Goal: Transaction & Acquisition: Subscribe to service/newsletter

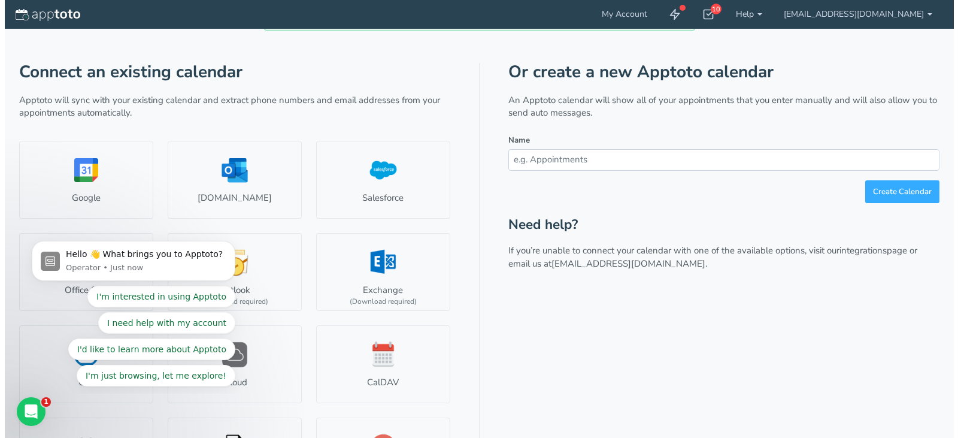
scroll to position [51, 0]
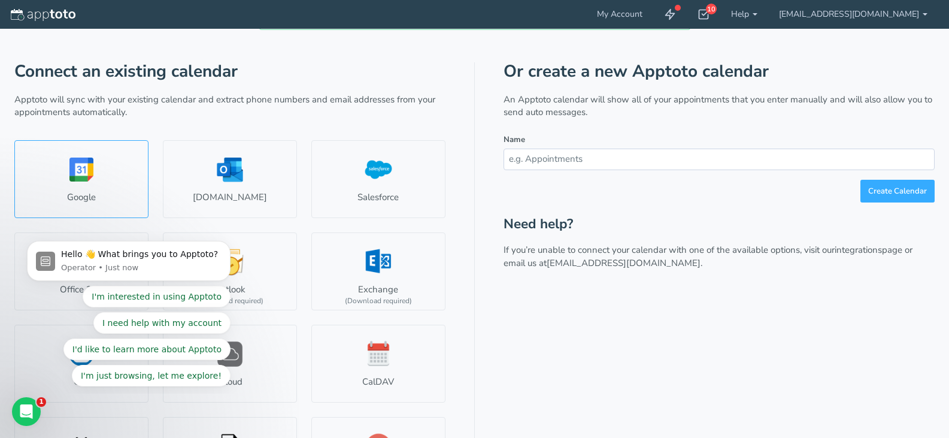
click at [87, 172] on link "Google" at bounding box center [81, 179] width 134 height 78
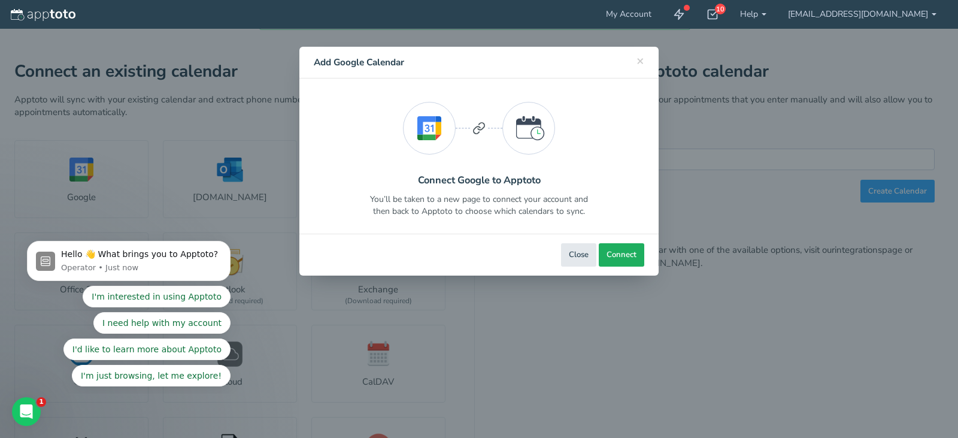
click at [620, 252] on span "Connect" at bounding box center [622, 254] width 30 height 11
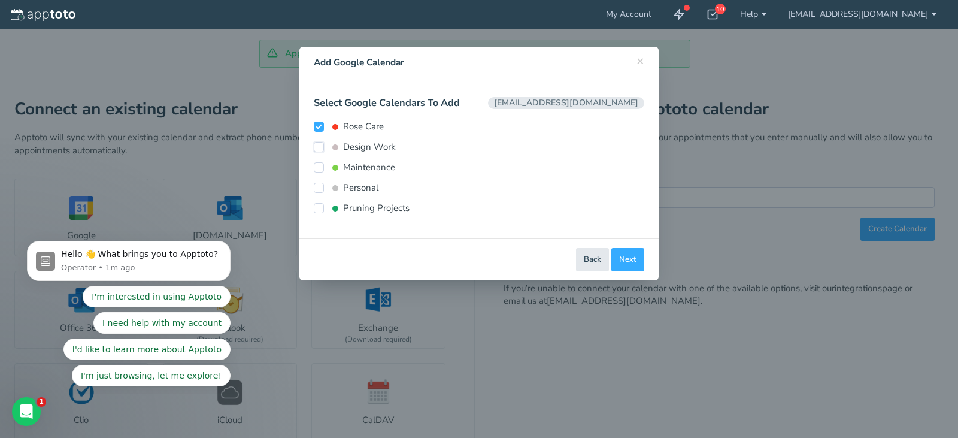
click at [316, 148] on input "Design Work" at bounding box center [319, 147] width 10 height 10
checkbox input "true"
click at [318, 169] on input "Maintenance" at bounding box center [319, 167] width 10 height 10
checkbox input "true"
click at [322, 208] on input "Pruning Projects" at bounding box center [319, 208] width 10 height 10
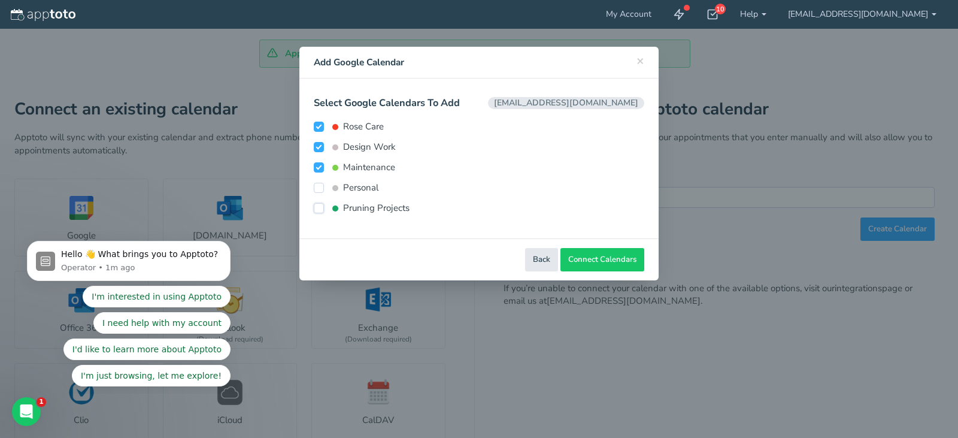
checkbox input "true"
click at [591, 256] on span "Connect Calendars" at bounding box center [602, 259] width 68 height 11
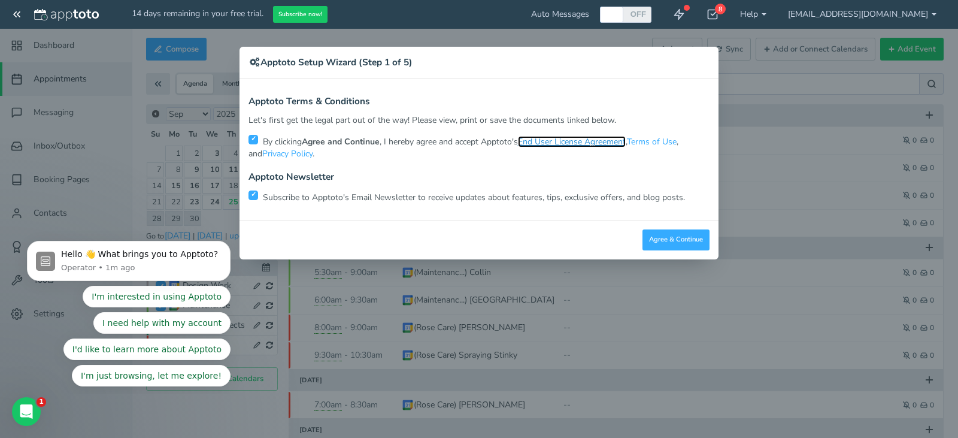
click at [581, 145] on link "End User License Agreement" at bounding box center [572, 141] width 108 height 11
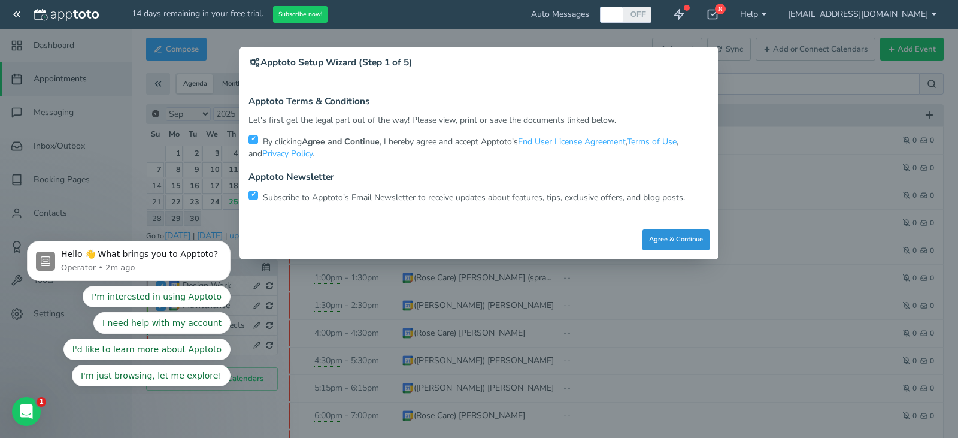
click at [665, 240] on button "Agree & Continue" at bounding box center [676, 239] width 67 height 21
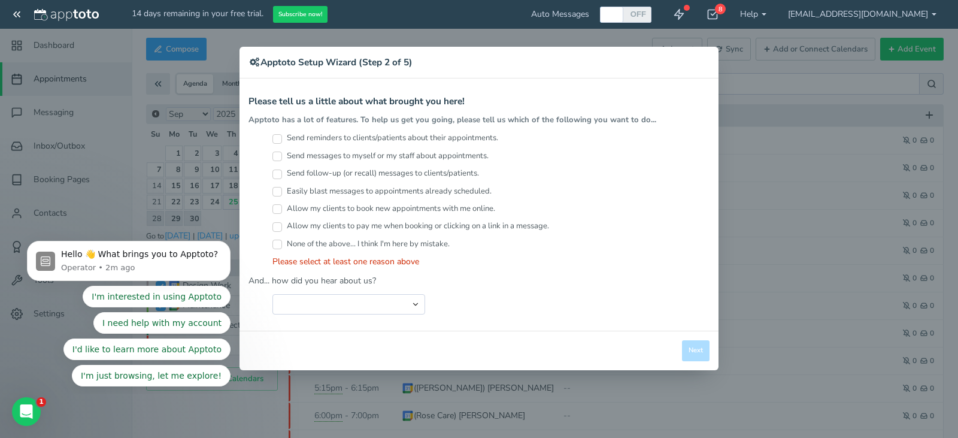
click at [276, 136] on input "Send reminders to clients/patients about their appointments." at bounding box center [277, 139] width 10 height 10
checkbox input "true"
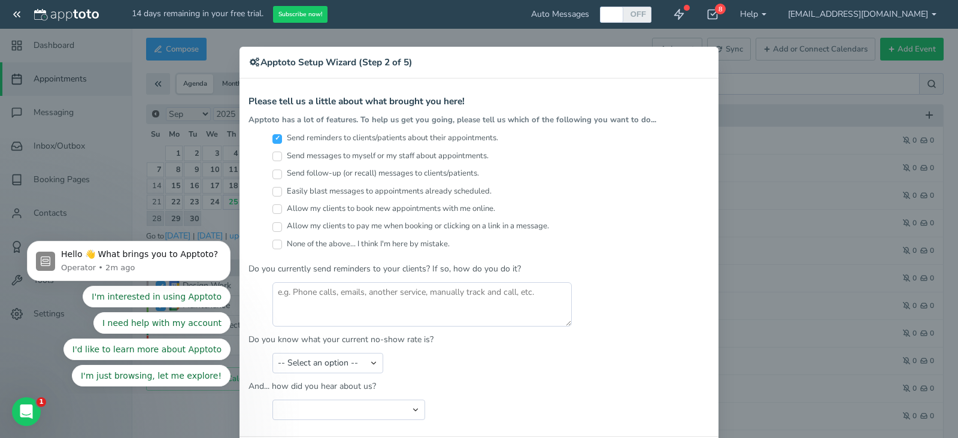
click at [274, 154] on input "Send messages to myself or my staff about appointments." at bounding box center [277, 157] width 10 height 10
checkbox input "true"
click at [274, 172] on input "Send follow-up (or recall) messages to clients/patients." at bounding box center [277, 174] width 10 height 10
checkbox input "true"
click at [272, 193] on input "Easily blast messages to appointments already scheduled." at bounding box center [277, 192] width 10 height 10
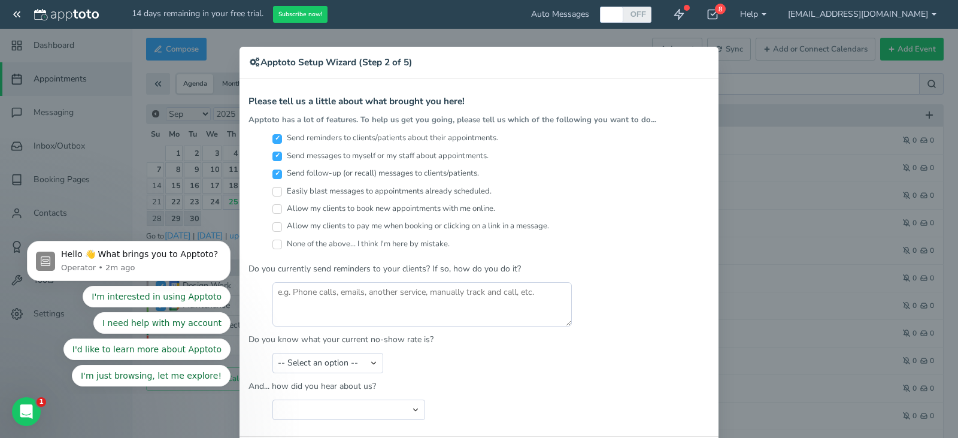
checkbox input "true"
click at [273, 208] on input "Allow my clients to book new appointments with me online." at bounding box center [277, 209] width 10 height 10
checkbox input "true"
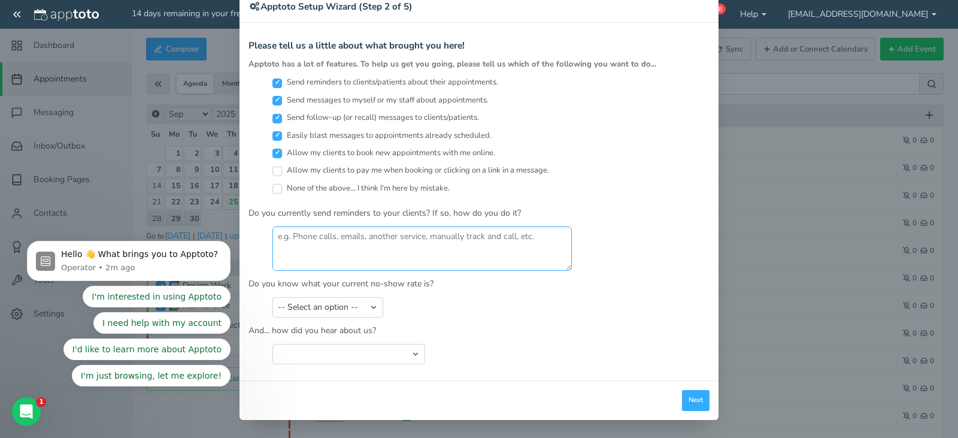
click at [396, 239] on textarea at bounding box center [421, 248] width 299 height 44
type textarea "P"
type textarea "Phone calls or texts"
click at [370, 312] on select "-- Select an option -- Less than 5% 5-10% 10-20% 20-30% More than 30% Not sure" at bounding box center [327, 307] width 111 height 20
select select "string:Less than 5%"
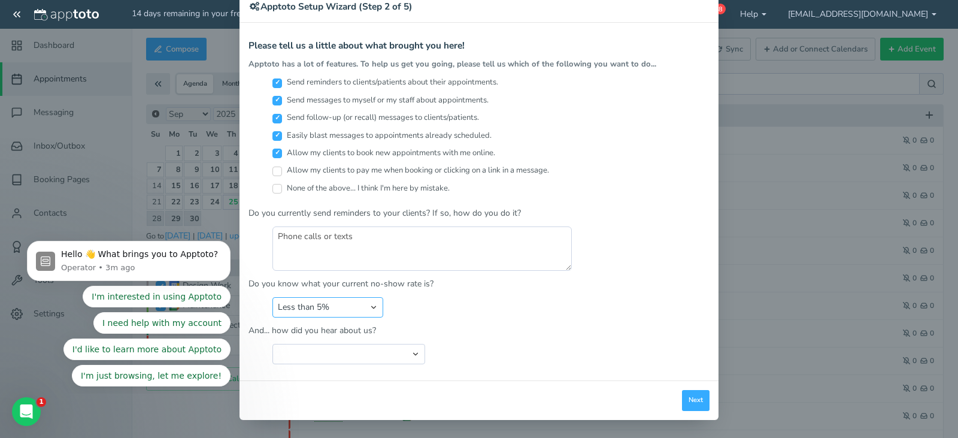
click at [272, 297] on select "-- Select an option -- Less than 5% 5-10% 10-20% 20-30% More than 30% Not sure" at bounding box center [327, 307] width 111 height 20
click at [372, 353] on select "Search Engine (Google, Yahoo, Bing, etc.) Search Engine Advertisement Blog Post…" at bounding box center [348, 354] width 153 height 20
select select "string:Search Engine (Google, Yahoo, Bing, etc.)"
click at [272, 344] on select "Search Engine (Google, Yahoo, Bing, etc.) Search Engine Advertisement Blog Post…" at bounding box center [348, 354] width 153 height 20
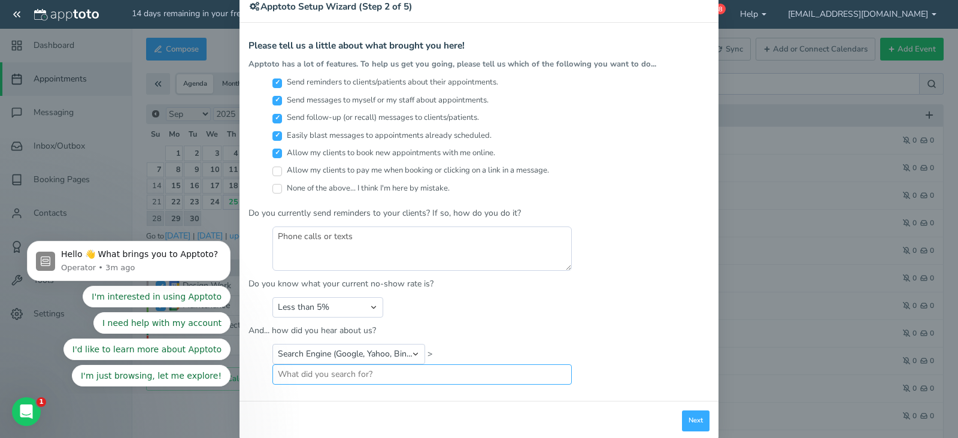
click at [382, 373] on input "text" at bounding box center [421, 374] width 299 height 20
type input "R"
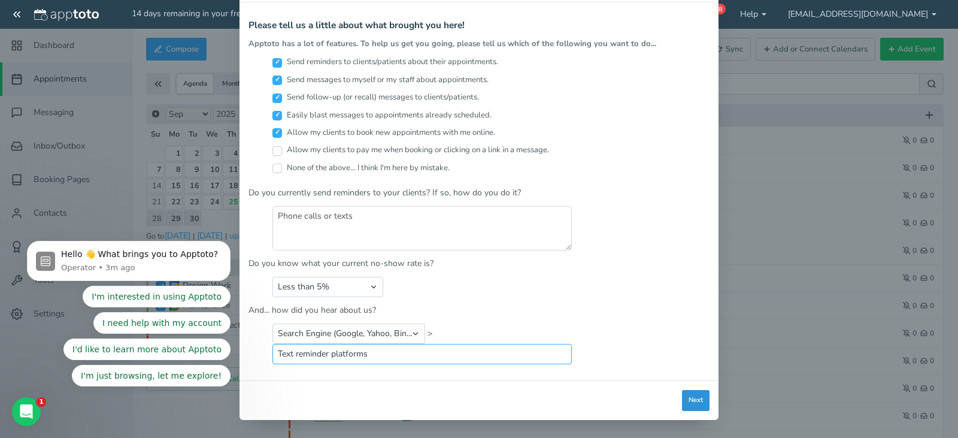
type input "Text reminder platforms"
click at [687, 401] on button "Next" at bounding box center [696, 400] width 28 height 21
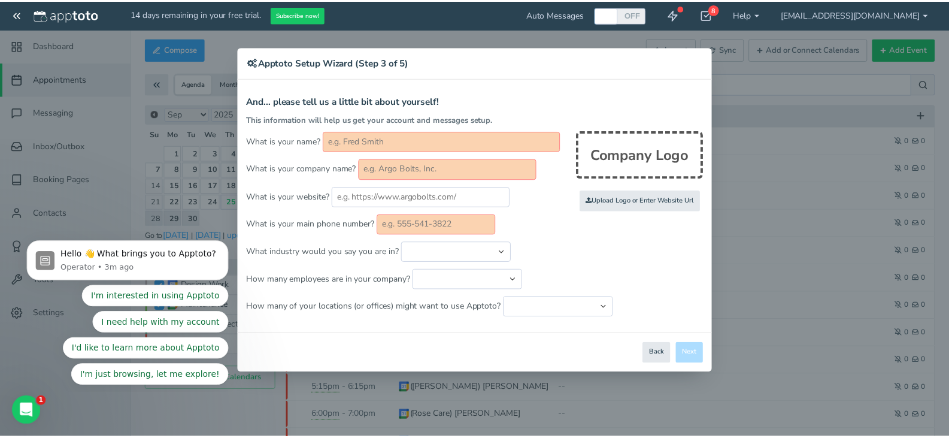
scroll to position [0, 0]
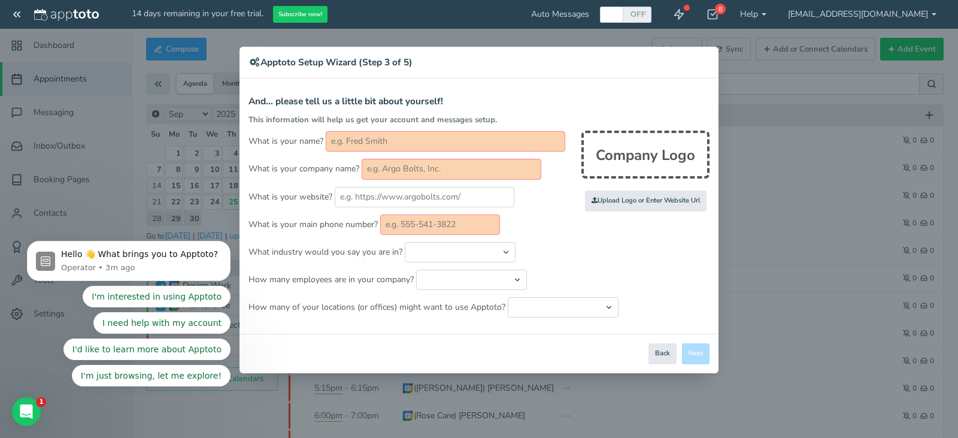
click at [444, 137] on input "text" at bounding box center [446, 141] width 240 height 20
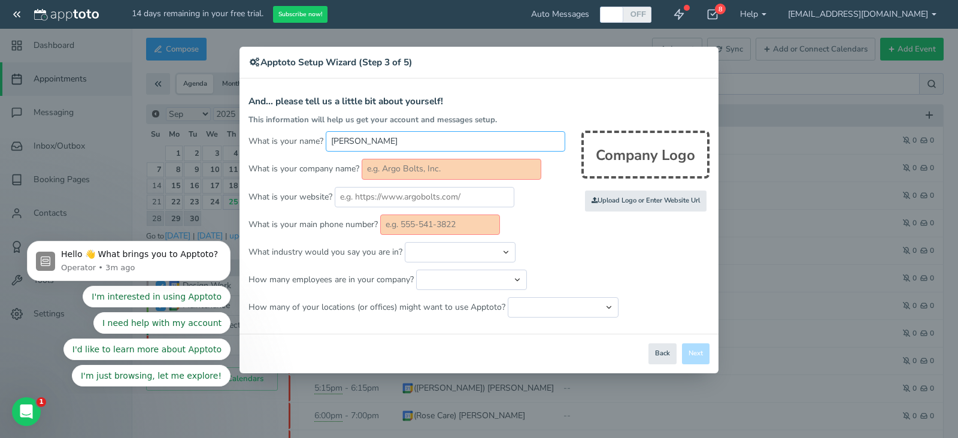
type input "[PERSON_NAME]"
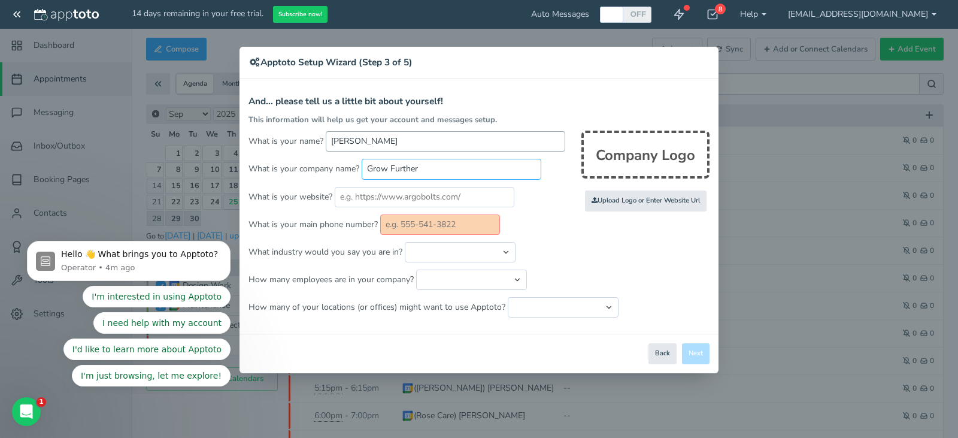
type input "Grow Further"
type input "growfurthertn.com"
click at [432, 229] on input "text" at bounding box center [440, 224] width 120 height 20
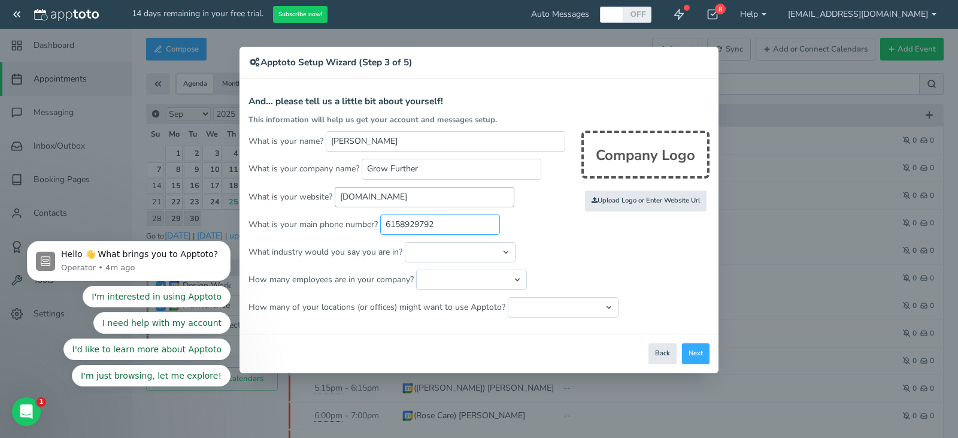
type input "6158929792"
click at [341, 201] on input "growfurthertn.com" at bounding box center [425, 197] width 180 height 20
type input "[DOMAIN_NAME]"
click at [435, 256] on select "Automotive Cleaning Services Consulting Education - Classroom Education - Admis…" at bounding box center [460, 252] width 111 height 20
click at [576, 263] on form "And... please tell us a little bit about yourself! This information will help u…" at bounding box center [479, 206] width 461 height 221
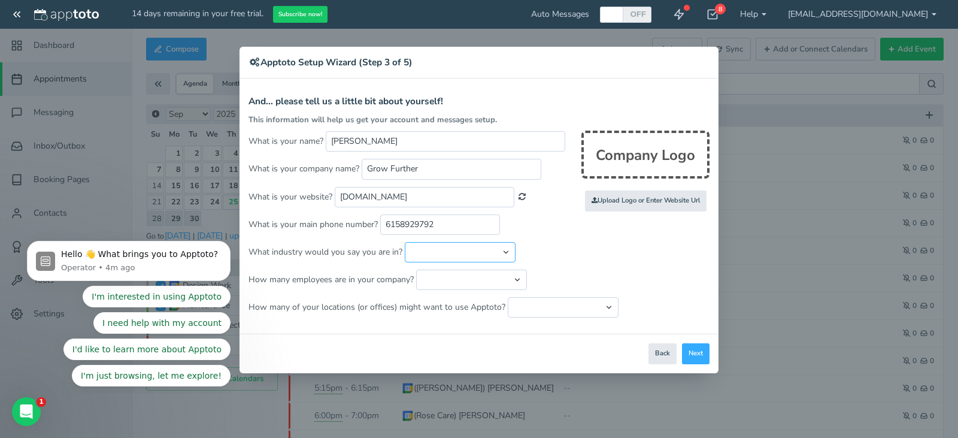
click at [475, 252] on select "Automotive Cleaning Services Consulting Education - Classroom Education - Admis…" at bounding box center [460, 252] width 111 height 20
select select "string:Landscape Services"
click at [405, 242] on select "Automotive Cleaning Services Consulting Education - Classroom Education - Admis…" at bounding box center [460, 252] width 111 height 20
click at [489, 277] on select "Just me 1 to 5 6 to 10 11 to 25 26 to 50 51 to 100 101 to 500 501 to 1000 More …" at bounding box center [471, 279] width 111 height 20
select select "string:1..5"
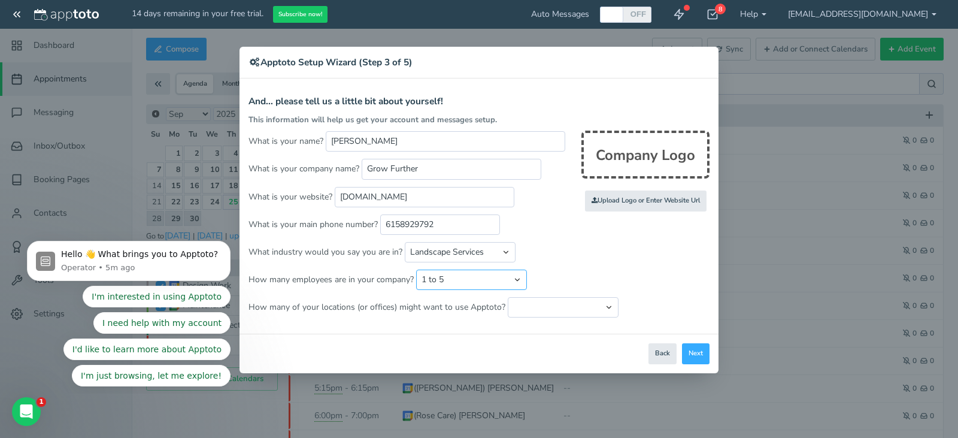
click at [416, 269] on select "Just me 1 to 5 6 to 10 11 to 25 26 to 50 51 to 100 101 to 500 501 to 1000 More …" at bounding box center [471, 279] width 111 height 20
click at [543, 312] on select "Just one location 2 3 4 5 6 to 10 11 to 25 26 to 50 More than 50" at bounding box center [563, 307] width 111 height 20
select select "string:1"
click at [508, 297] on select "Just one location 2 3 4 5 6 to 10 11 to 25 26 to 50 More than 50" at bounding box center [563, 307] width 111 height 20
click at [647, 201] on input "file" at bounding box center [384, 201] width 1140 height 83
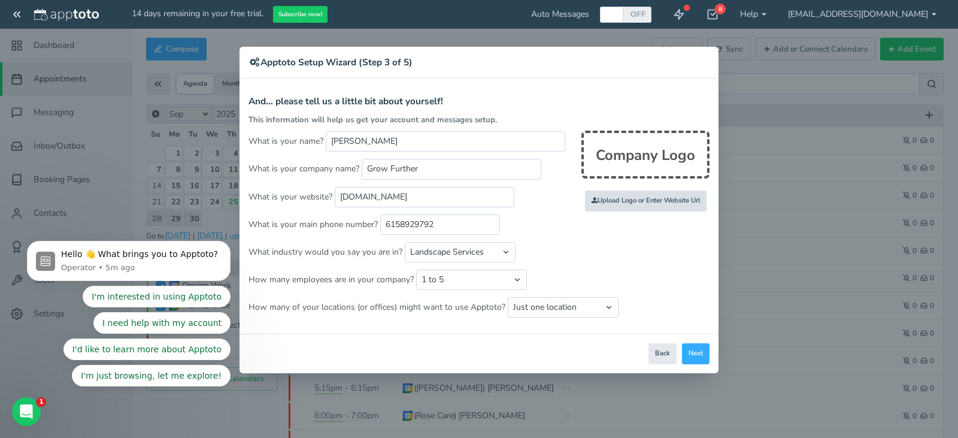
type input "C:\fakepath\_storage_emulated_0_Download_Logo Design-1.jpg"
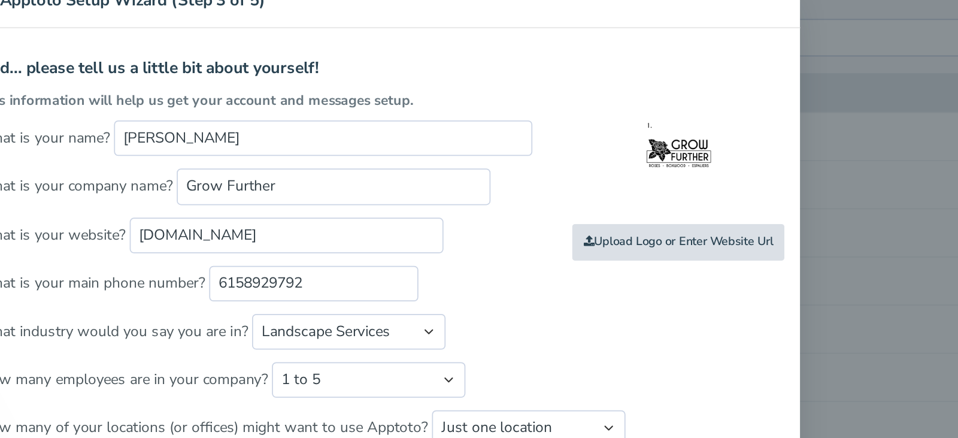
click at [634, 202] on input "file" at bounding box center [387, 201] width 1140 height 83
type input "C:\fakepath\GF.Logo.png"
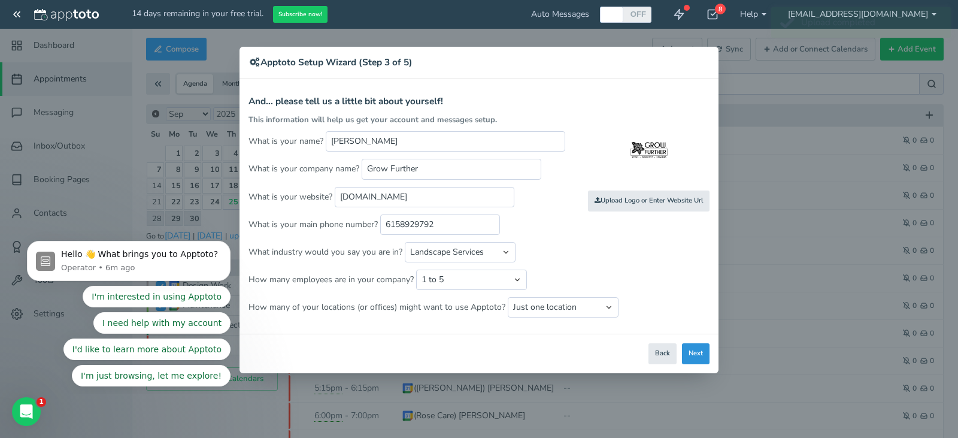
click at [695, 353] on button "Next" at bounding box center [696, 353] width 28 height 21
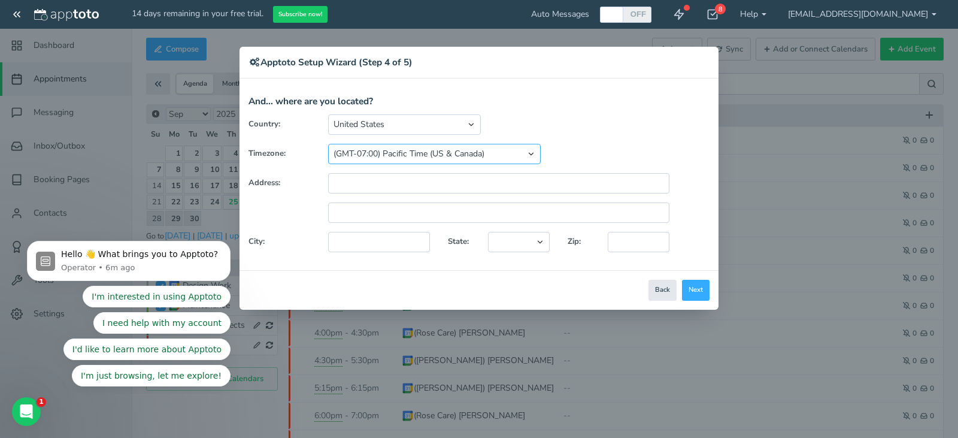
click at [396, 156] on select "(GMT-10:00) Hawaii (GMT-08:00) Alaska (GMT-07:00) Pacific Time (US & Canada) (G…" at bounding box center [434, 154] width 213 height 20
select select "string:[GEOGRAPHIC_DATA]/[GEOGRAPHIC_DATA]"
click at [328, 144] on select "(GMT-10:00) Hawaii (GMT-08:00) Alaska (GMT-07:00) Pacific Time (US & Canada) (G…" at bounding box center [434, 154] width 213 height 20
click at [401, 188] on input "text" at bounding box center [498, 183] width 341 height 20
type input "[STREET_ADDRESS]"
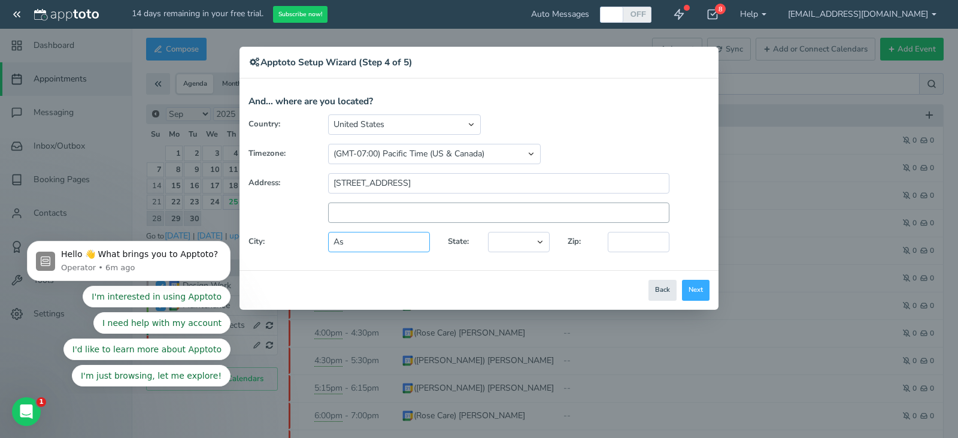
type input "A"
type input "[GEOGRAPHIC_DATA]"
select select "string:TN"
type input "37218"
click at [689, 282] on button "Next" at bounding box center [696, 290] width 28 height 21
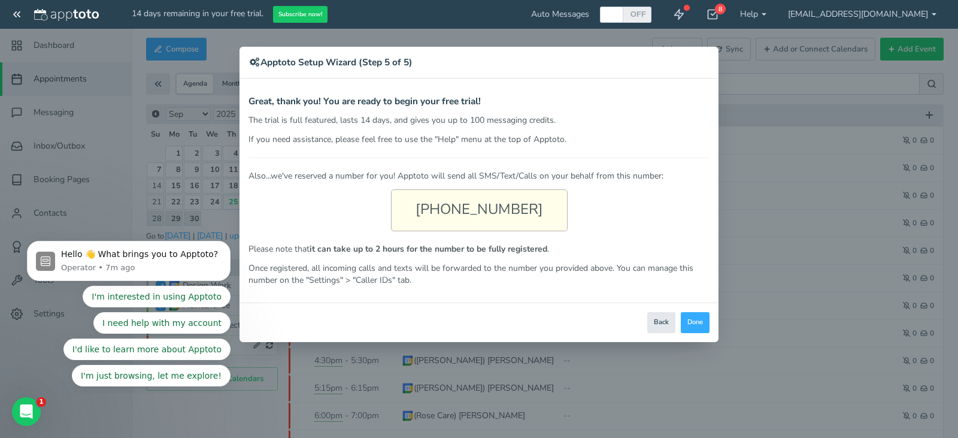
click at [494, 216] on div "[PHONE_NUMBER]" at bounding box center [479, 210] width 177 height 42
click at [465, 204] on div "[PHONE_NUMBER]" at bounding box center [479, 210] width 177 height 42
click at [507, 216] on div "[PHONE_NUMBER]" at bounding box center [479, 210] width 177 height 42
click at [689, 319] on button "Done" at bounding box center [695, 322] width 29 height 21
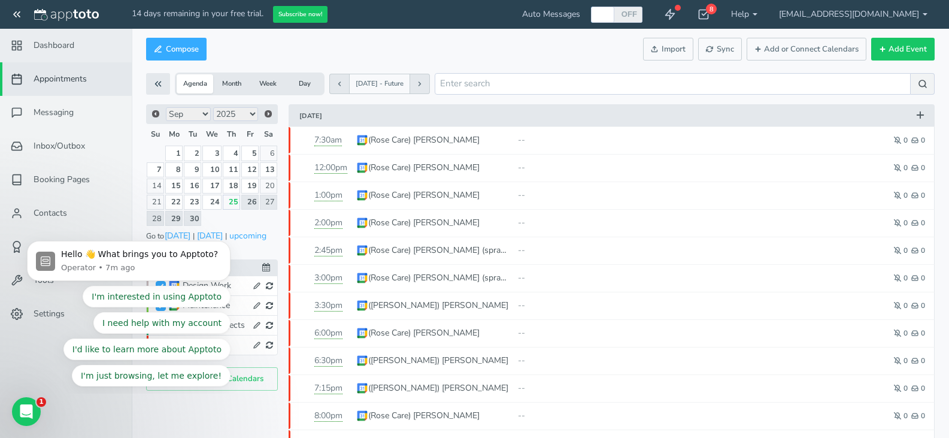
click at [51, 45] on span "Dashboard" at bounding box center [54, 46] width 41 height 12
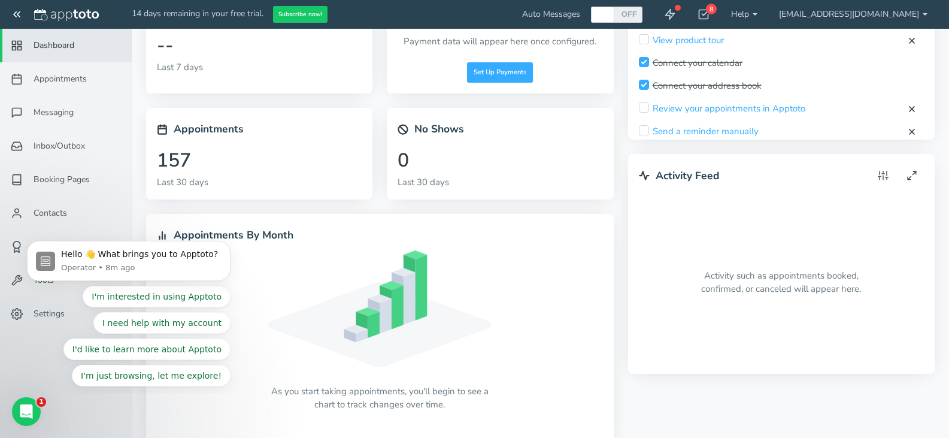
scroll to position [66, 0]
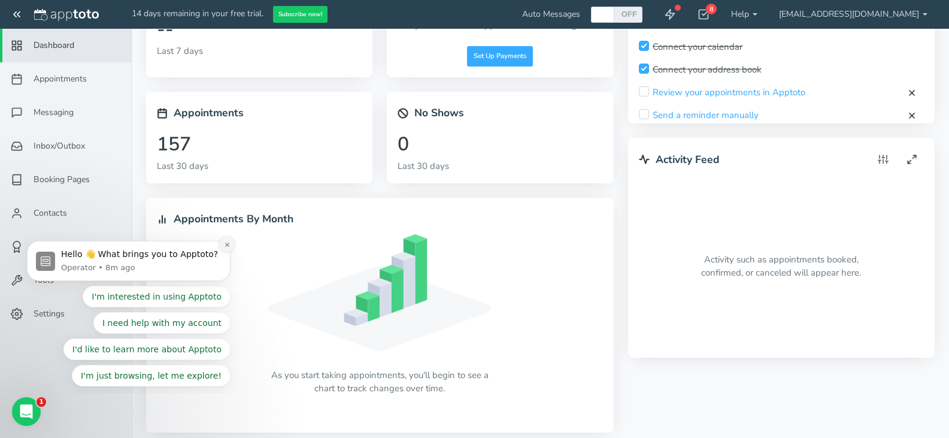
click at [228, 241] on icon "Dismiss notification" at bounding box center [227, 244] width 7 height 7
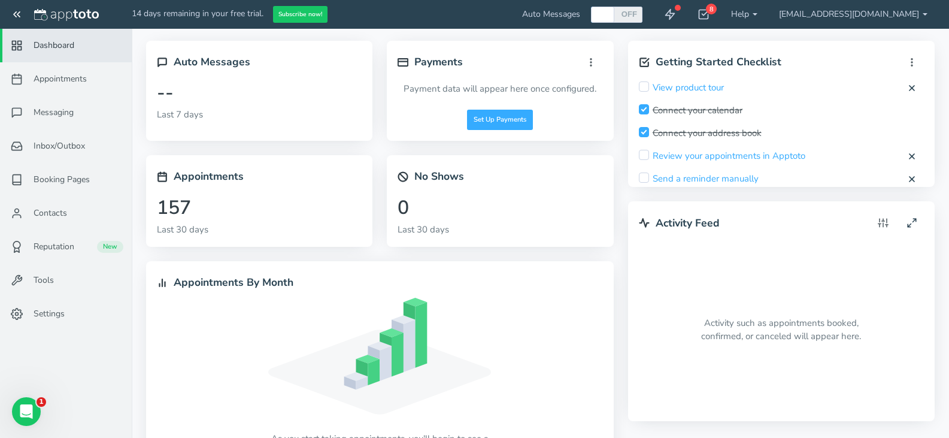
scroll to position [0, 0]
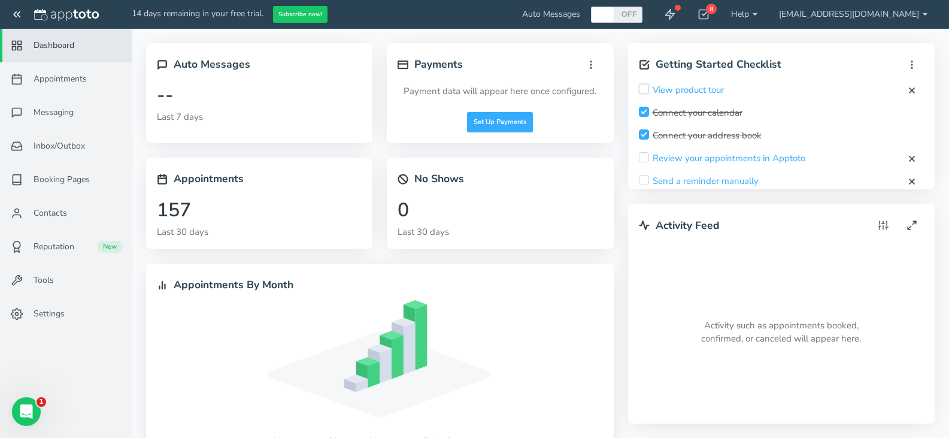
click at [643, 86] on input "checkbox" at bounding box center [644, 89] width 10 height 10
click at [644, 87] on icon at bounding box center [644, 89] width 10 height 10
click at [893, 88] on button "Cancel" at bounding box center [906, 90] width 26 height 13
click at [707, 89] on link "View product tour" at bounding box center [688, 90] width 71 height 13
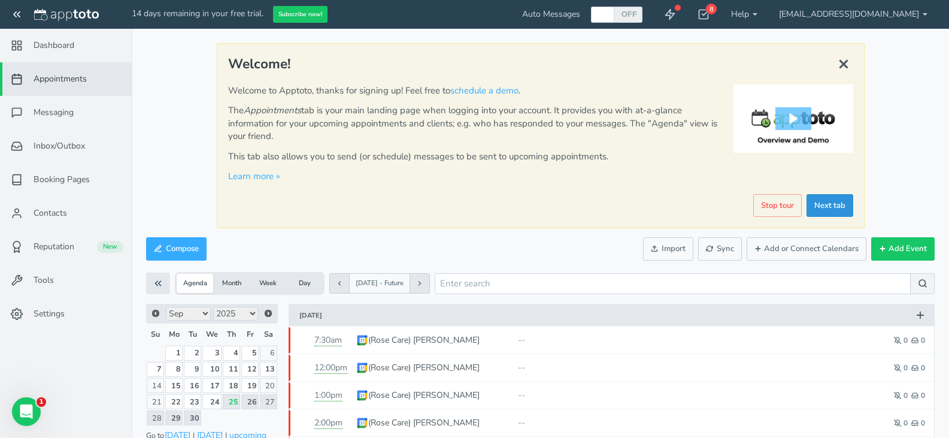
click at [823, 205] on link "Next tab" at bounding box center [830, 205] width 47 height 23
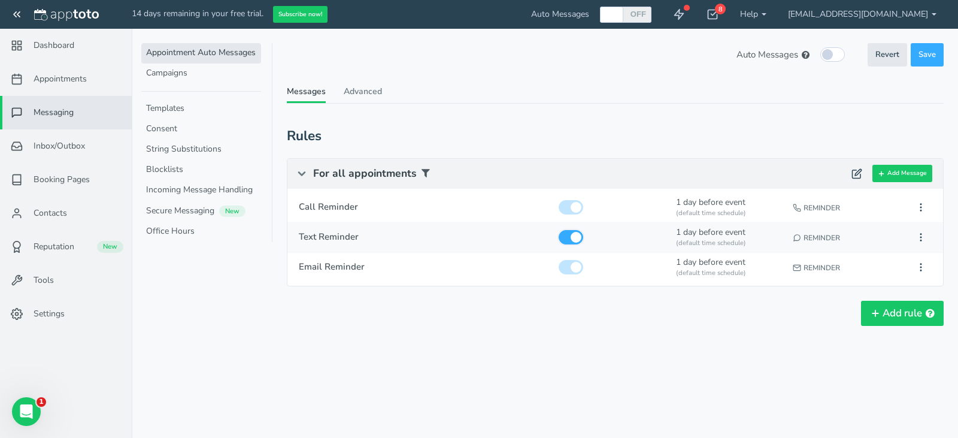
click at [569, 238] on input "checkbox" at bounding box center [571, 237] width 25 height 14
checkbox input "false"
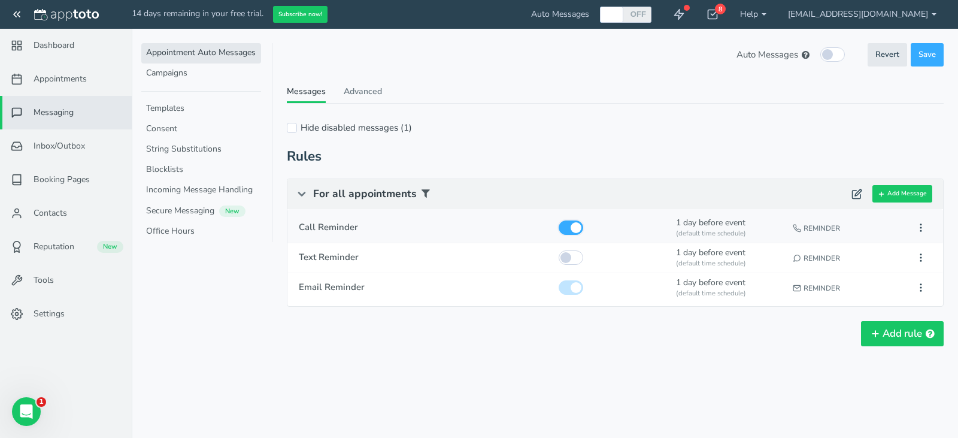
click at [575, 232] on input "checkbox" at bounding box center [571, 227] width 25 height 14
checkbox input "false"
click at [567, 256] on input "checkbox" at bounding box center [571, 257] width 25 height 14
checkbox input "true"
click at [577, 291] on input "checkbox" at bounding box center [571, 287] width 25 height 14
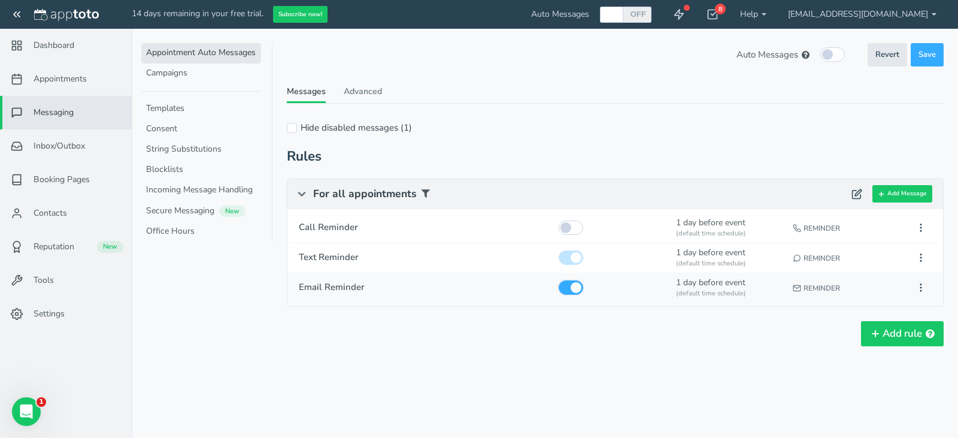
checkbox input "false"
click at [901, 337] on button "Add rule" at bounding box center [902, 333] width 83 height 25
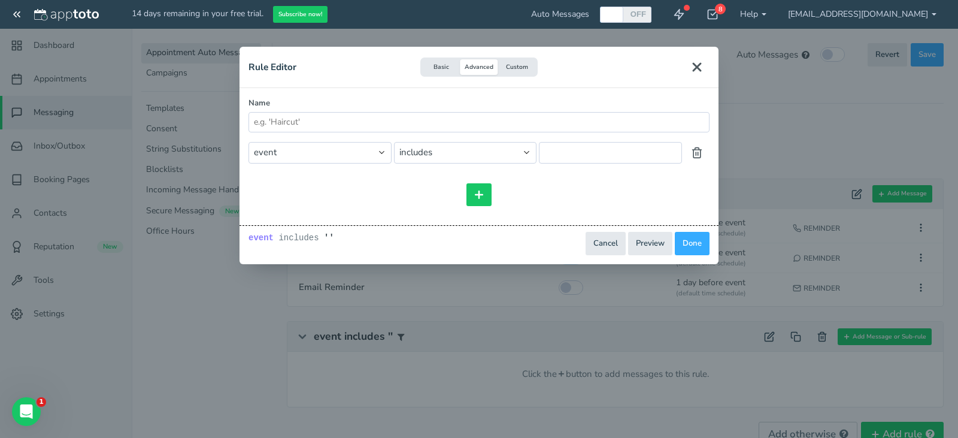
click at [704, 61] on icon "Close" at bounding box center [697, 67] width 14 height 14
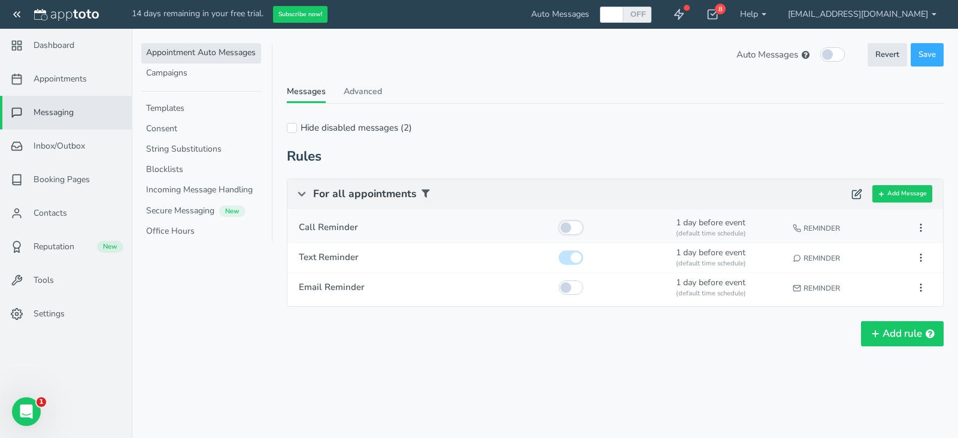
click at [565, 224] on input "checkbox" at bounding box center [571, 227] width 25 height 14
checkbox input "true"
click at [564, 286] on input "checkbox" at bounding box center [571, 287] width 25 height 14
checkbox input "true"
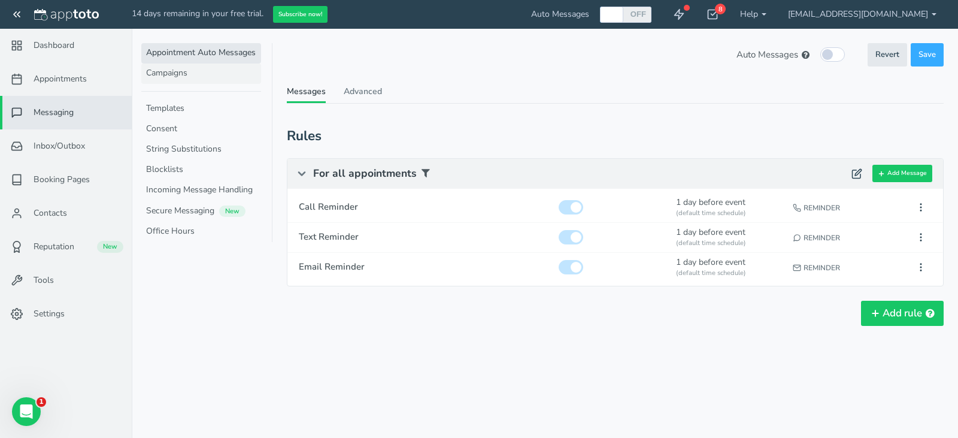
click at [179, 75] on link "Campaigns" at bounding box center [201, 73] width 120 height 20
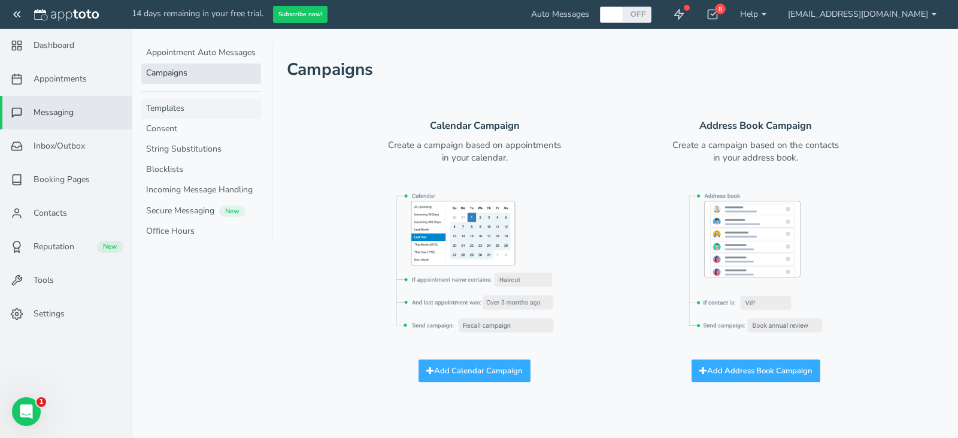
click at [160, 106] on link "Templates" at bounding box center [201, 109] width 120 height 20
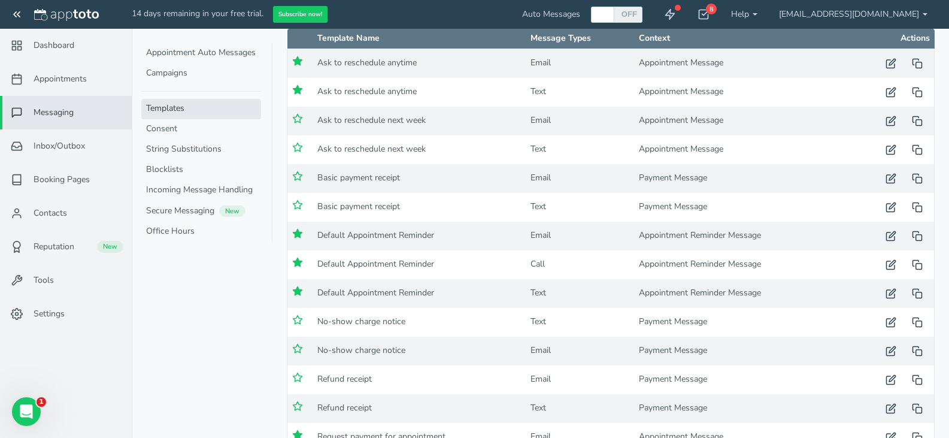
scroll to position [119, 0]
click at [368, 92] on td "Ask to reschedule anytime" at bounding box center [420, 91] width 214 height 29
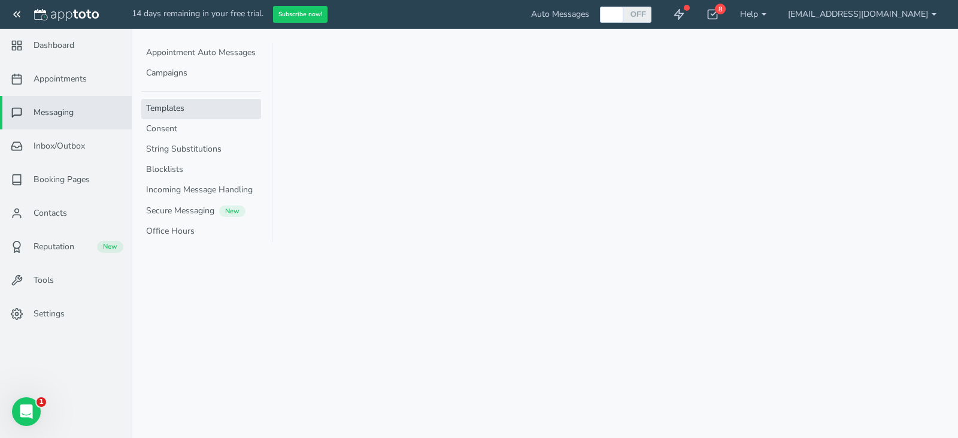
type input "Ask to reschedule anytime"
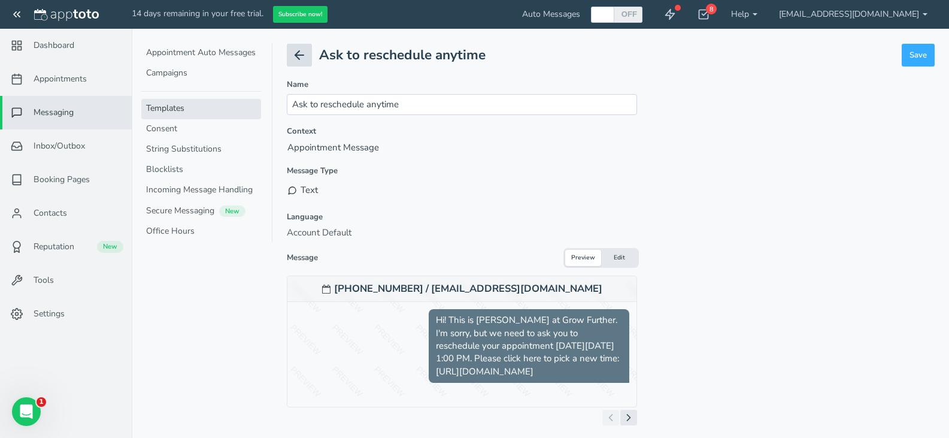
click at [299, 54] on icon at bounding box center [299, 55] width 14 height 14
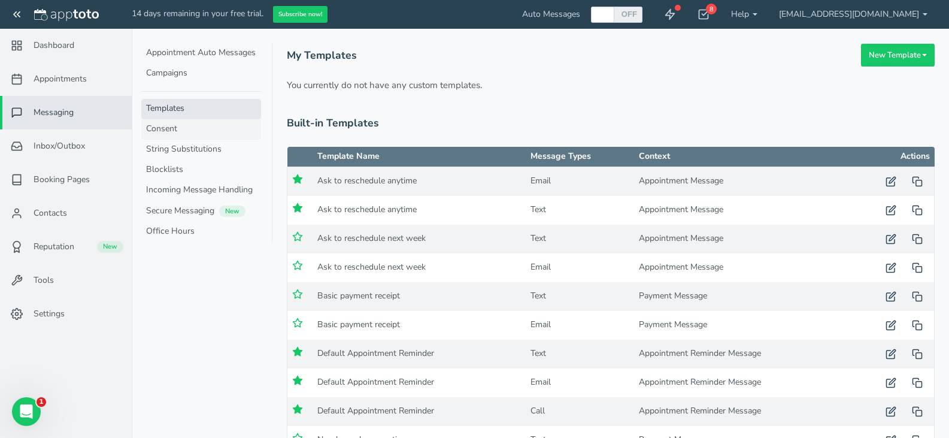
click at [163, 129] on link "Consent" at bounding box center [201, 129] width 120 height 20
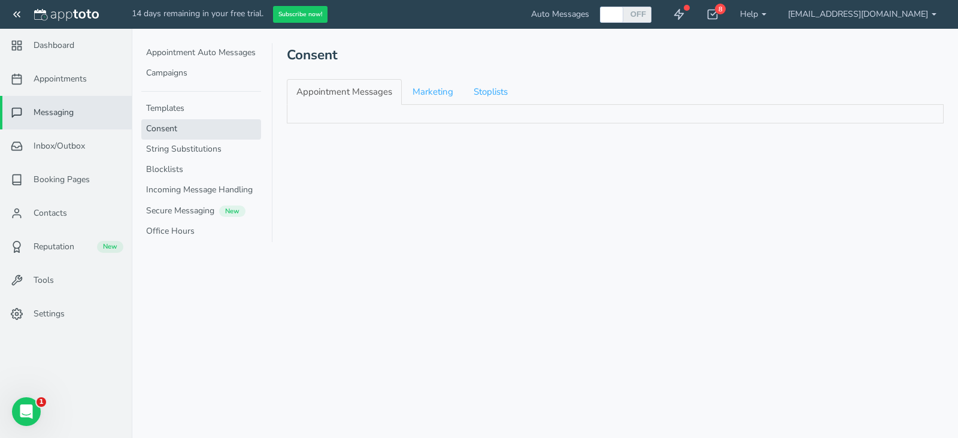
checkbox input "true"
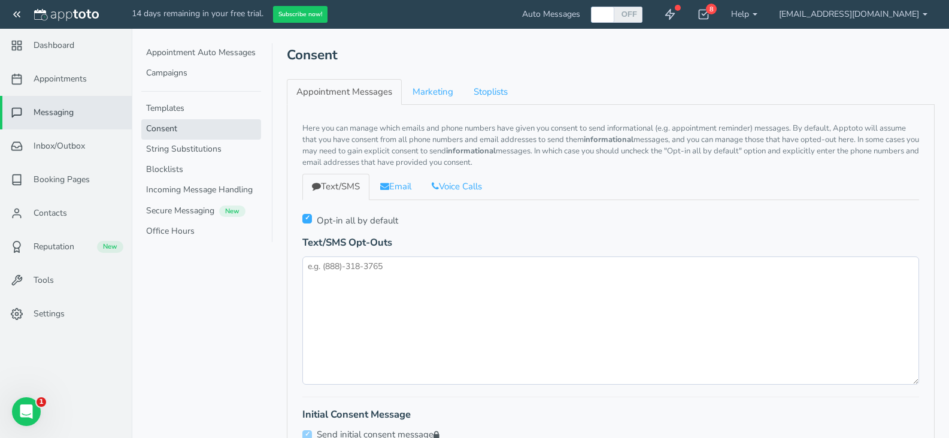
checkbox input "true"
click at [163, 149] on link "String Substitutions" at bounding box center [201, 150] width 120 height 20
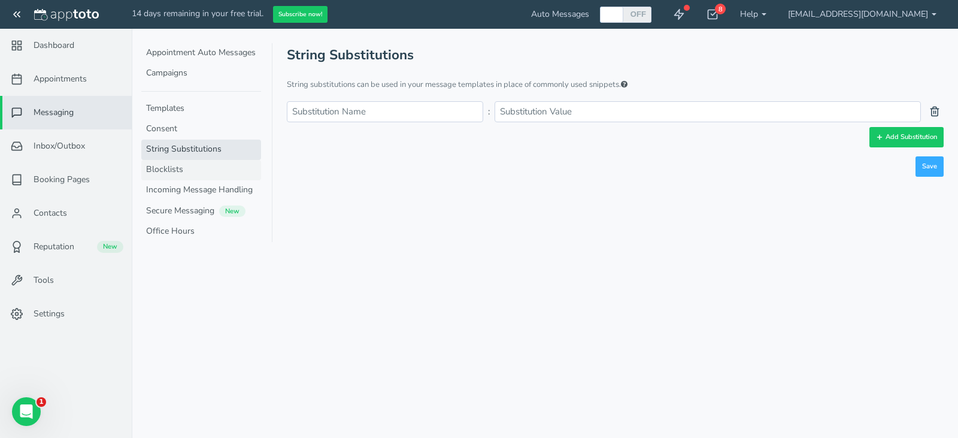
click at [174, 168] on link "Blocklists" at bounding box center [201, 170] width 120 height 20
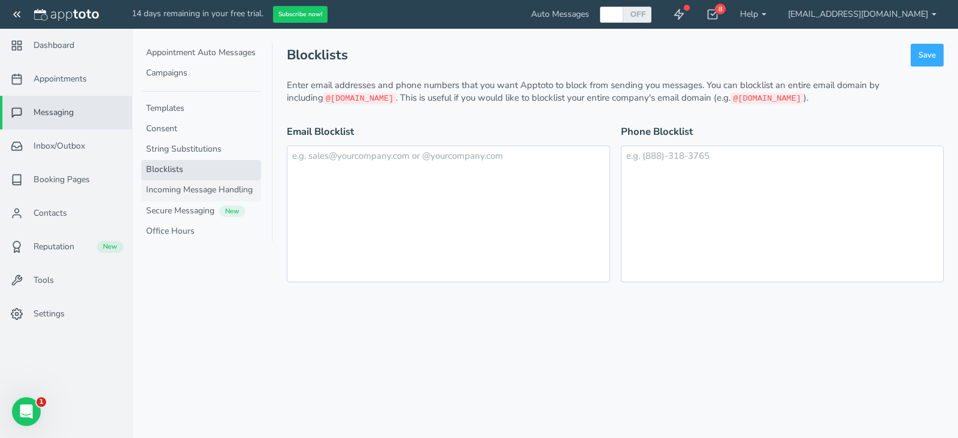
click at [177, 190] on link "Incoming Message Handling" at bounding box center [201, 190] width 120 height 20
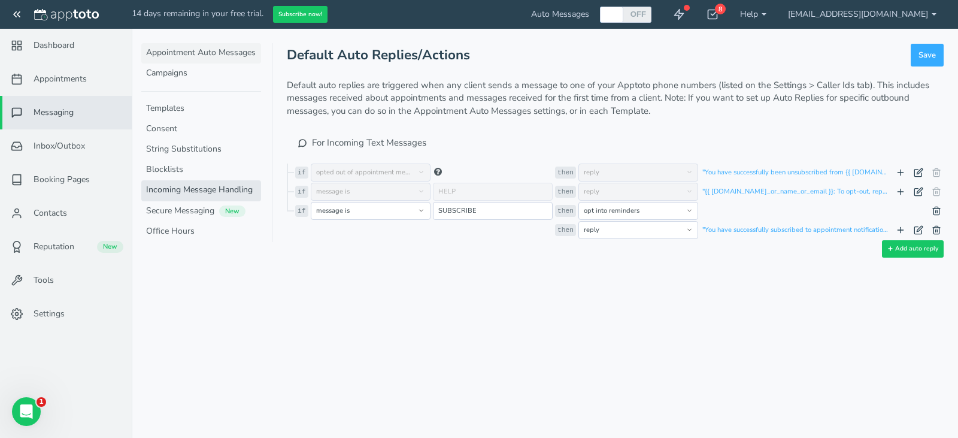
click at [171, 54] on link "Appointment Auto Messages" at bounding box center [201, 53] width 120 height 20
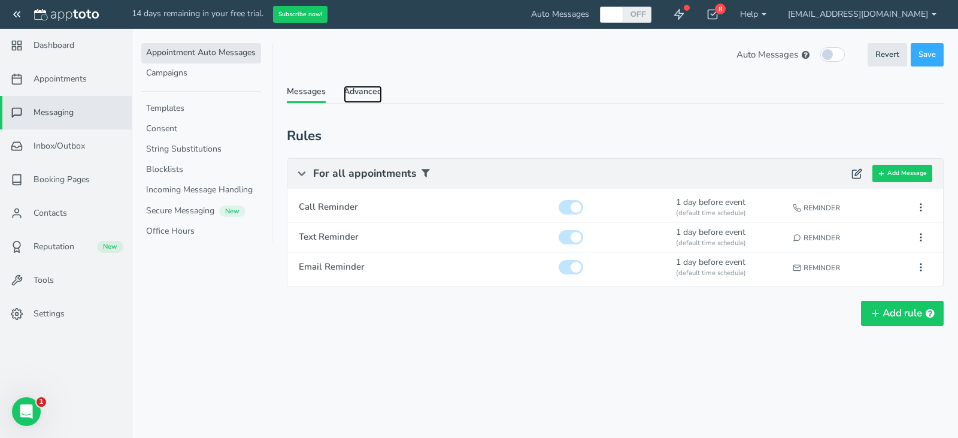
click at [358, 86] on link "Advanced" at bounding box center [363, 94] width 38 height 17
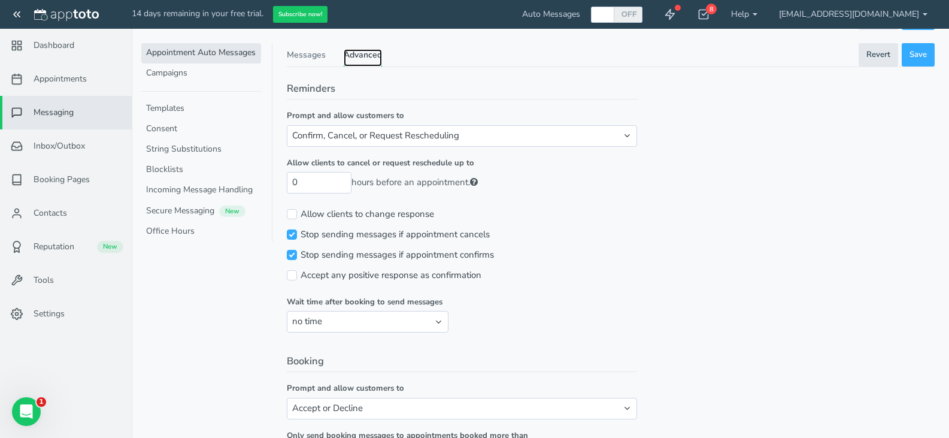
scroll to position [37, 0]
click at [68, 41] on span "Dashboard" at bounding box center [54, 46] width 41 height 12
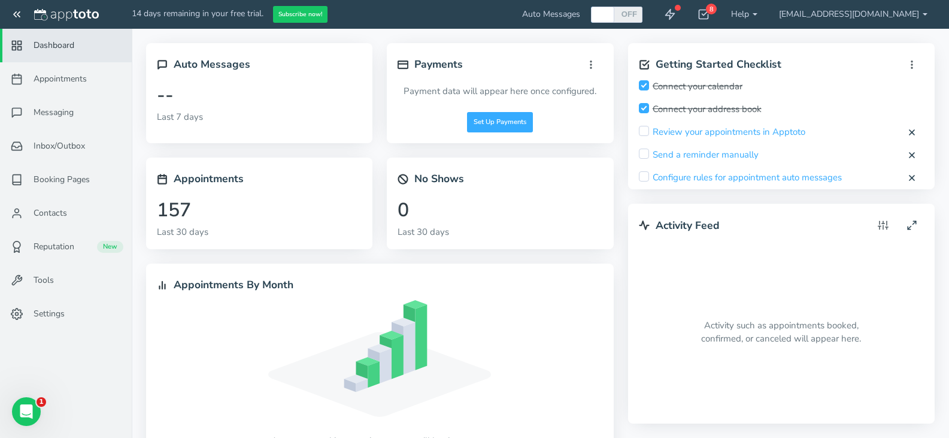
scroll to position [33, 0]
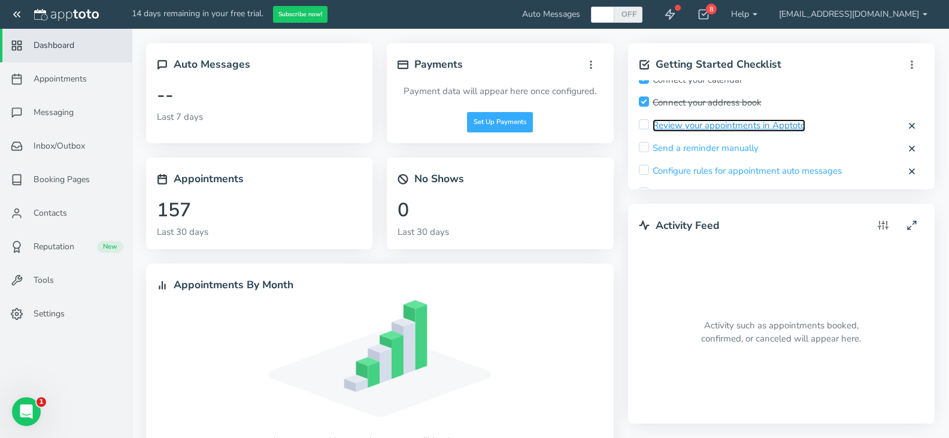
click at [719, 125] on link "Review your appointments in Apptoto" at bounding box center [729, 125] width 153 height 13
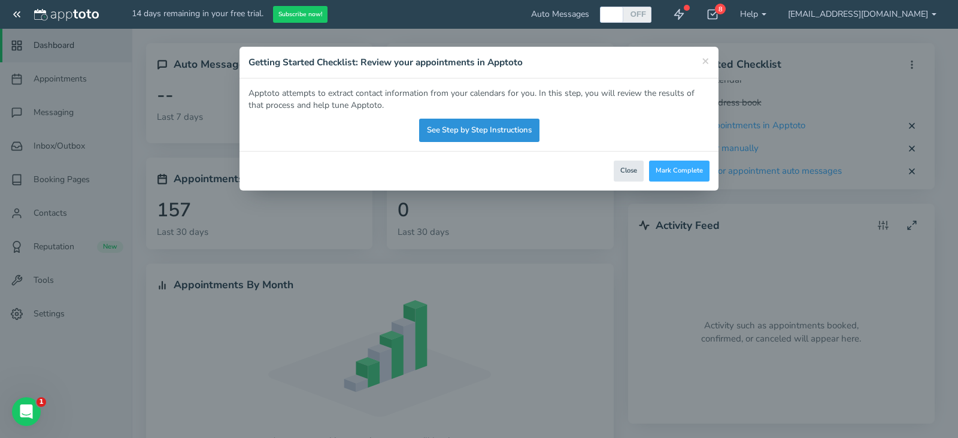
click at [491, 131] on link "See Step by Step Instructions" at bounding box center [479, 130] width 120 height 23
click at [660, 172] on button "Mark Complete" at bounding box center [679, 170] width 60 height 21
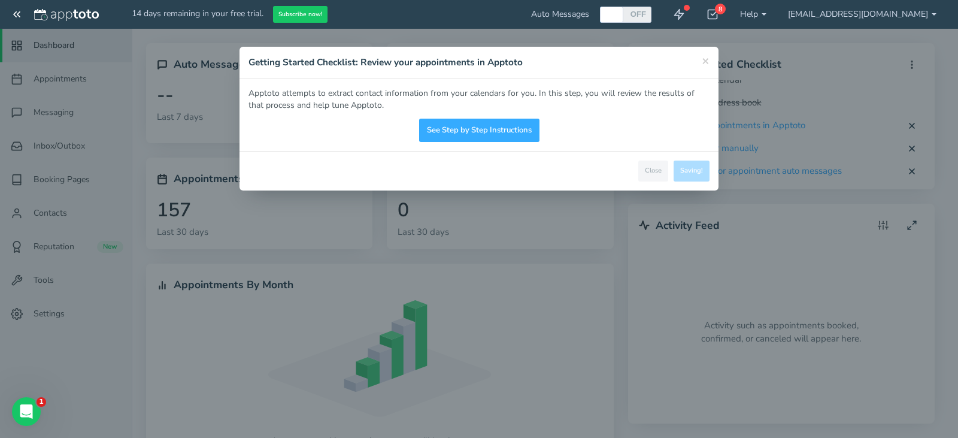
checkbox input "true"
click at [707, 62] on span "×" at bounding box center [706, 60] width 8 height 17
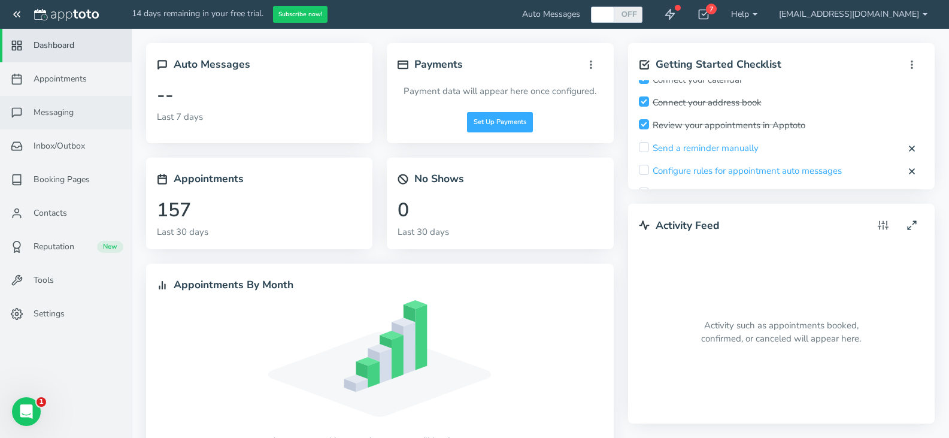
click at [56, 102] on link "Messaging" at bounding box center [66, 113] width 132 height 34
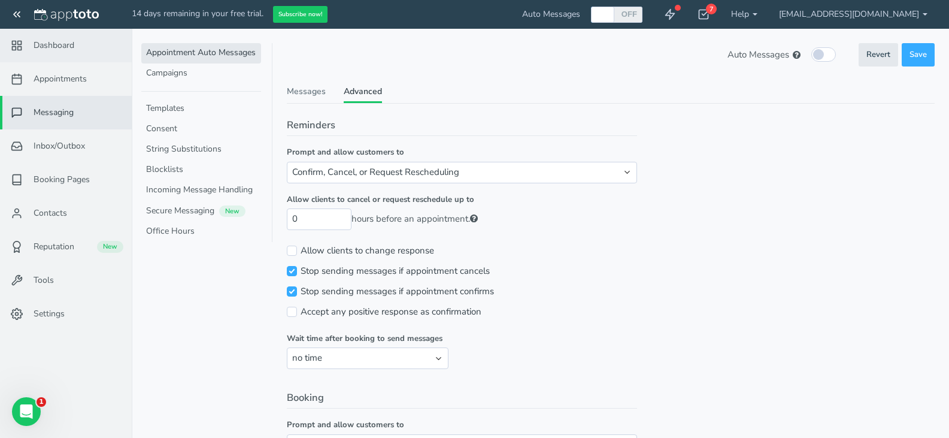
click at [61, 46] on span "Dashboard" at bounding box center [54, 46] width 41 height 12
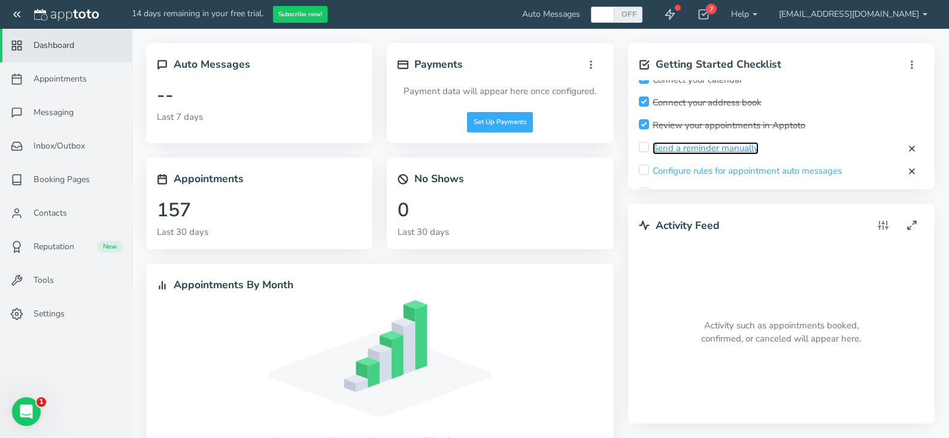
click at [724, 150] on link "Send a reminder manually" at bounding box center [706, 148] width 106 height 13
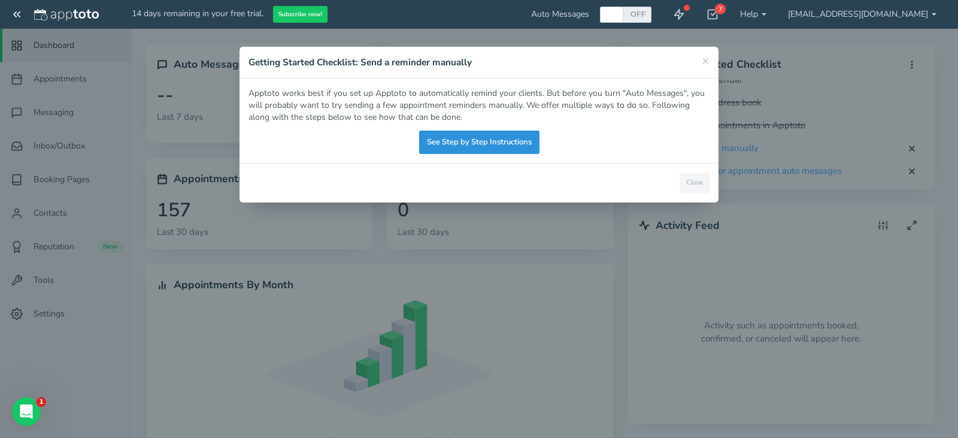
click at [520, 140] on link "See Step by Step Instructions" at bounding box center [479, 142] width 120 height 23
click at [701, 58] on h4 "Getting Started Checklist: Send a reminder manually" at bounding box center [479, 62] width 461 height 13
click at [707, 63] on span "×" at bounding box center [706, 60] width 8 height 17
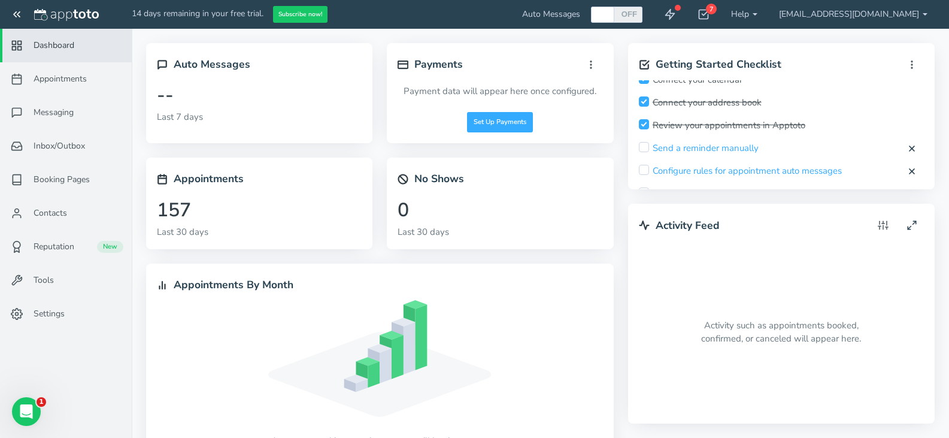
click at [701, 123] on div "Review your appointments in Apptoto" at bounding box center [722, 125] width 166 height 13
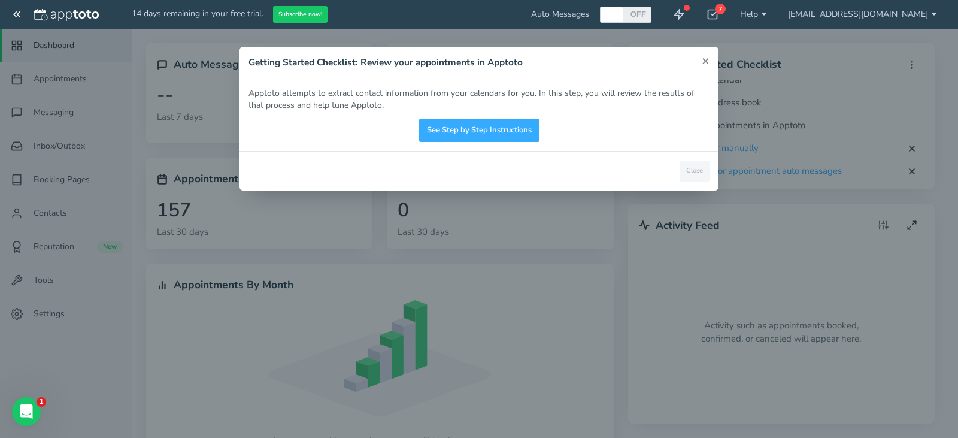
click at [709, 59] on span "×" at bounding box center [706, 60] width 8 height 17
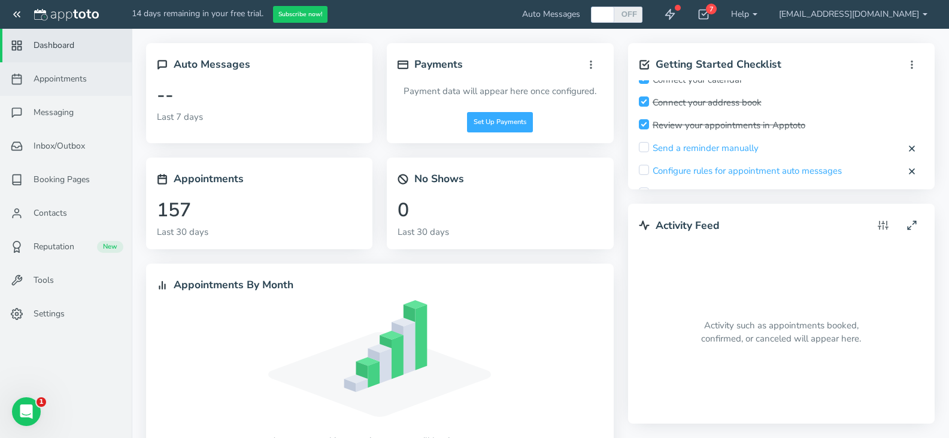
click at [63, 72] on link "Appointments" at bounding box center [66, 79] width 132 height 34
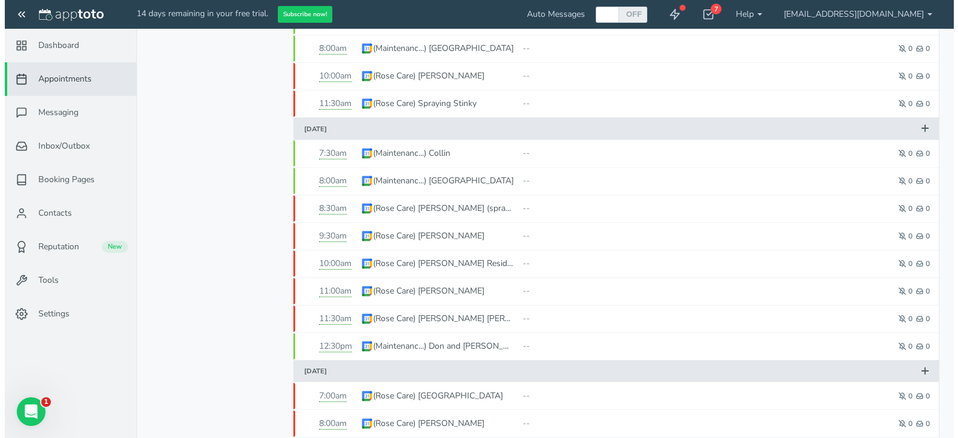
scroll to position [672, 0]
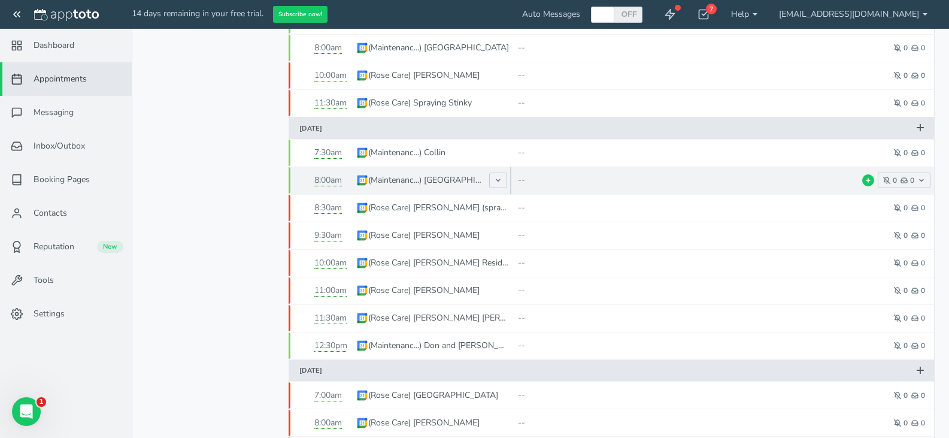
click at [512, 181] on span "(Maintenanc...) [GEOGRAPHIC_DATA]" at bounding box center [434, 180] width 156 height 28
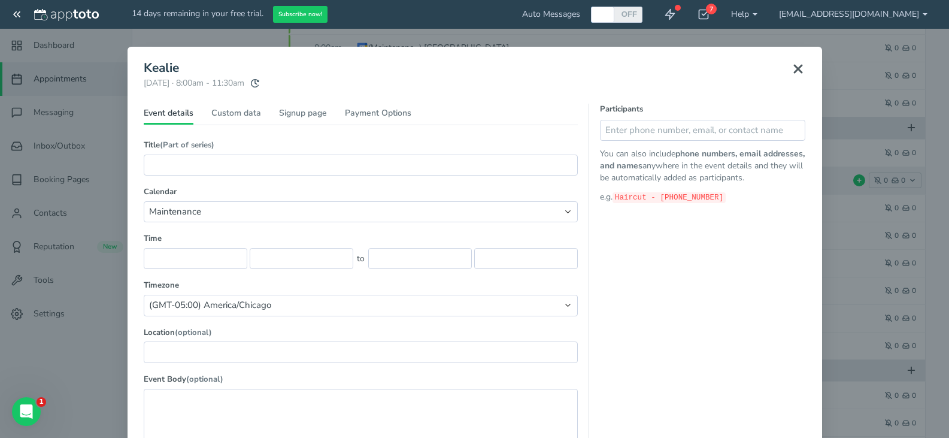
type input "Kealie"
select select "number:17836"
type input "[DATE]"
type input "8:00am"
type input "[DATE]"
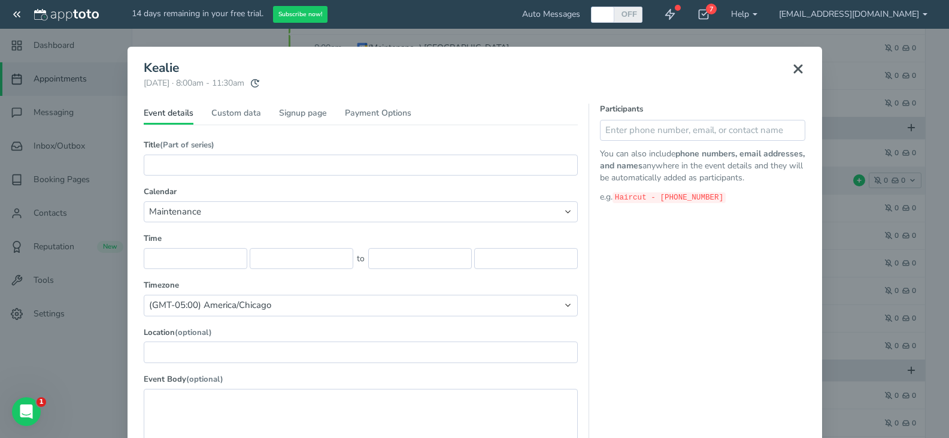
type input "11:30am"
select select "string:America/Chicago"
type textarea "Fine Gardening - watering pots at Morphis residence and monitoring health of th…"
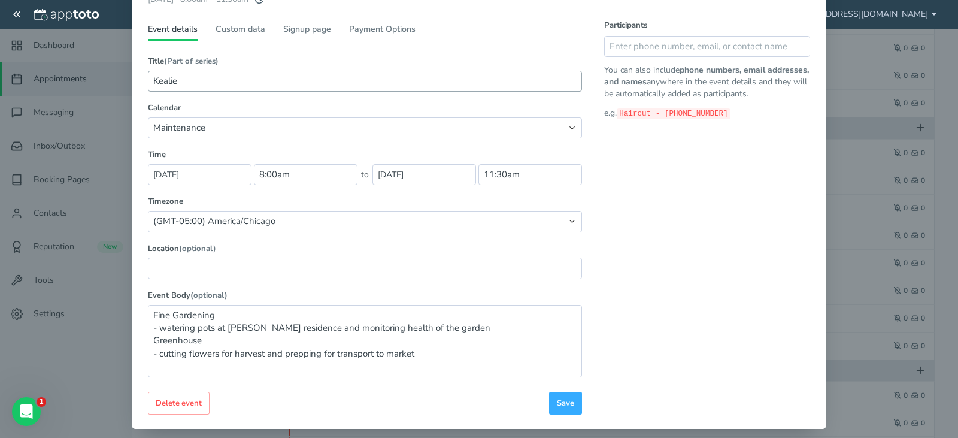
scroll to position [93, 0]
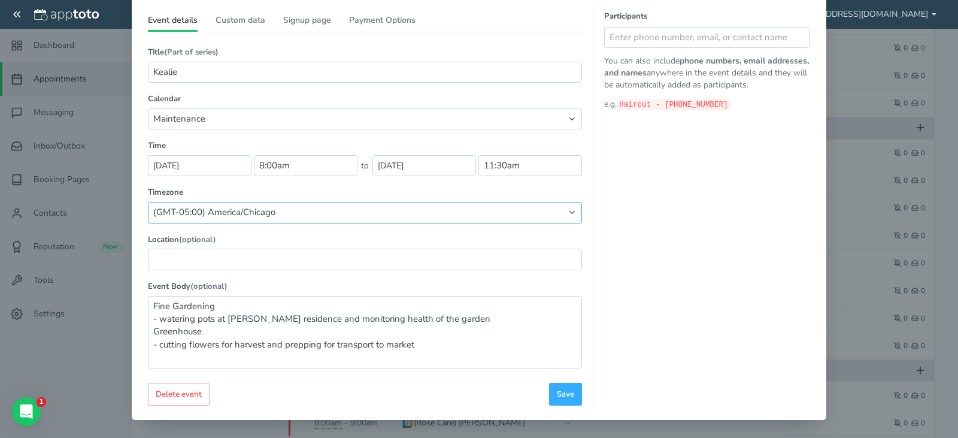
click at [404, 206] on select "Default timezone ((GMT-07:00) America/Los_Angeles) (GMT-10:00) Pacific/Honolulu…" at bounding box center [365, 212] width 434 height 21
click at [148, 202] on select "Default timezone ((GMT-07:00) America/Los_Angeles) (GMT-10:00) Pacific/Honolulu…" at bounding box center [365, 212] width 434 height 21
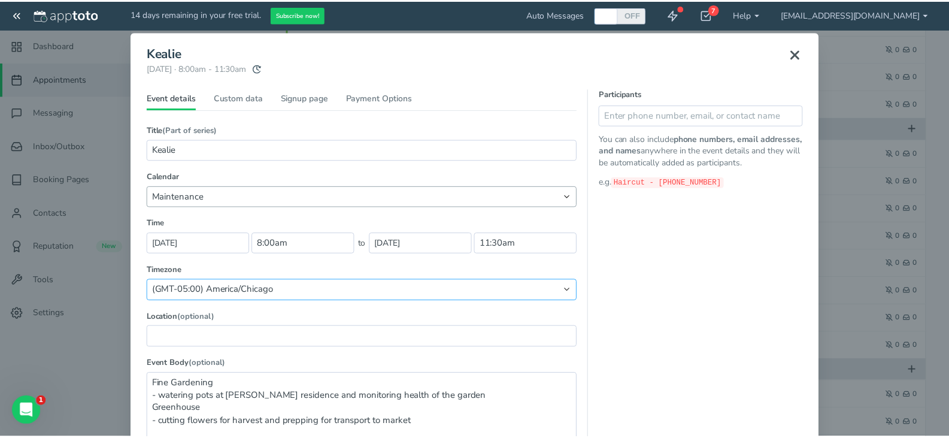
scroll to position [0, 0]
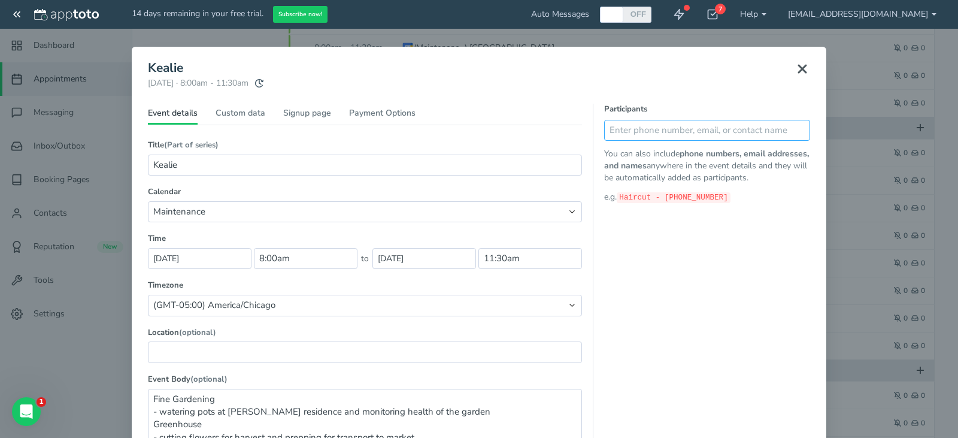
click at [620, 129] on input "text" at bounding box center [707, 130] width 206 height 21
type input "6159671747"
click at [793, 134] on icon at bounding box center [797, 130] width 8 height 8
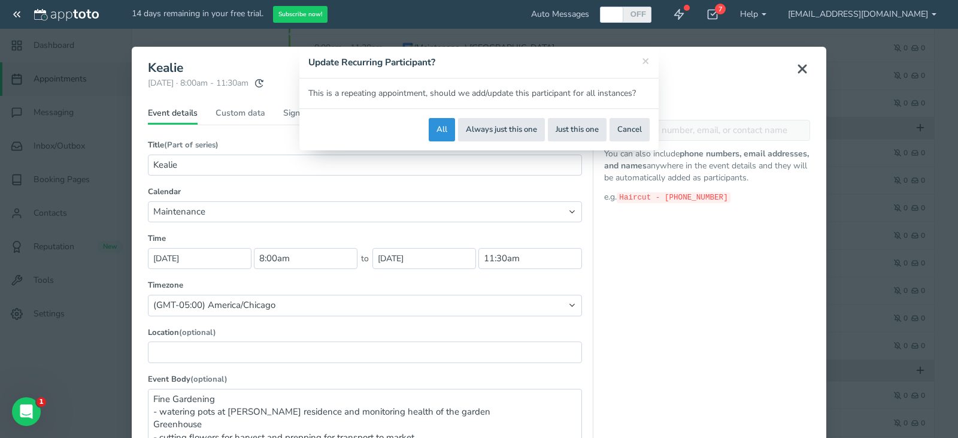
click at [438, 125] on button "All" at bounding box center [442, 129] width 26 height 23
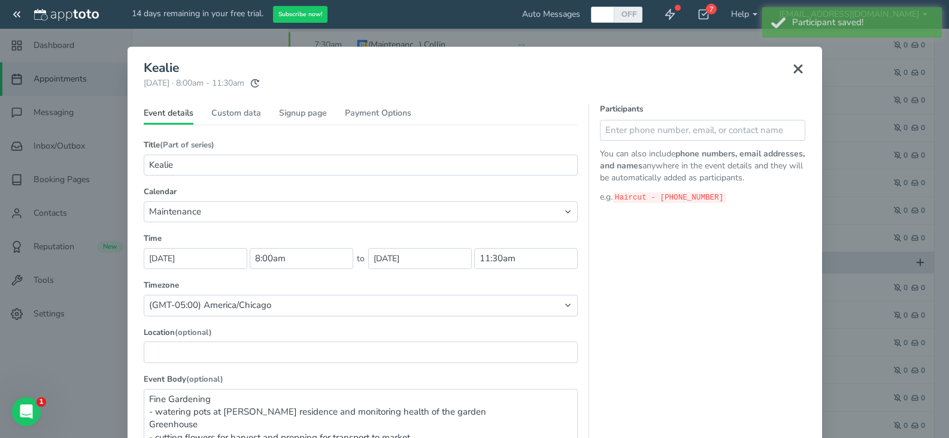
scroll to position [835, 0]
click at [450, 93] on header "Kealie Monday, September 29th · 8:00am - 11:30am Public reschedule link" at bounding box center [475, 82] width 662 height 43
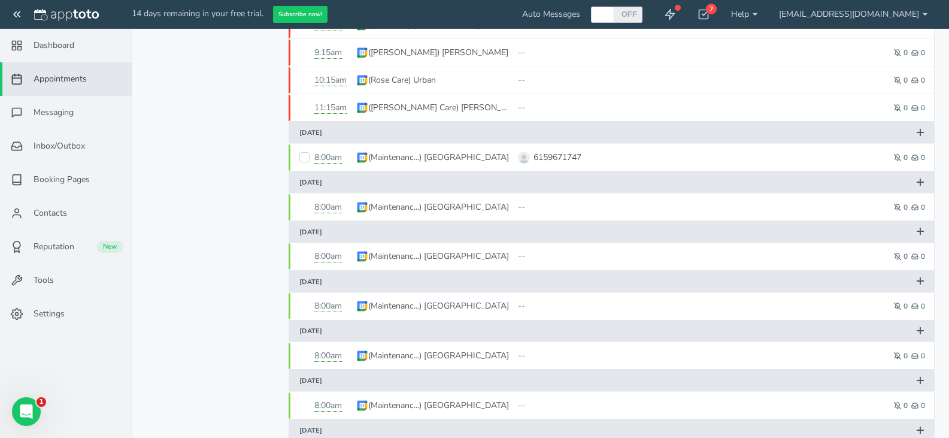
click at [914, 134] on button at bounding box center [921, 132] width 22 height 19
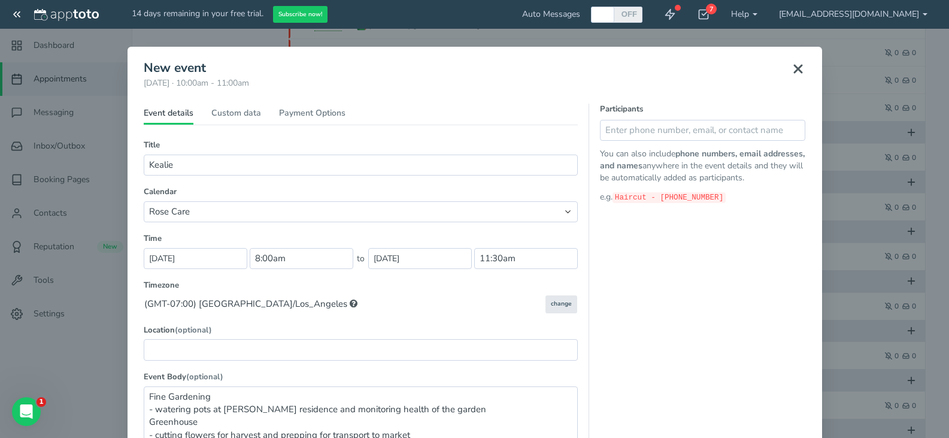
select select "number:17834"
type input "2025-10-01"
type input "9:00am"
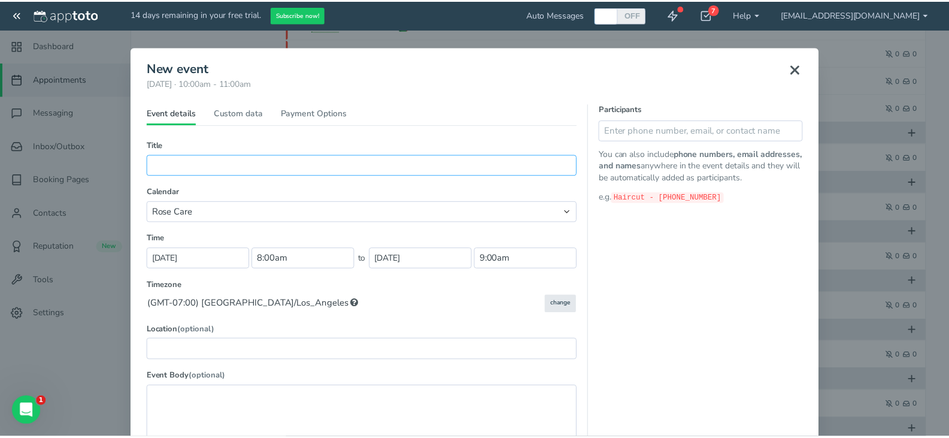
scroll to position [1, 0]
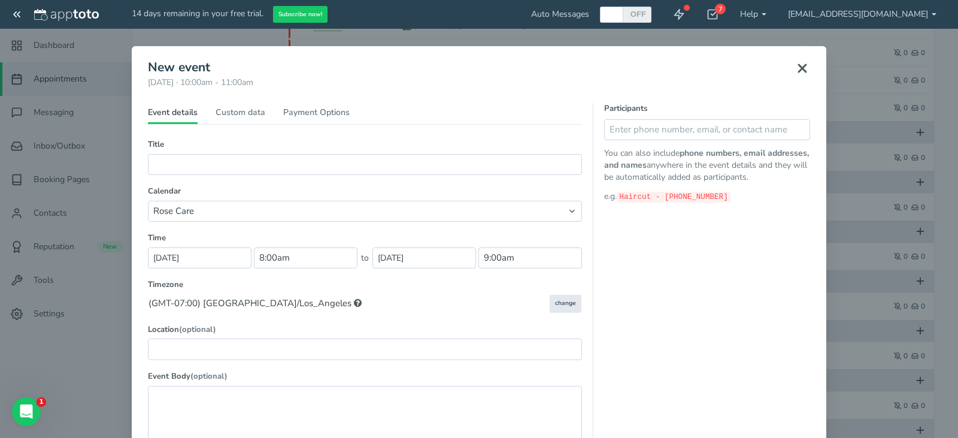
click at [809, 66] on button at bounding box center [802, 68] width 30 height 26
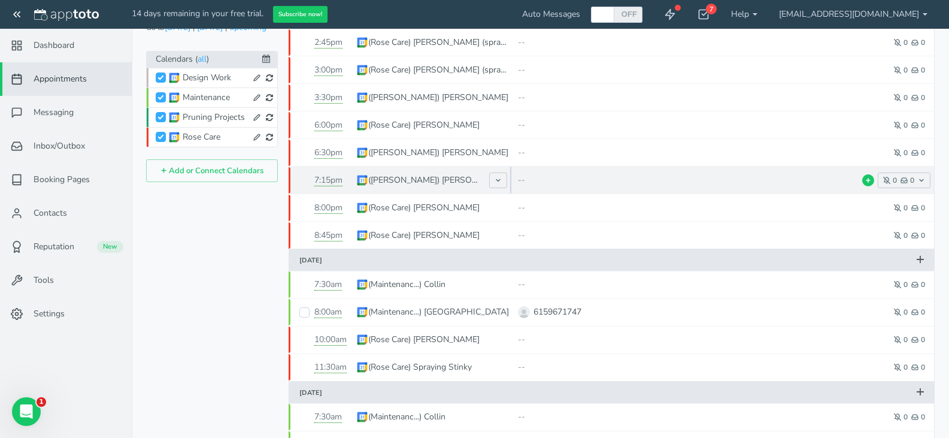
scroll to position [531, 0]
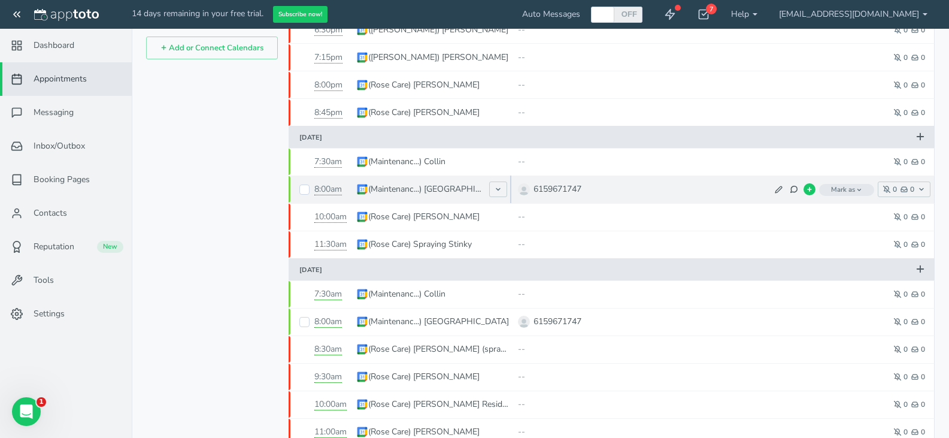
click at [840, 190] on span "Mark as" at bounding box center [846, 190] width 55 height 12
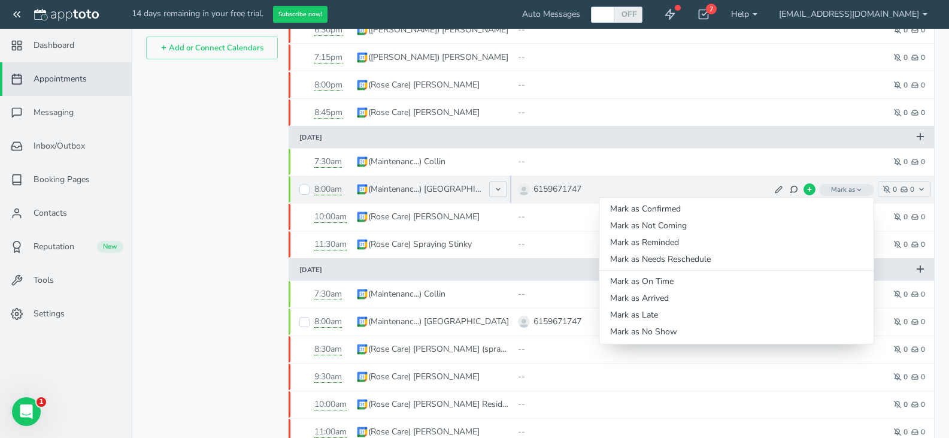
click at [840, 190] on span "Mark as" at bounding box center [846, 190] width 55 height 12
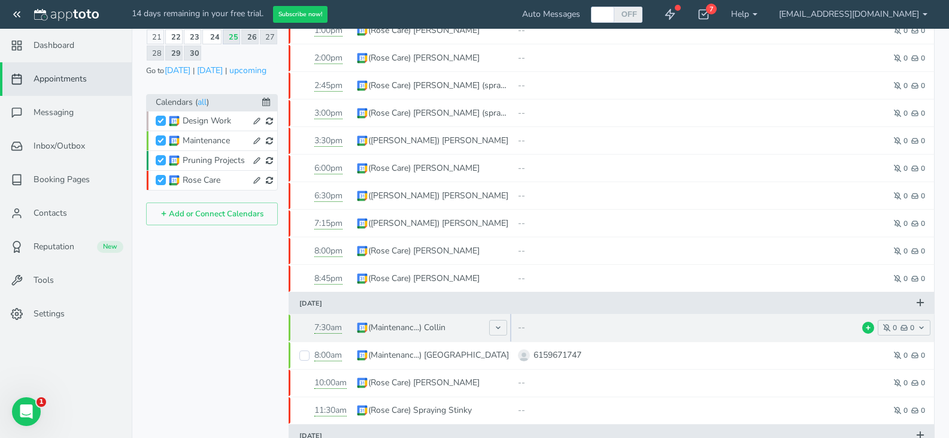
scroll to position [365, 0]
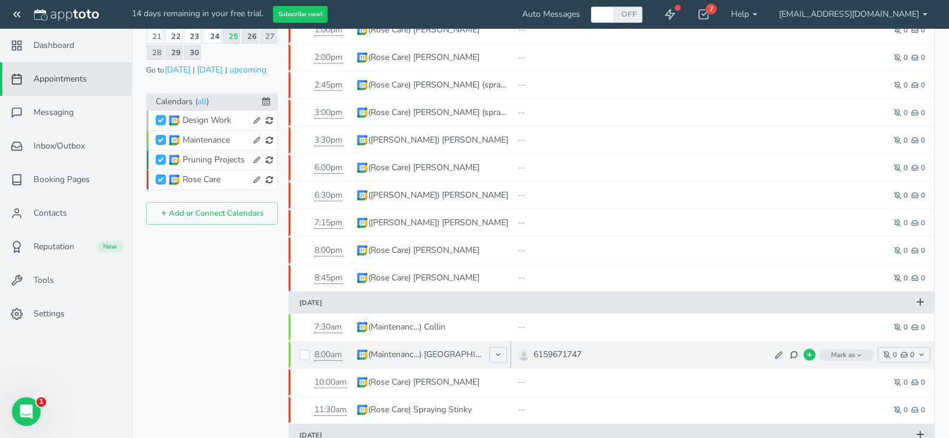
click at [301, 355] on input "checkbox" at bounding box center [304, 355] width 10 height 10
checkbox input "true"
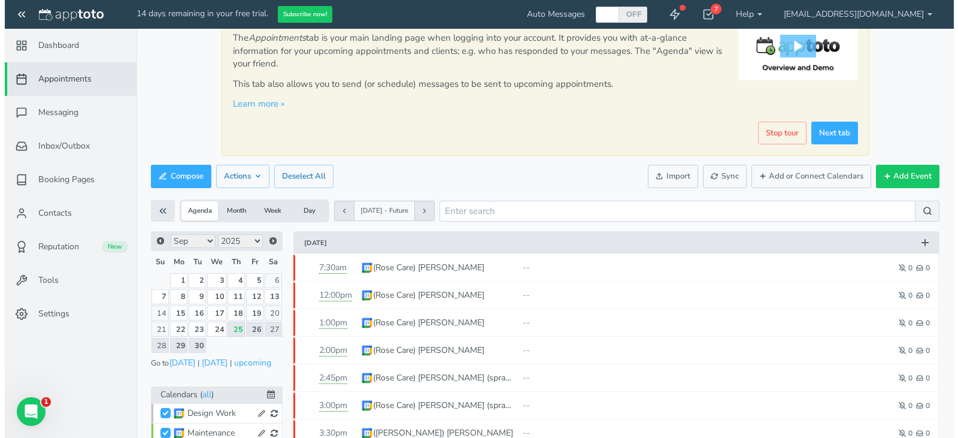
scroll to position [71, 0]
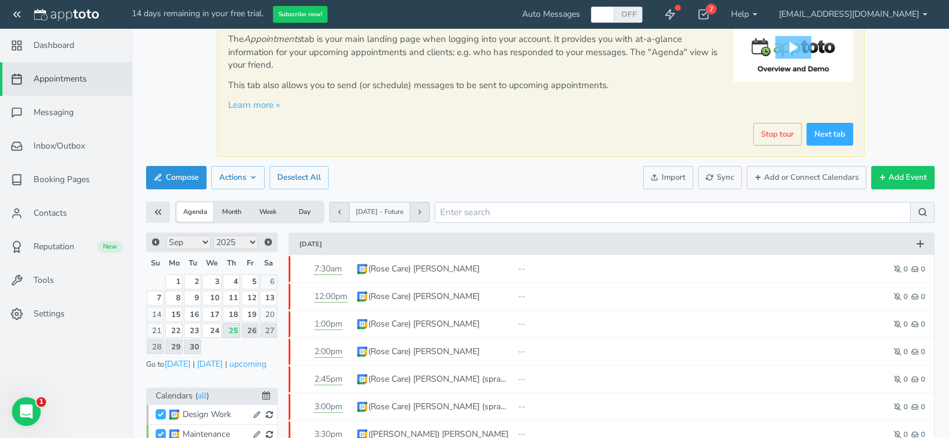
click at [176, 172] on button "Compose" at bounding box center [176, 177] width 60 height 23
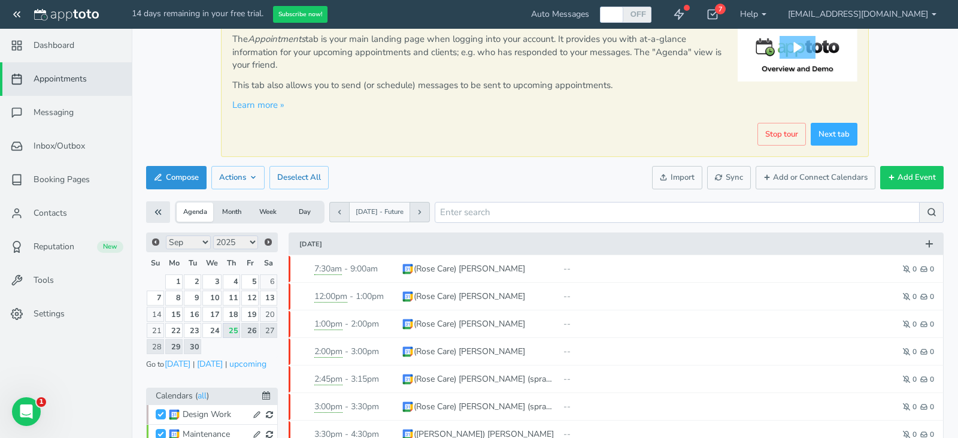
radio input "false"
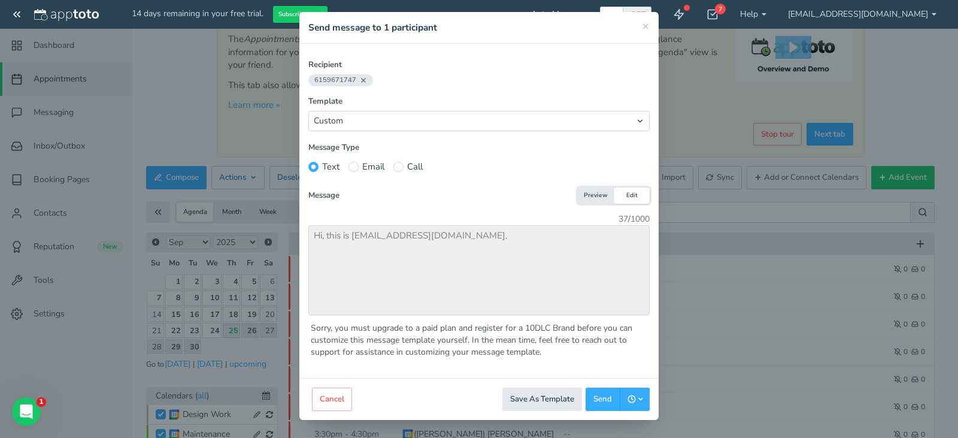
scroll to position [0, 0]
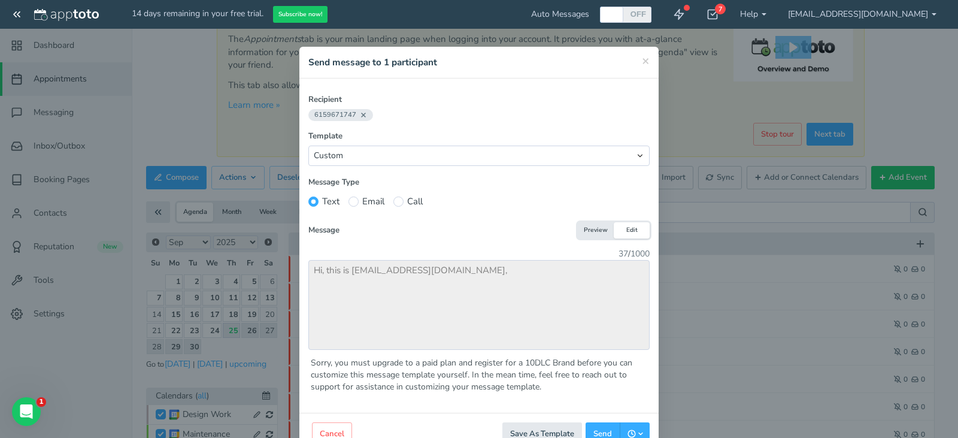
click at [583, 225] on button "Preview" at bounding box center [596, 230] width 36 height 16
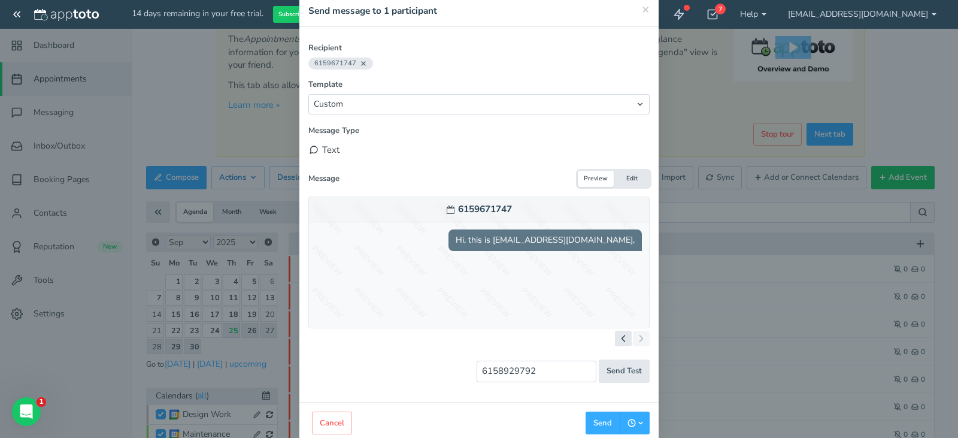
scroll to position [1, 0]
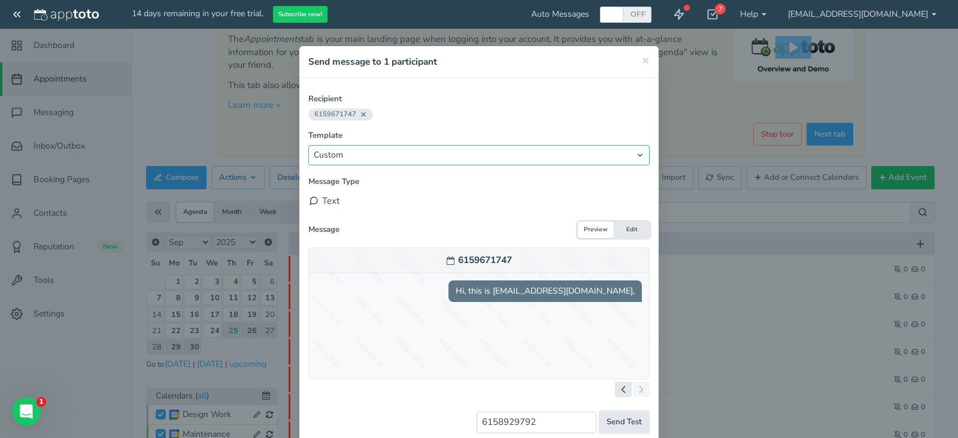
click at [498, 160] on select "Custom Ask to reschedule anytime (Text) Ask to reschedule next week (Text) Requ…" at bounding box center [478, 155] width 341 height 20
select select "string:ask_to_reschedule_anytime_sms"
click at [308, 145] on select "Custom Ask to reschedule anytime (Text) Ask to reschedule next week (Text) Requ…" at bounding box center [478, 155] width 341 height 20
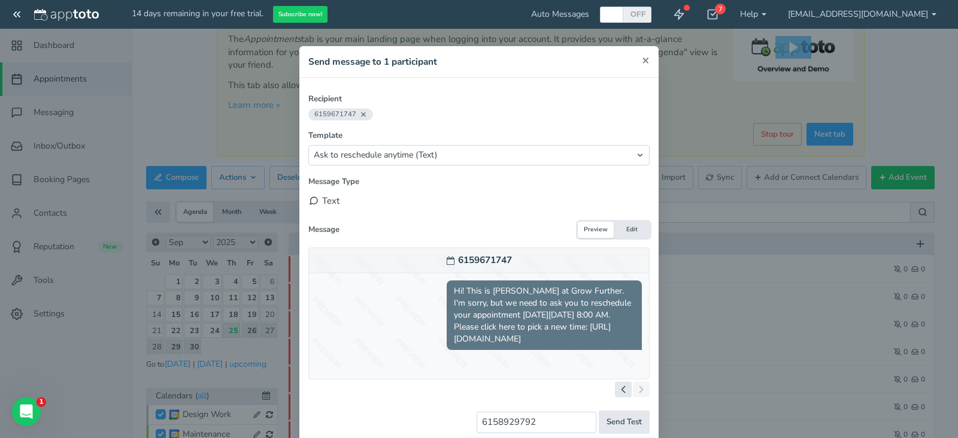
click at [642, 60] on span "×" at bounding box center [646, 59] width 8 height 17
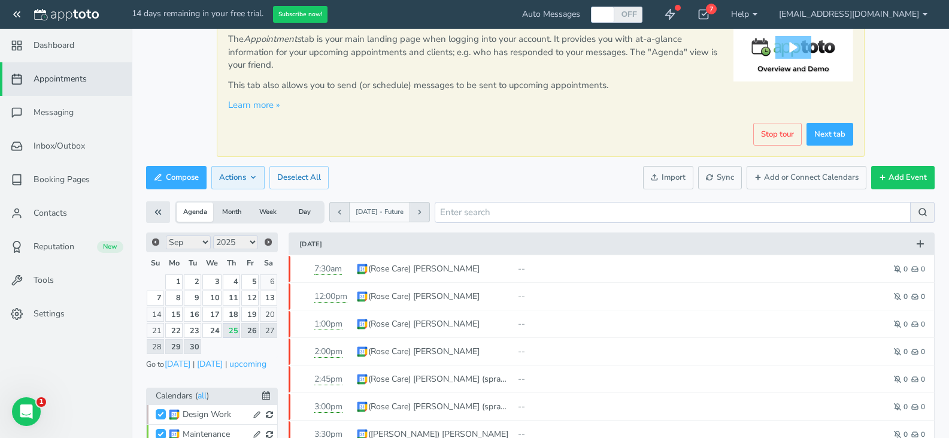
click at [241, 178] on span "Actions" at bounding box center [238, 177] width 38 height 11
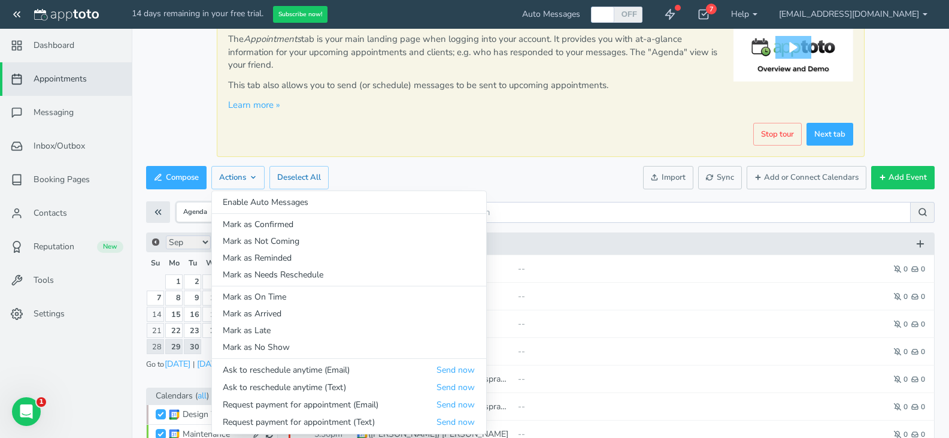
click at [423, 179] on div "Compose Actions Enable Auto Messages Disable Auto Messages Mark as Paid Externa…" at bounding box center [540, 177] width 789 height 29
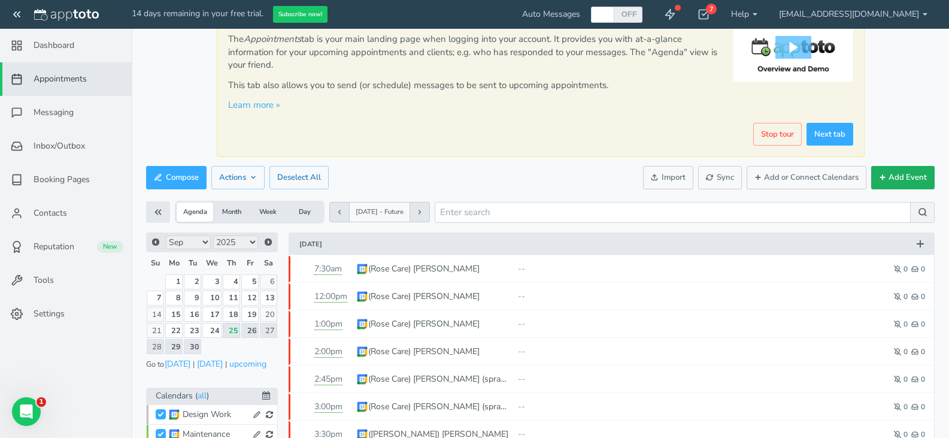
click at [894, 174] on button "Add Event" at bounding box center [902, 177] width 63 height 23
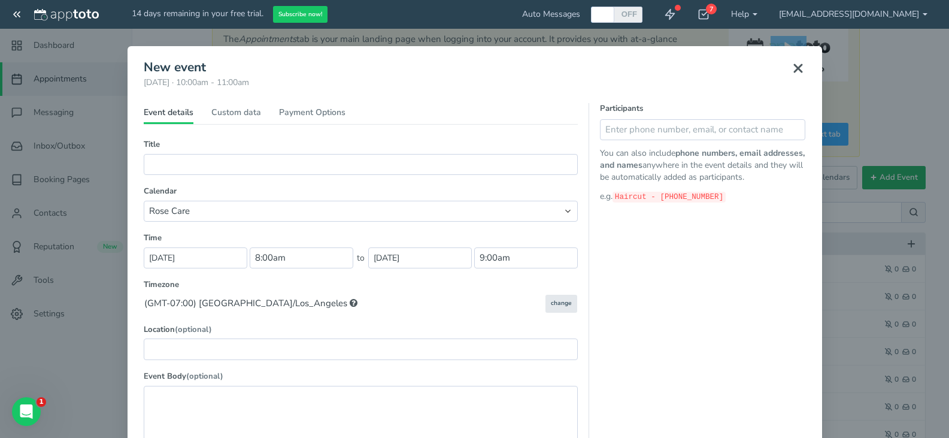
type input "[DATE]"
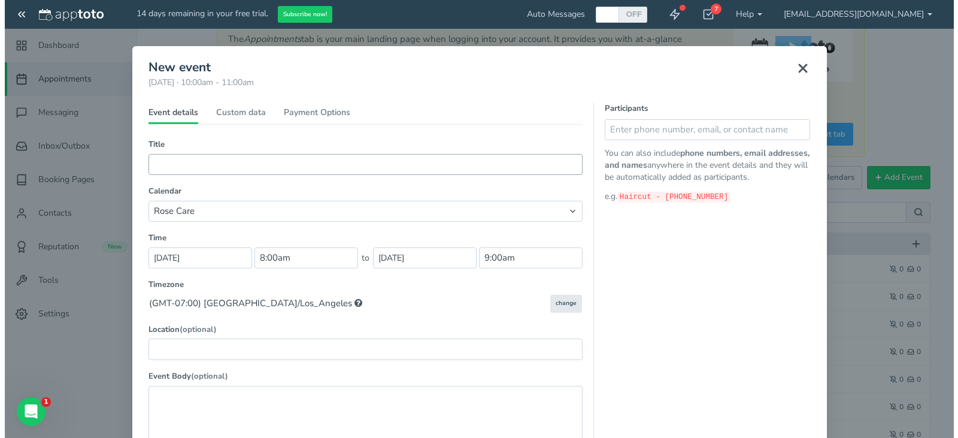
scroll to position [0, 0]
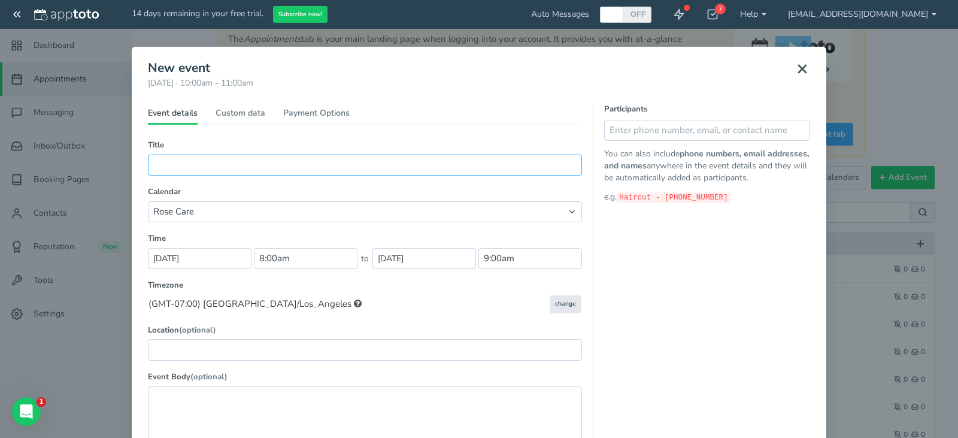
click at [315, 165] on input "text" at bounding box center [365, 164] width 434 height 21
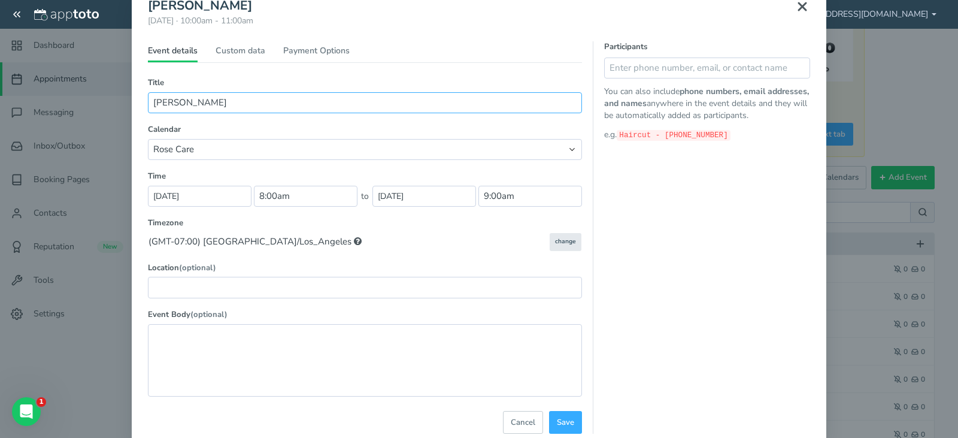
scroll to position [56, 0]
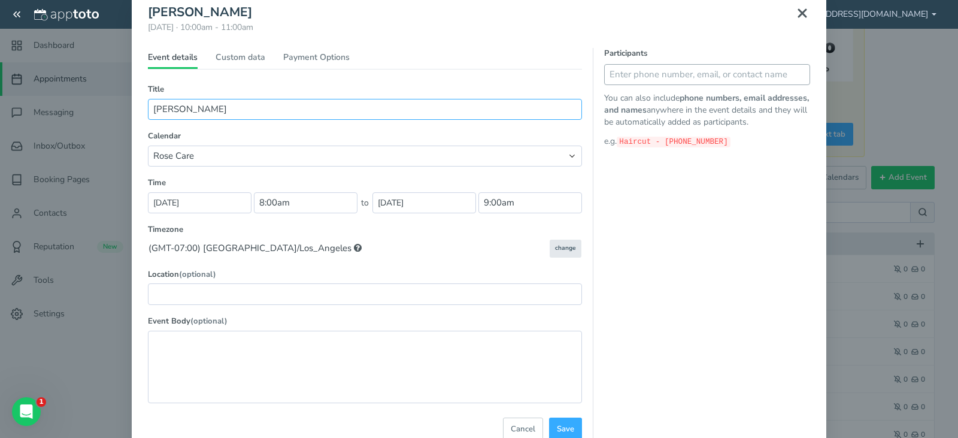
type input "Sweeney"
click at [638, 71] on input "text" at bounding box center [707, 74] width 206 height 21
type input "6158929792"
click at [793, 78] on icon at bounding box center [797, 74] width 8 height 8
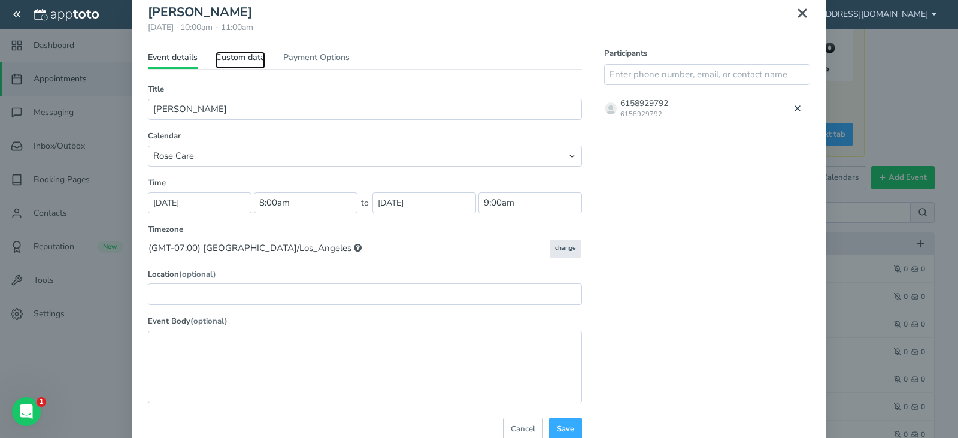
click at [242, 56] on link "Custom data" at bounding box center [241, 59] width 50 height 17
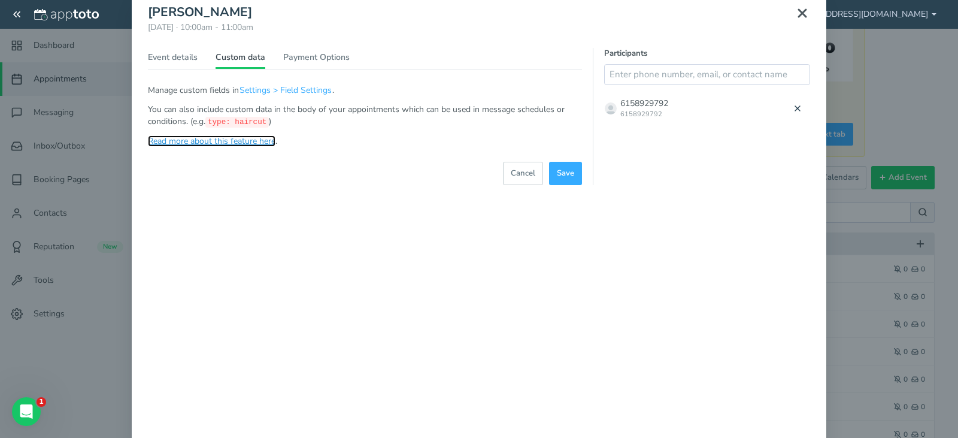
click at [247, 141] on link "Read more about this feature here" at bounding box center [212, 140] width 128 height 11
click at [174, 50] on div "Event details Custom data Signup page Payment Options Title (Part of series) (R…" at bounding box center [365, 116] width 434 height 137
click at [172, 59] on link "Event details" at bounding box center [173, 59] width 50 height 17
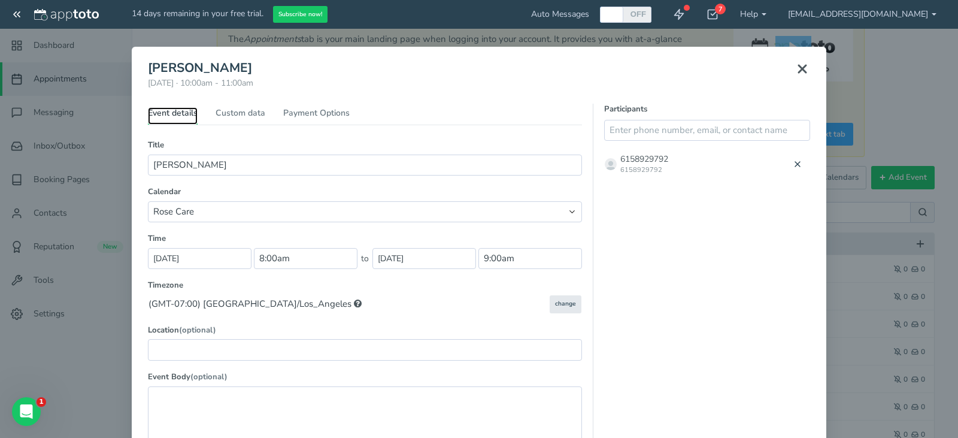
scroll to position [90, 0]
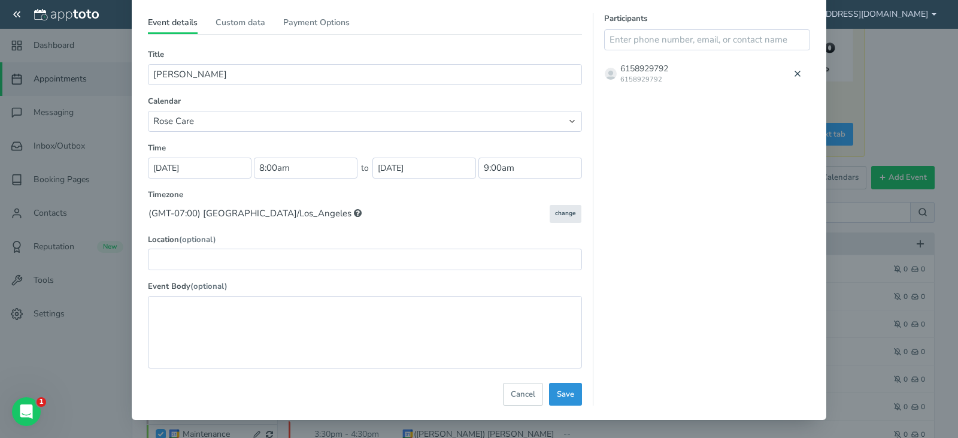
click at [563, 398] on span "Save" at bounding box center [565, 394] width 17 height 11
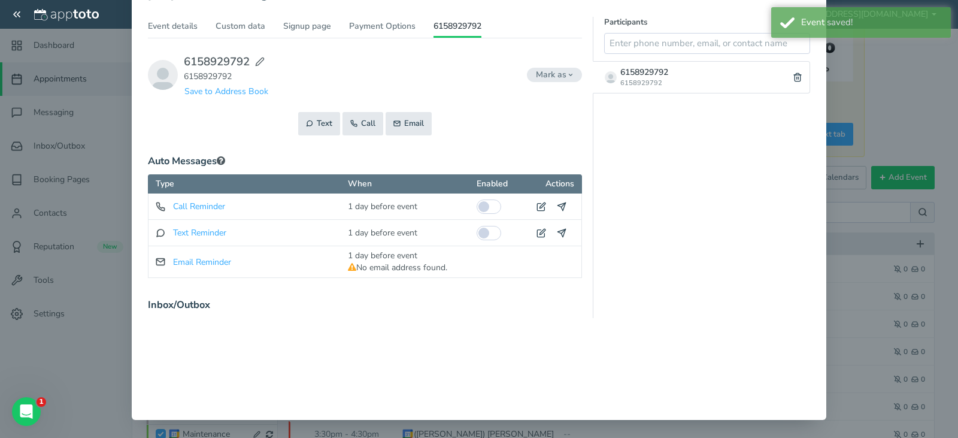
scroll to position [87, 0]
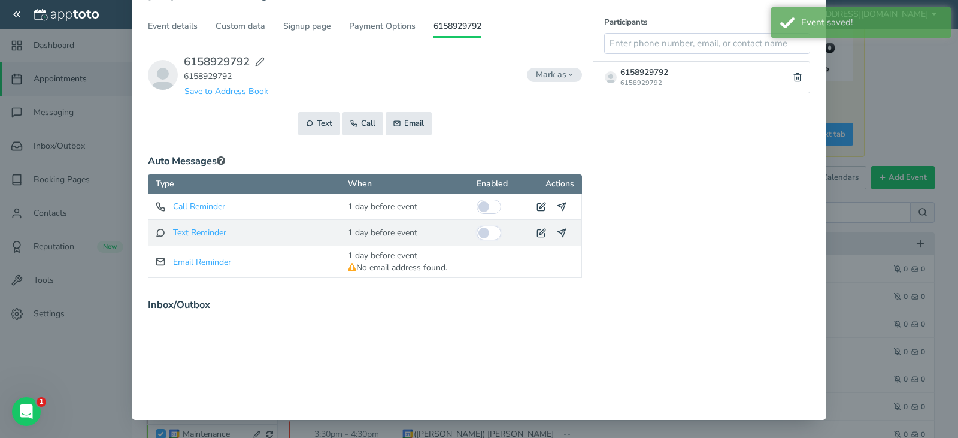
click at [477, 235] on input "checkbox" at bounding box center [489, 233] width 25 height 14
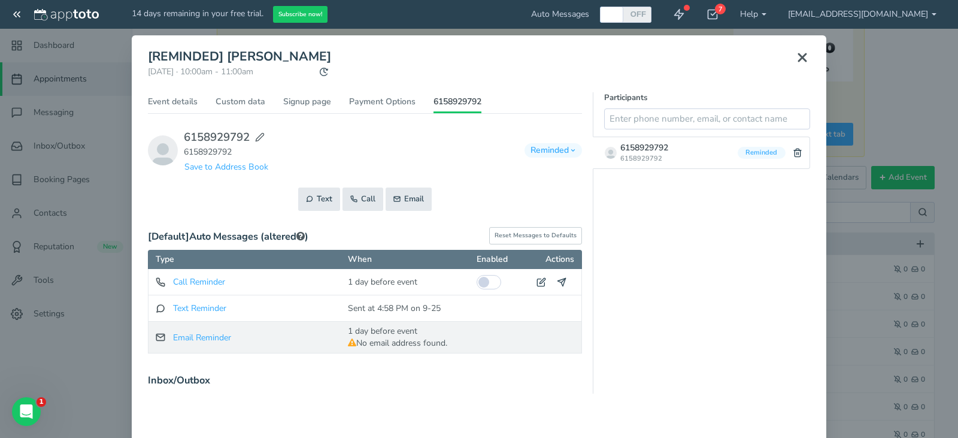
scroll to position [7, 0]
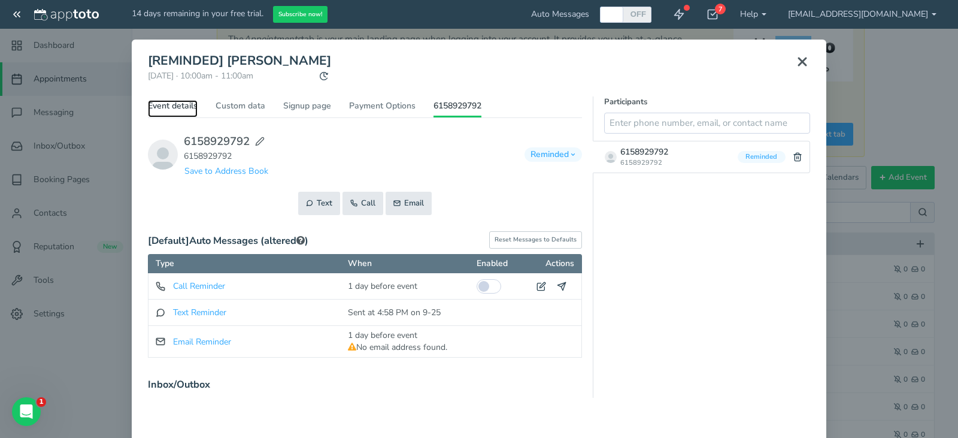
click at [192, 107] on link "Event details" at bounding box center [173, 108] width 50 height 17
type input "[REMINDED] [PERSON_NAME]"
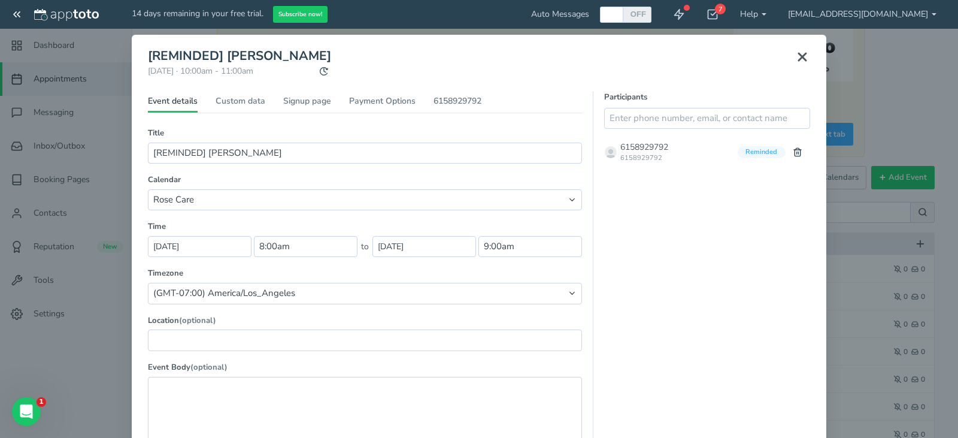
scroll to position [93, 0]
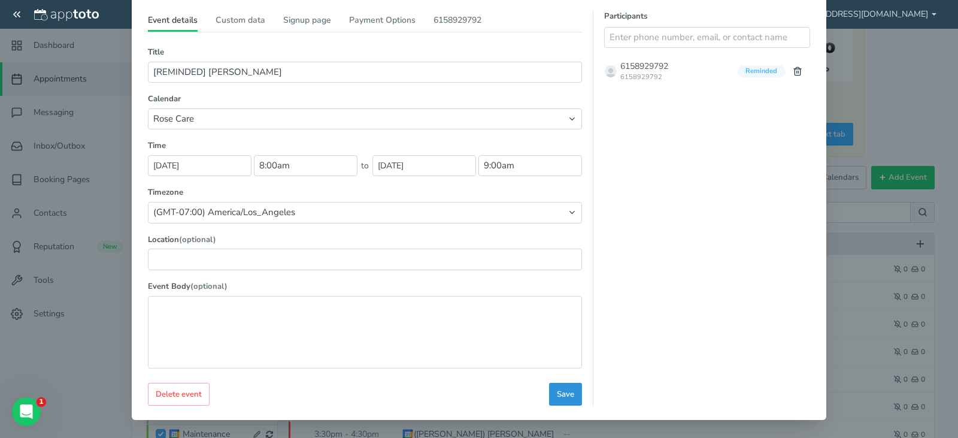
click at [569, 392] on span "Save" at bounding box center [565, 394] width 17 height 11
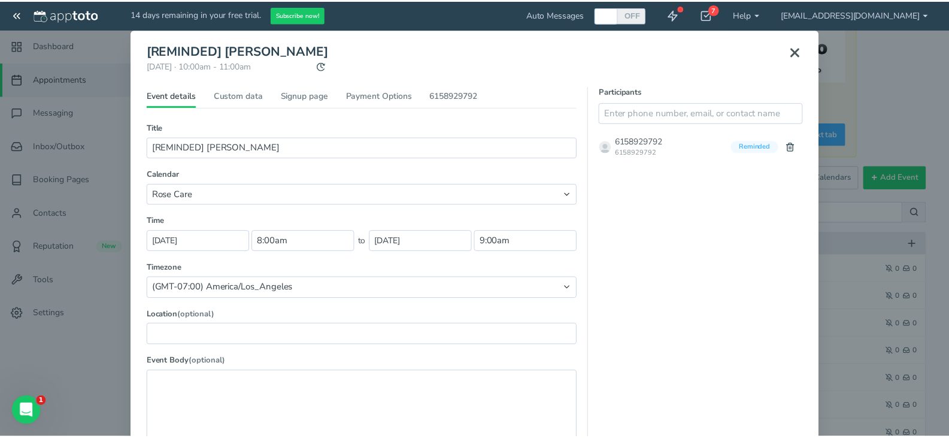
scroll to position [8, 0]
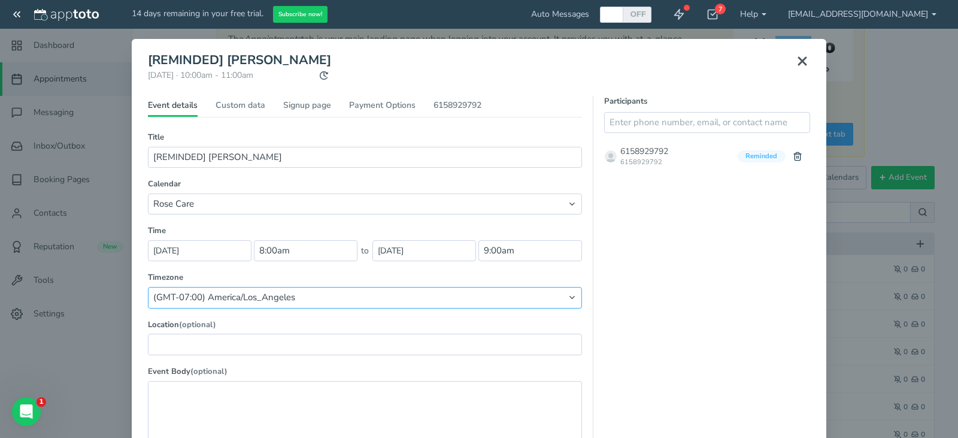
click at [254, 296] on select "Default timezone ((GMT-07:00) America/Los_Angeles) (GMT-10:00) Pacific/Honolulu…" at bounding box center [365, 297] width 434 height 21
click at [366, 302] on select "Default timezone ((GMT-07:00) America/Los_Angeles) (GMT-10:00) Pacific/Honolulu…" at bounding box center [365, 297] width 434 height 21
select select "string:America/Chicago"
click at [148, 287] on select "Default timezone ((GMT-07:00) America/Los_Angeles) (GMT-10:00) Pacific/Honolulu…" at bounding box center [365, 297] width 434 height 21
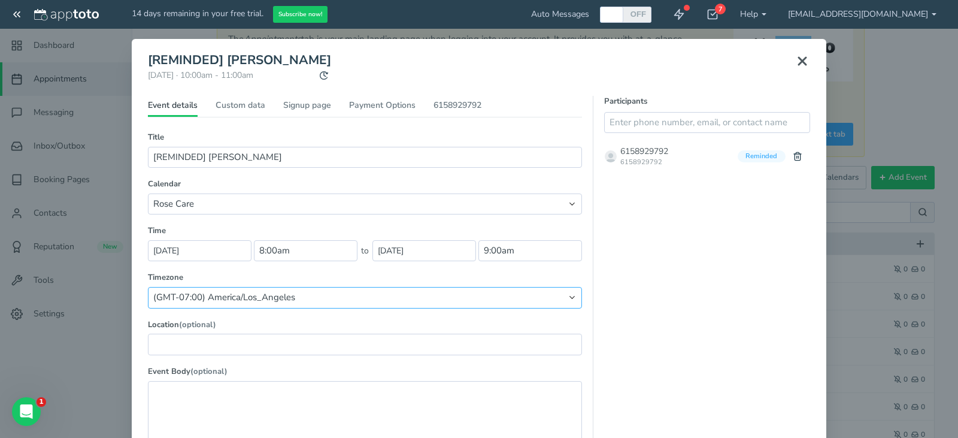
type input "10:00am"
type input "11:00am"
click at [796, 57] on icon at bounding box center [802, 61] width 14 height 14
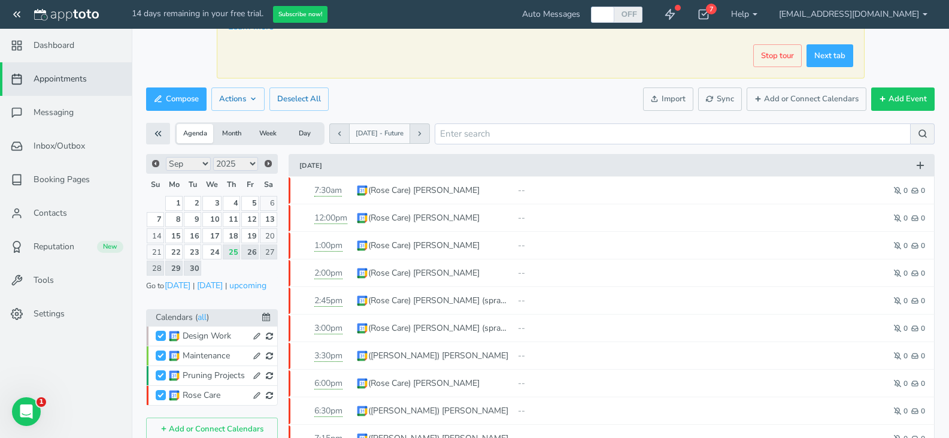
scroll to position [148, 0]
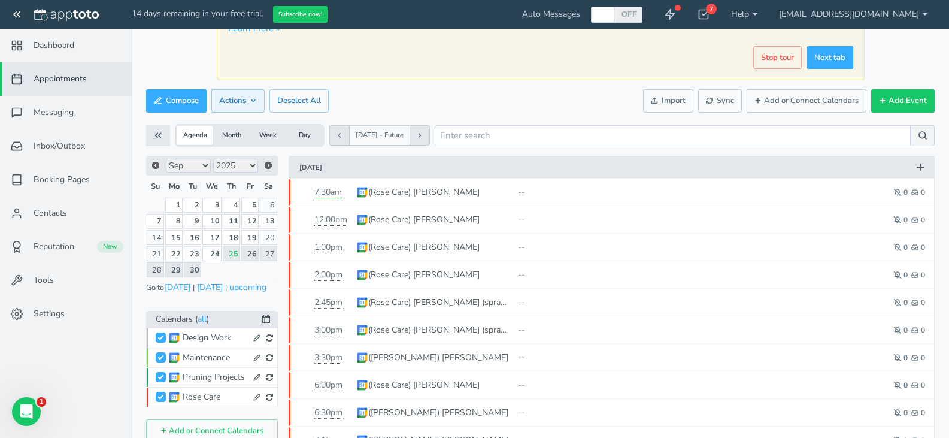
click at [239, 107] on button "Actions" at bounding box center [237, 100] width 53 height 23
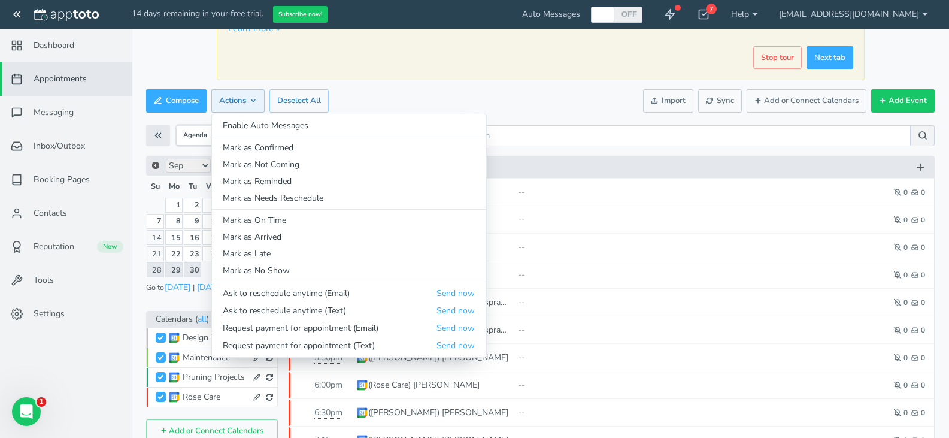
click at [239, 107] on button "Actions" at bounding box center [237, 100] width 53 height 23
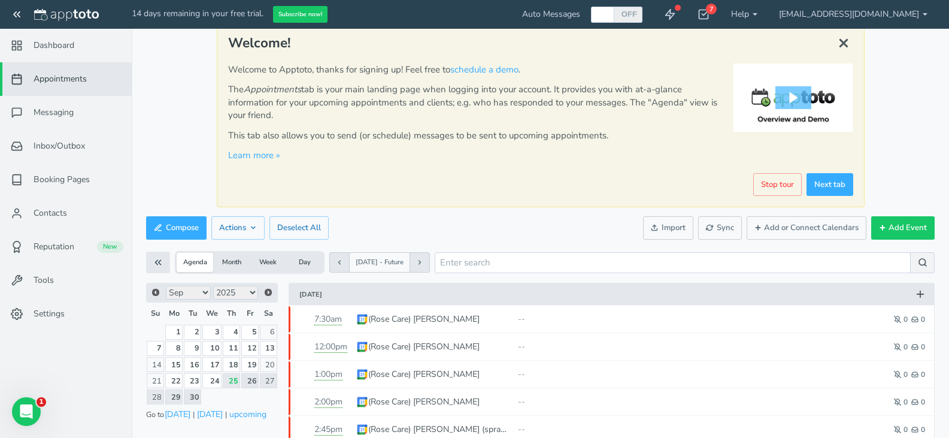
scroll to position [0, 0]
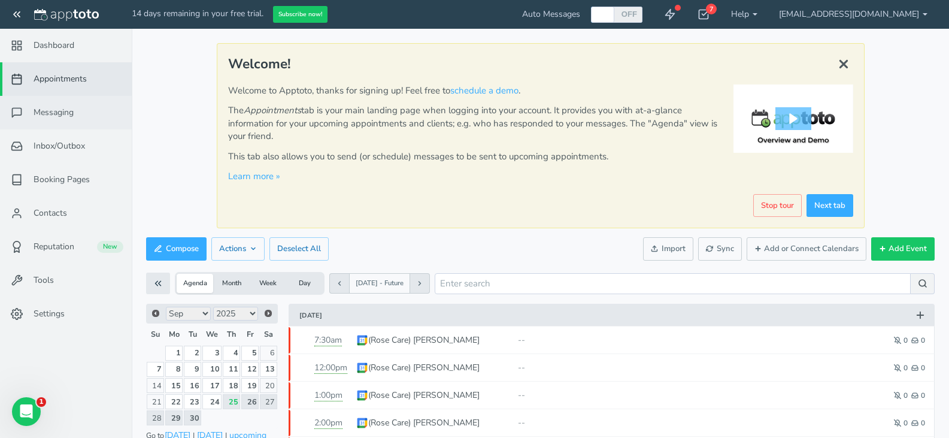
click at [86, 116] on link "Messaging" at bounding box center [66, 113] width 132 height 34
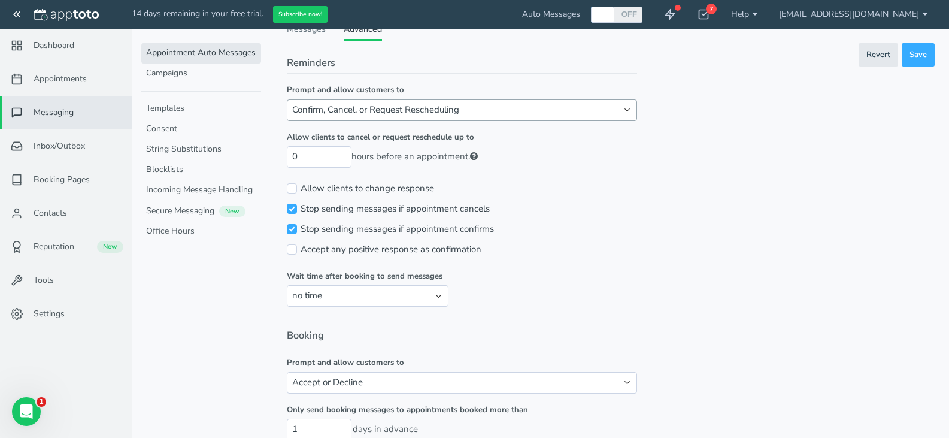
scroll to position [65, 0]
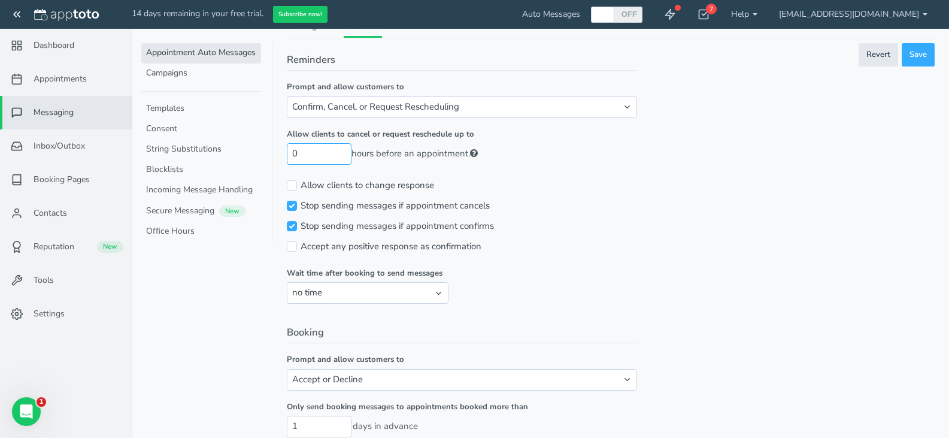
click at [349, 148] on input "0" at bounding box center [319, 153] width 65 height 21
click at [344, 155] on input "0" at bounding box center [319, 153] width 65 height 21
click at [341, 150] on input "1" at bounding box center [319, 153] width 65 height 21
click at [341, 150] on input "2" at bounding box center [319, 153] width 65 height 21
click at [341, 150] on input "3" at bounding box center [319, 153] width 65 height 21
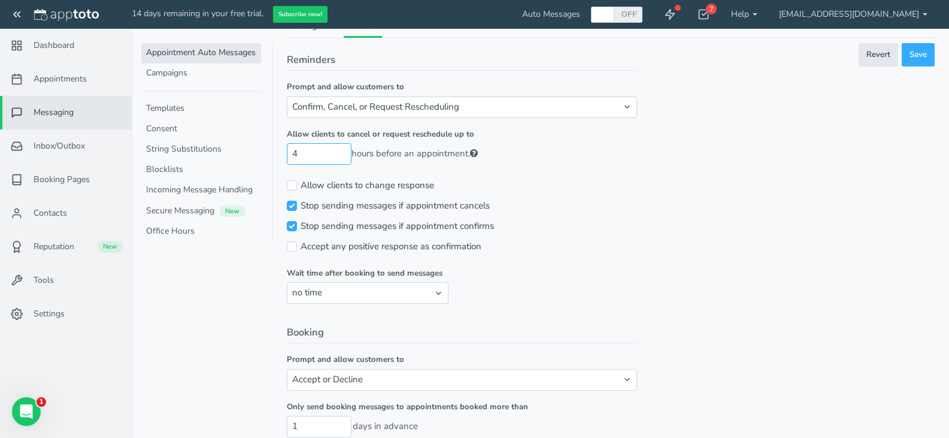
click at [341, 150] on input "4" at bounding box center [319, 153] width 65 height 21
click at [341, 150] on input "5" at bounding box center [319, 153] width 65 height 21
click at [341, 150] on input "6" at bounding box center [319, 153] width 65 height 21
click at [341, 150] on input "7" at bounding box center [319, 153] width 65 height 21
click at [341, 150] on input "8" at bounding box center [319, 153] width 65 height 21
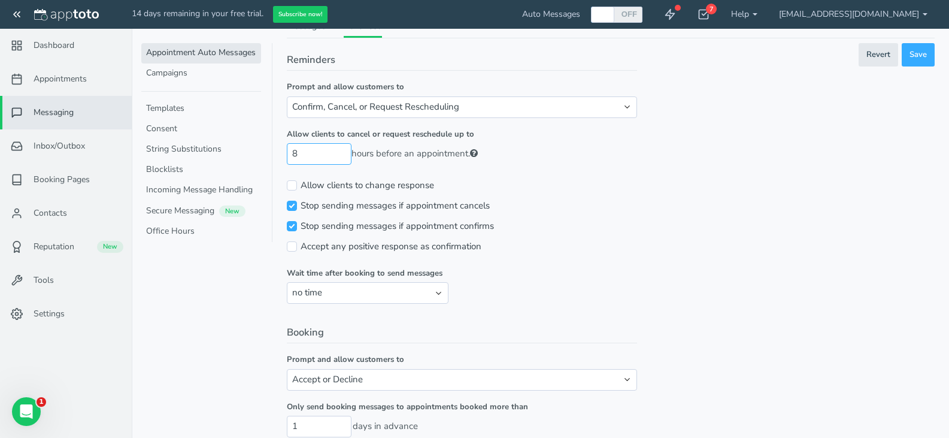
click at [341, 150] on input "9" at bounding box center [319, 153] width 65 height 21
click at [341, 150] on input "10" at bounding box center [319, 153] width 65 height 21
click at [341, 150] on input "11" at bounding box center [319, 153] width 65 height 21
type input "12"
click at [341, 150] on input "12" at bounding box center [319, 153] width 65 height 21
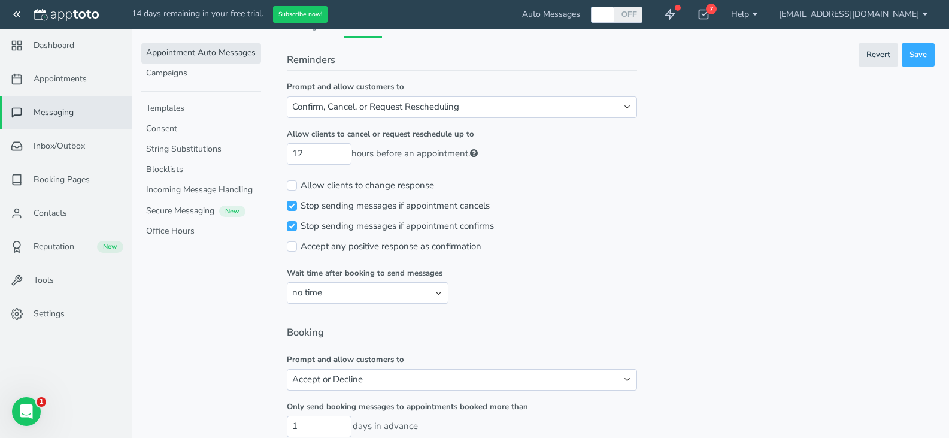
click at [522, 180] on div "Allow clients to change response up to" at bounding box center [462, 185] width 350 height 20
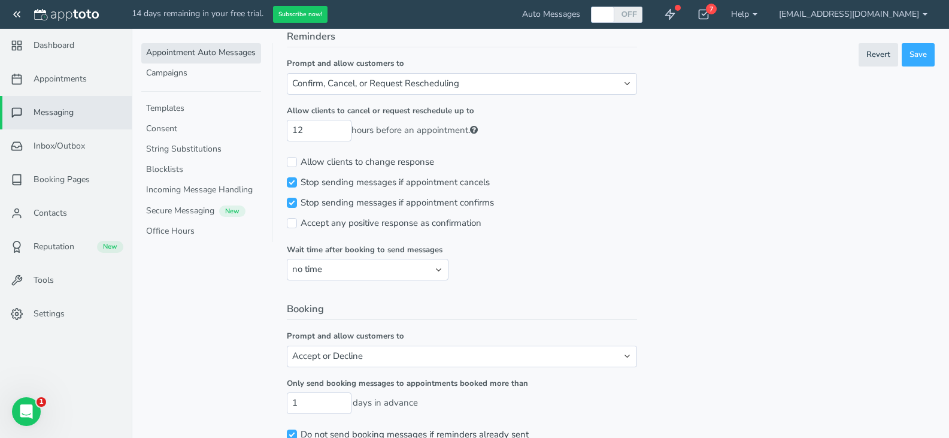
scroll to position [125, 0]
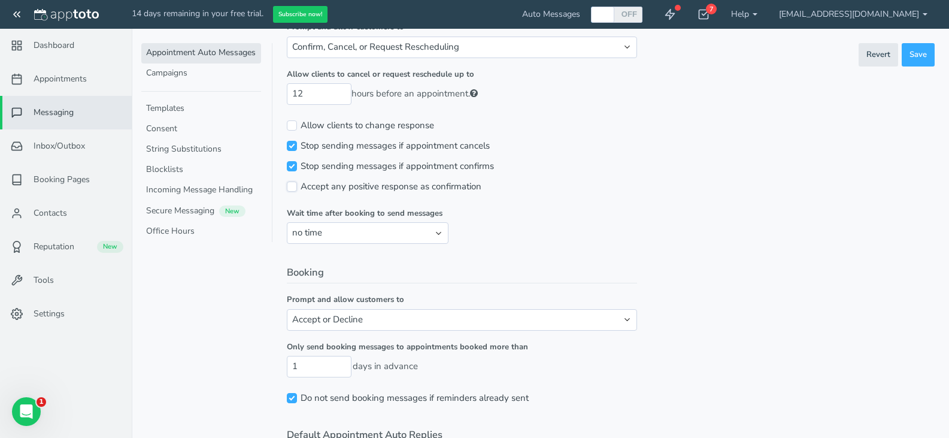
click at [290, 186] on input "Accept any positive response as confirmation" at bounding box center [292, 186] width 10 height 10
checkbox input "true"
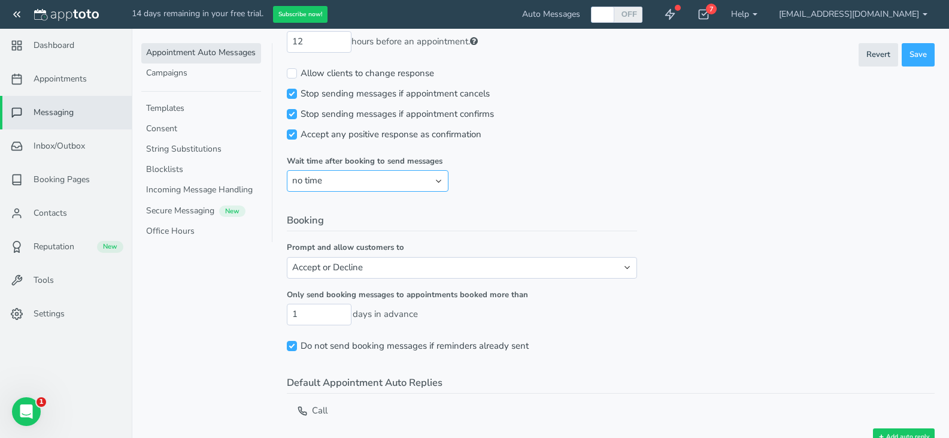
click at [359, 177] on select "no time 1 hour 1 day 2 days" at bounding box center [368, 180] width 162 height 21
click at [481, 195] on form "Reminders Prompt and allow customers to Confirm, Cancel, or Request Reschedulin…" at bounding box center [462, 149] width 350 height 416
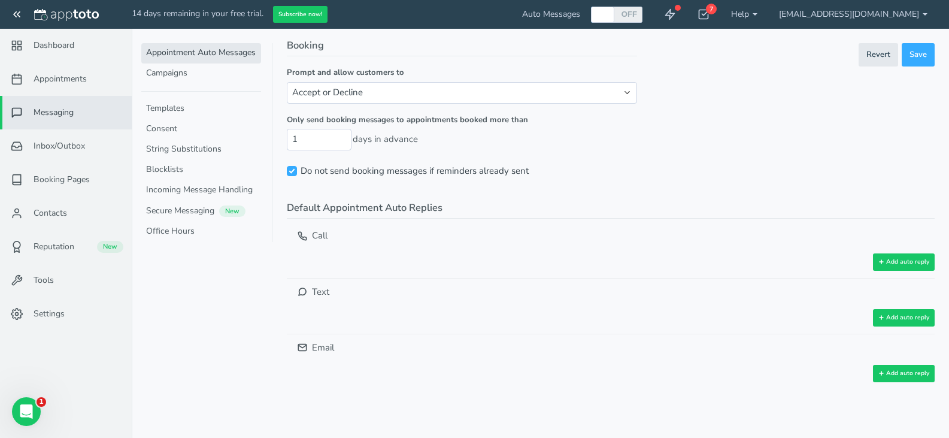
scroll to position [329, 0]
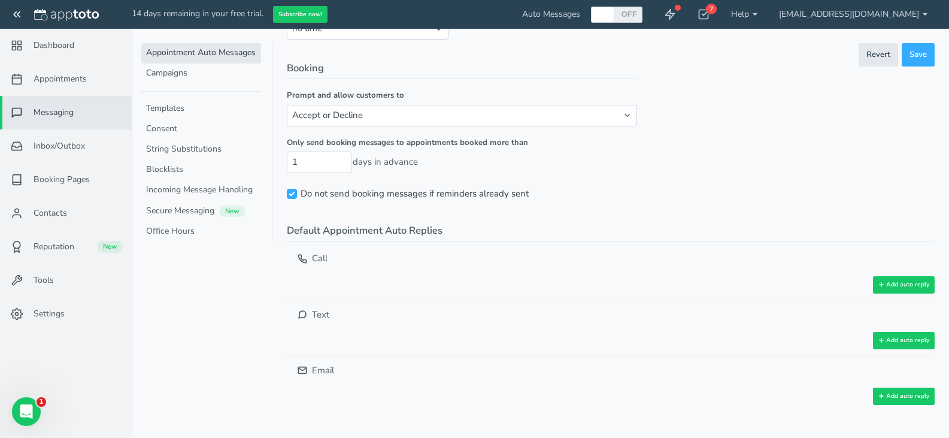
drag, startPoint x: 186, startPoint y: 166, endPoint x: 331, endPoint y: 135, distance: 148.8
click at [331, 135] on tabbed-view "Appointment Auto Messages Campaigns Templates Consent String Substitutions Bloc…" at bounding box center [540, 74] width 789 height 750
click at [701, 152] on div "Reminders Prompt and allow customers to Confirm, Cancel, or Request Reschedulin…" at bounding box center [611, 100] width 648 height 623
click at [919, 50] on span "Save" at bounding box center [918, 54] width 17 height 11
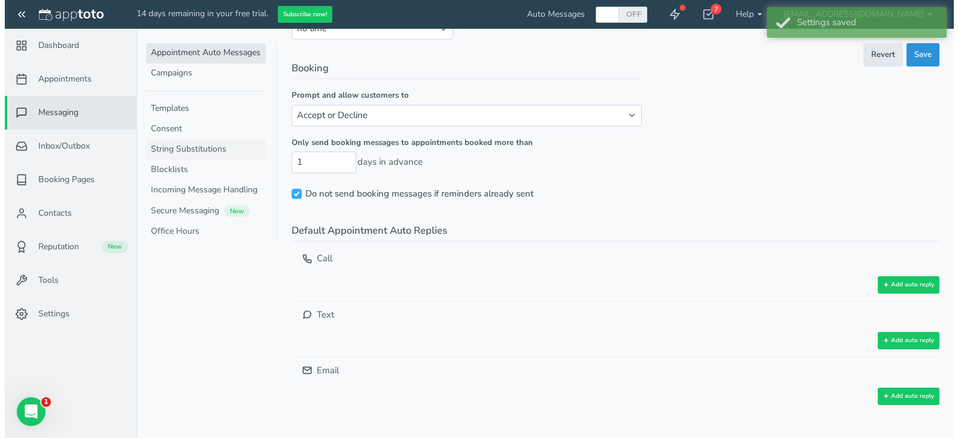
scroll to position [0, 0]
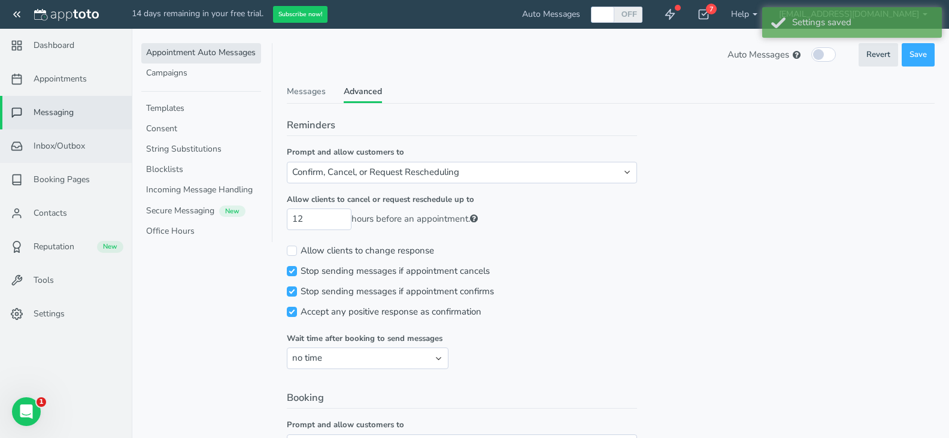
click at [71, 138] on link "Inbox/Outbox 0" at bounding box center [66, 146] width 132 height 34
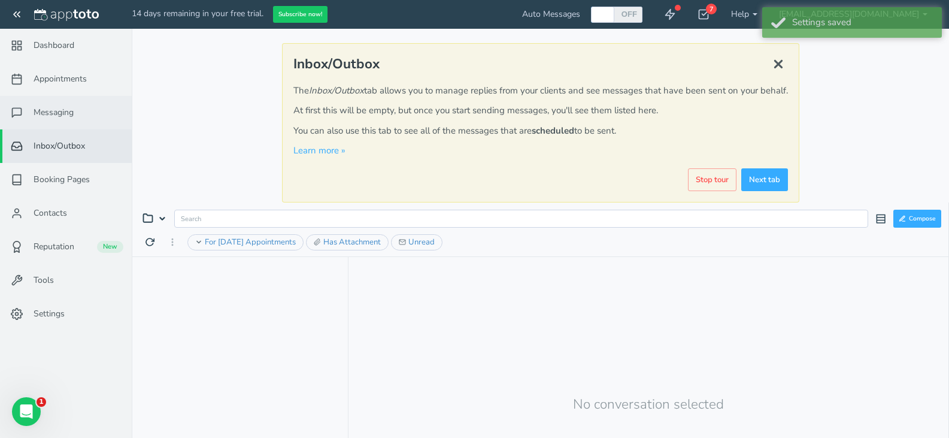
click at [73, 112] on span "Messaging" at bounding box center [54, 113] width 40 height 12
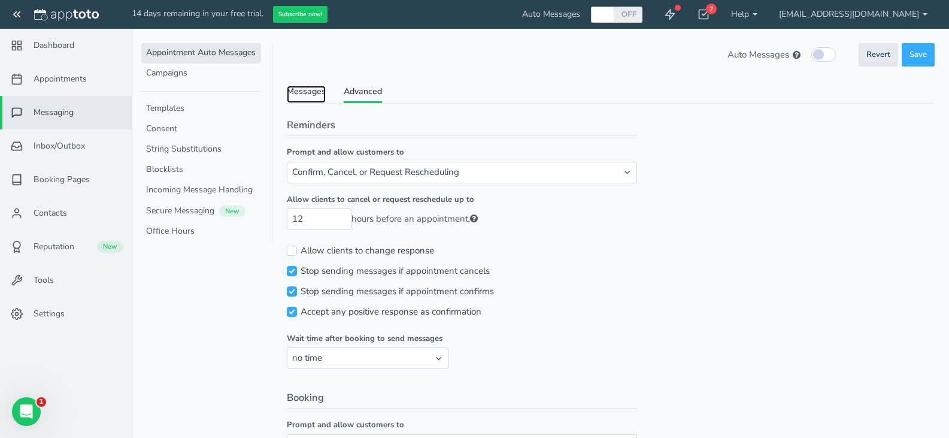
click at [307, 87] on link "Messages" at bounding box center [306, 94] width 39 height 17
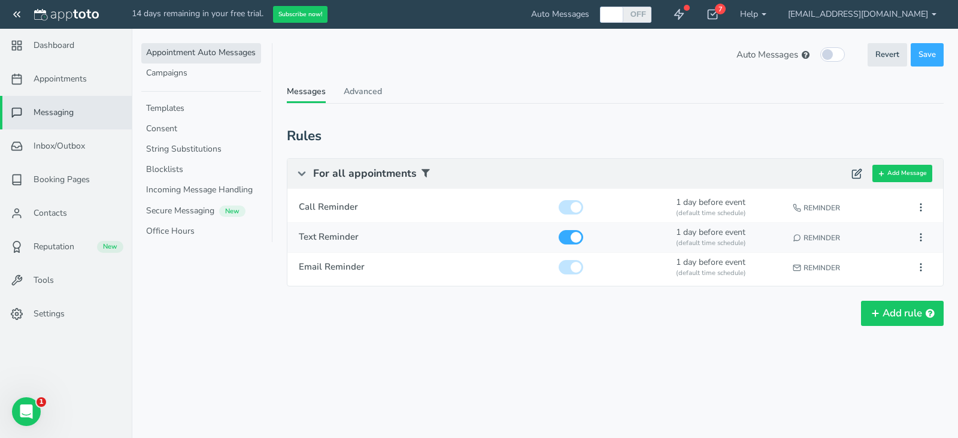
click at [740, 232] on div "1 day before event (default time schedule)" at bounding box center [729, 237] width 114 height 29
type input "Text Reminder"
checkbox input "true"
select select "number:1"
select select "string:default"
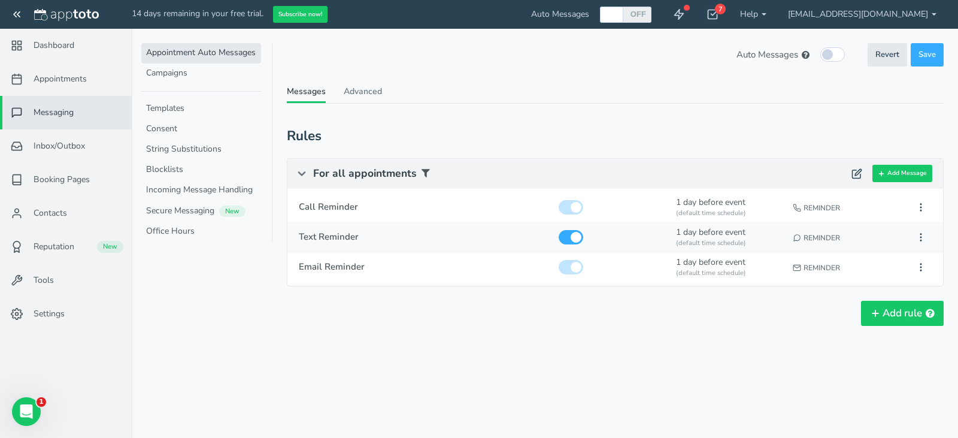
select select "string:1"
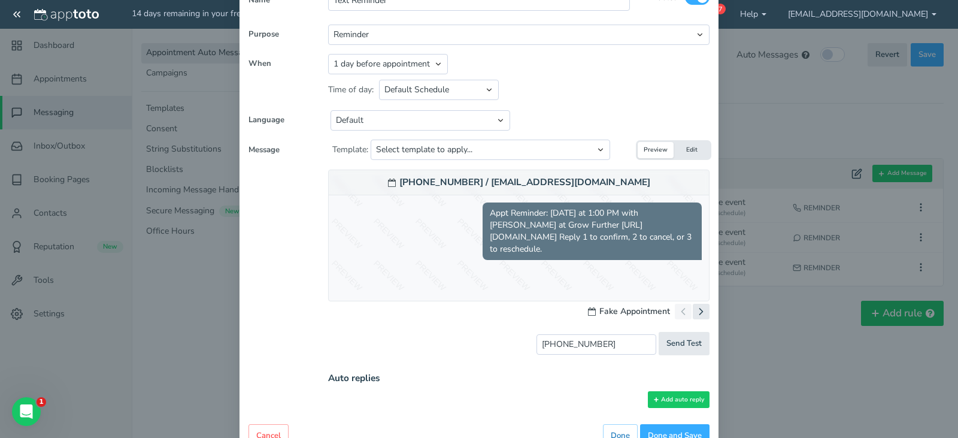
scroll to position [99, 0]
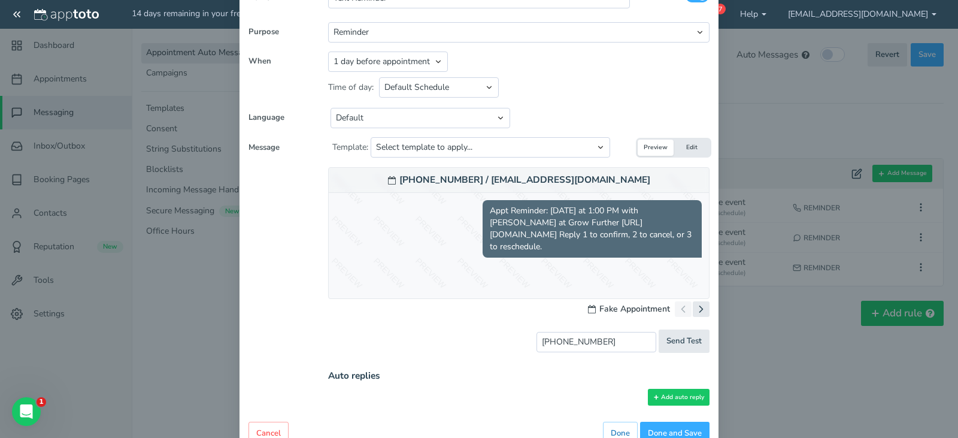
click at [544, 216] on span "Appt Reminder: tomorrow at 1:00 PM with Dylan Sweeney at Grow Further http://ww…" at bounding box center [592, 228] width 219 height 57
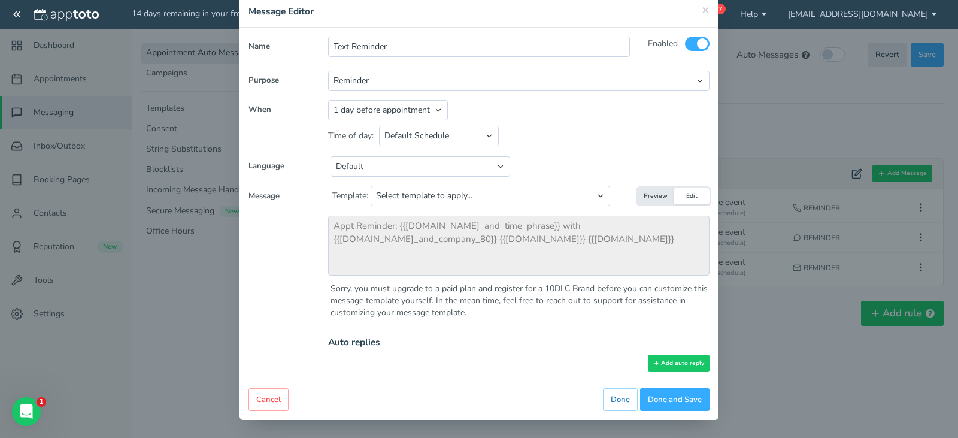
scroll to position [51, 0]
click at [567, 123] on div "Time of day: Default Schedule Custom Schedule Between 12:00pm and 08:00pm on Al…" at bounding box center [518, 133] width 381 height 27
click at [659, 203] on button "Preview" at bounding box center [656, 196] width 36 height 16
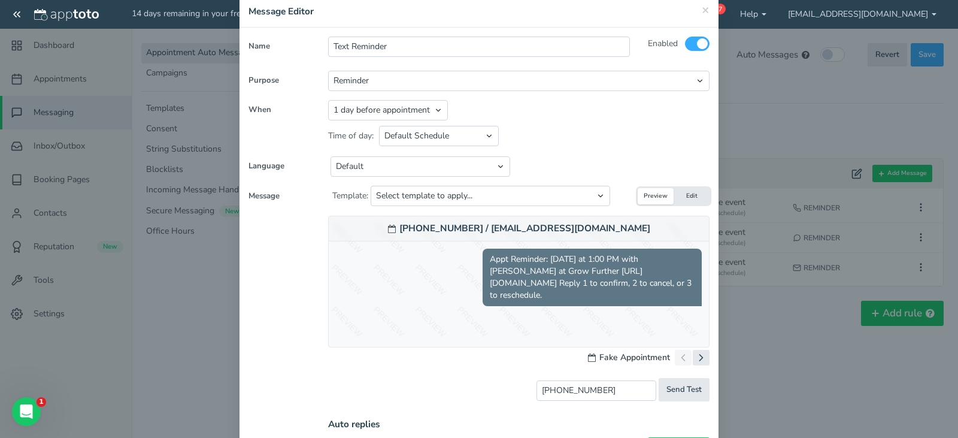
click at [656, 199] on button "Preview" at bounding box center [656, 196] width 36 height 16
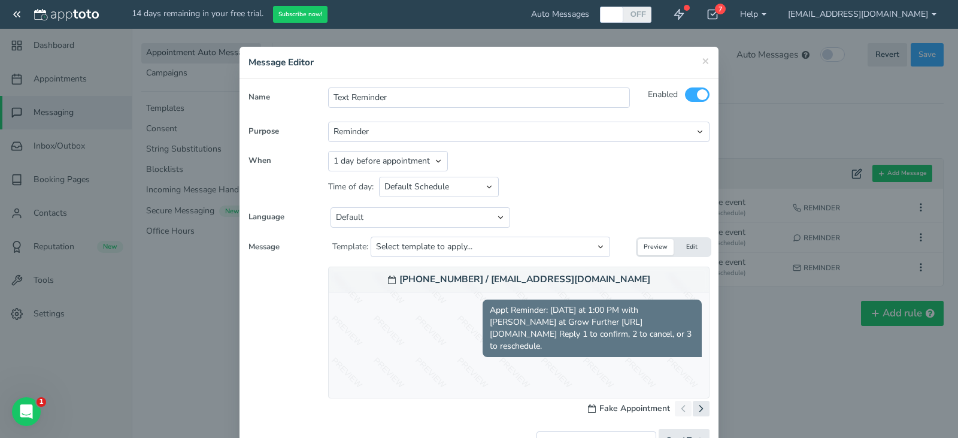
scroll to position [1, 0]
click at [702, 62] on span "×" at bounding box center [706, 59] width 8 height 17
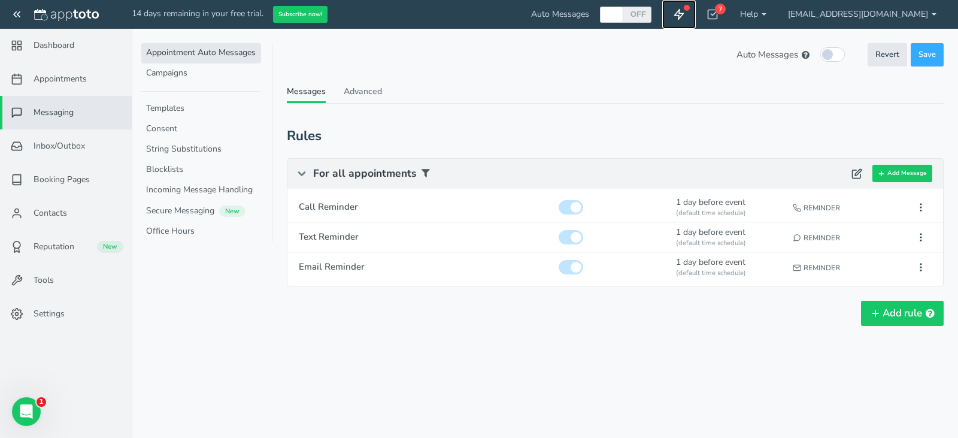
click at [685, 13] on icon at bounding box center [679, 14] width 12 height 12
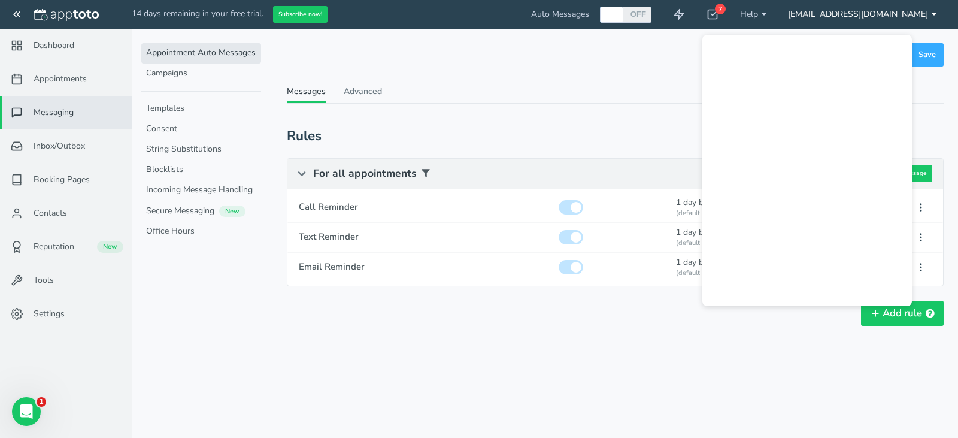
click at [879, 18] on link "[EMAIL_ADDRESS][DOMAIN_NAME]" at bounding box center [862, 14] width 170 height 29
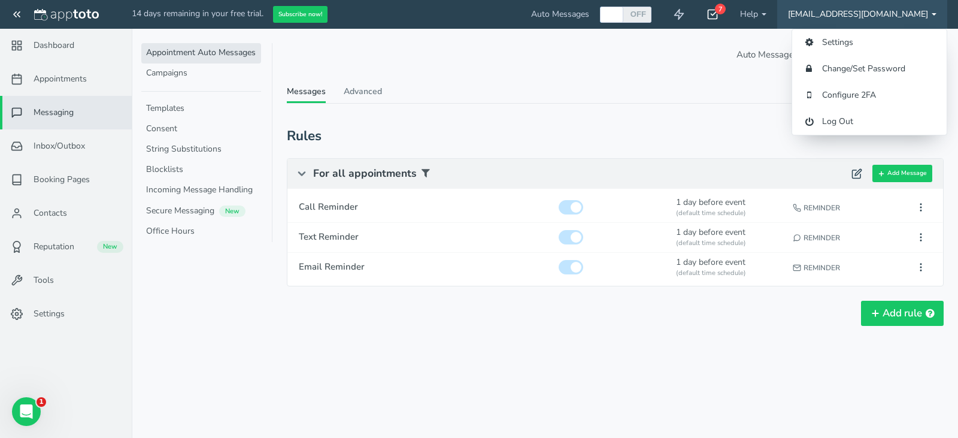
click at [729, 8] on div "7" at bounding box center [713, 14] width 34 height 29
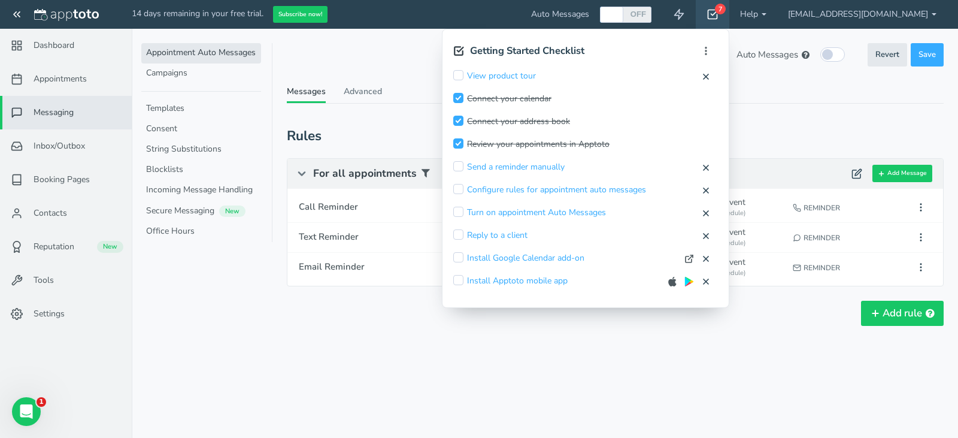
click at [463, 166] on input "checkbox" at bounding box center [458, 166] width 10 height 10
click at [682, 164] on button "Mark Complete" at bounding box center [653, 167] width 58 height 13
checkbox input "true"
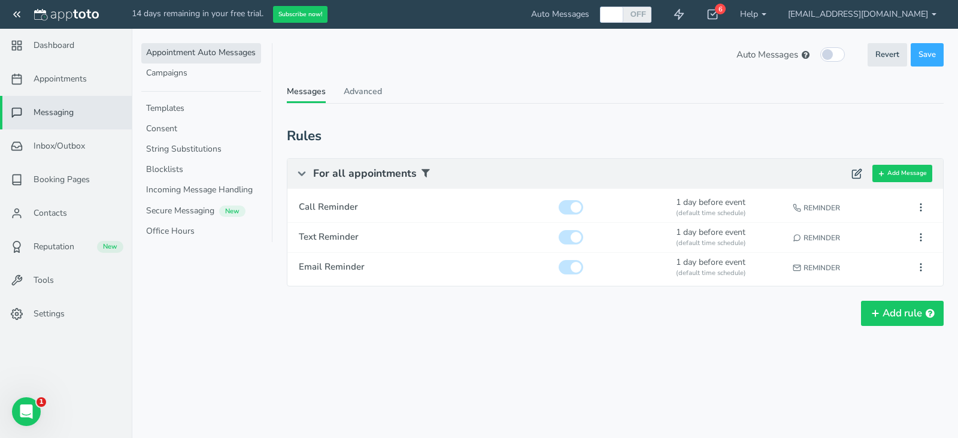
click at [801, 127] on div "Rearrange mode Hide disabled messages (0) Showing 3 out of 3 messages Rules For…" at bounding box center [615, 222] width 657 height 208
click at [863, 19] on link "[EMAIL_ADDRESS][DOMAIN_NAME]" at bounding box center [862, 14] width 170 height 29
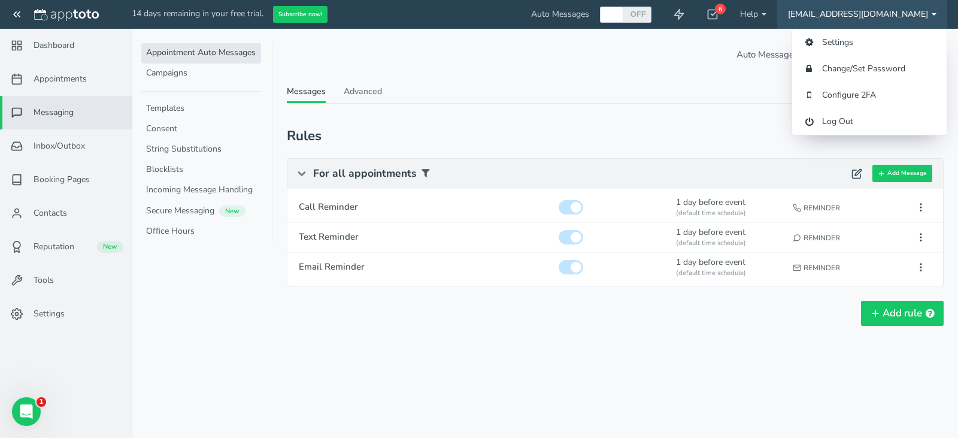
click at [741, 116] on div "Messages Advanced Rearrange mode Hide disabled messages (0) Showing 3 out of 3 …" at bounding box center [615, 206] width 657 height 240
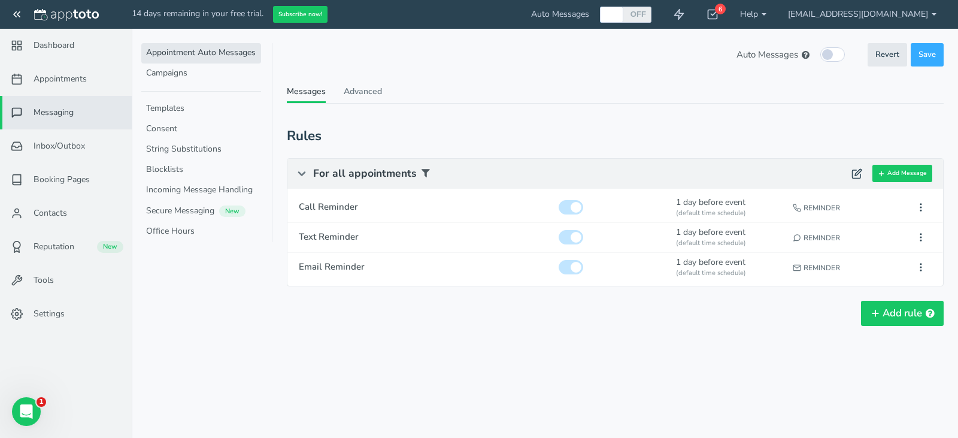
click at [622, 13] on div at bounding box center [612, 15] width 20 height 16
checkbox input "true"
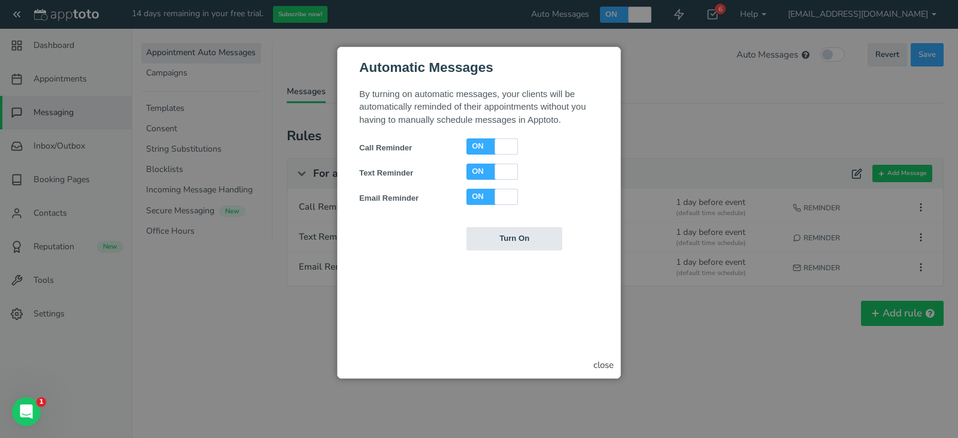
scroll to position [0, 0]
click at [496, 147] on div at bounding box center [506, 146] width 20 height 16
checkbox input "false"
click at [604, 363] on div "close" at bounding box center [603, 365] width 20 height 13
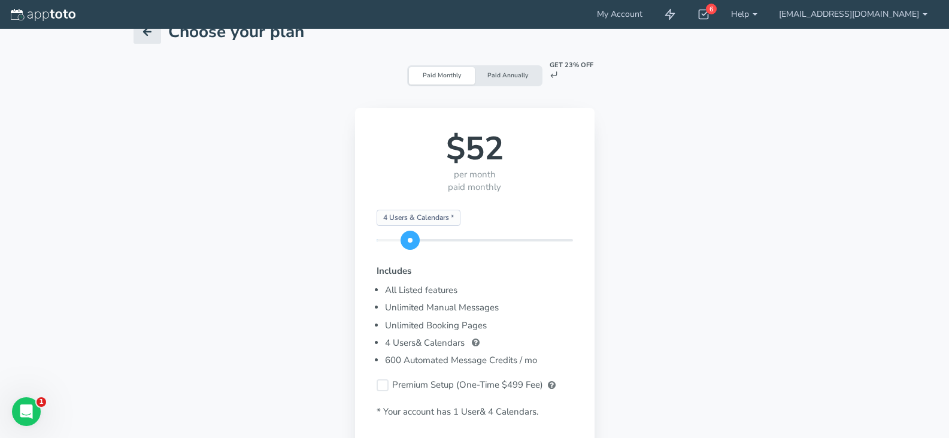
scroll to position [30, 0]
drag, startPoint x: 187, startPoint y: 241, endPoint x: 158, endPoint y: 243, distance: 29.4
click at [377, 242] on div "Starting Plan * 25 Users & Calendars * 4 Users & Calendars *" at bounding box center [475, 241] width 196 height 2
drag, startPoint x: 193, startPoint y: 237, endPoint x: 153, endPoint y: 241, distance: 40.9
click at [355, 241] on div "$52 per month paid monthly Starting Plan * 25 Users & Calendars * 4 Users & Cal…" at bounding box center [475, 310] width 240 height 405
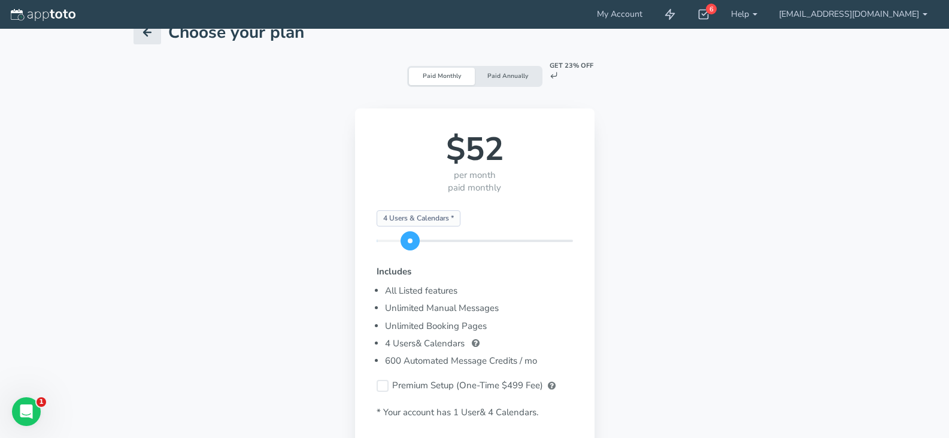
click at [355, 241] on div "$52 per month paid monthly Starting Plan * 25 Users & Calendars * 4 Users & Cal…" at bounding box center [475, 310] width 240 height 405
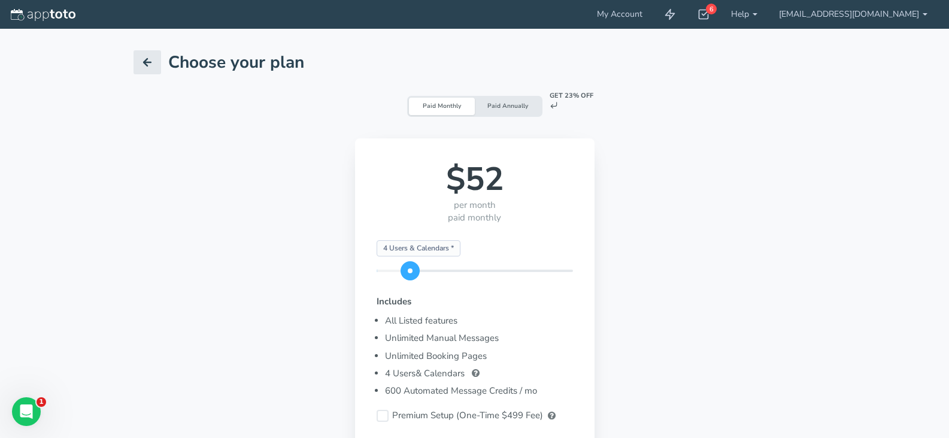
drag, startPoint x: 186, startPoint y: 275, endPoint x: 140, endPoint y: 278, distance: 45.7
click at [355, 278] on div "$52 per month paid monthly Starting Plan * 25 Users & Calendars * 4 Users & Cal…" at bounding box center [475, 340] width 240 height 405
click at [153, 62] on link at bounding box center [148, 62] width 28 height 24
click at [150, 60] on icon at bounding box center [147, 62] width 12 height 12
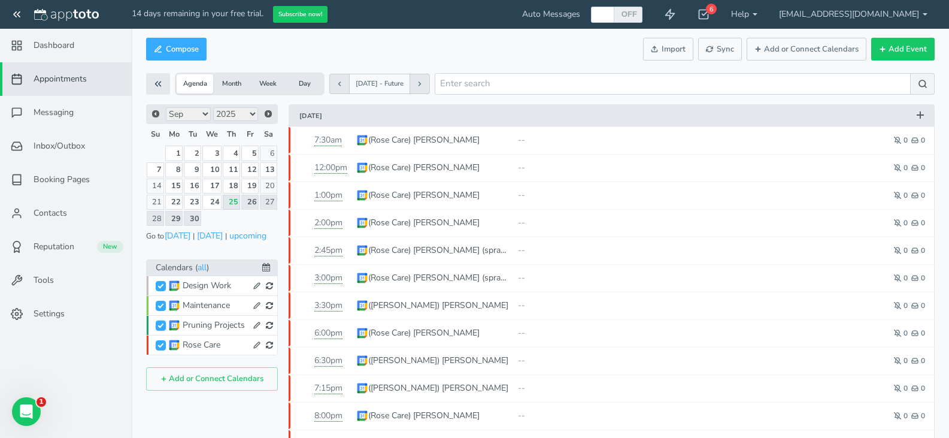
click at [160, 325] on input "Pruning Projects" at bounding box center [161, 325] width 10 height 10
checkbox input "false"
checkbox input "true"
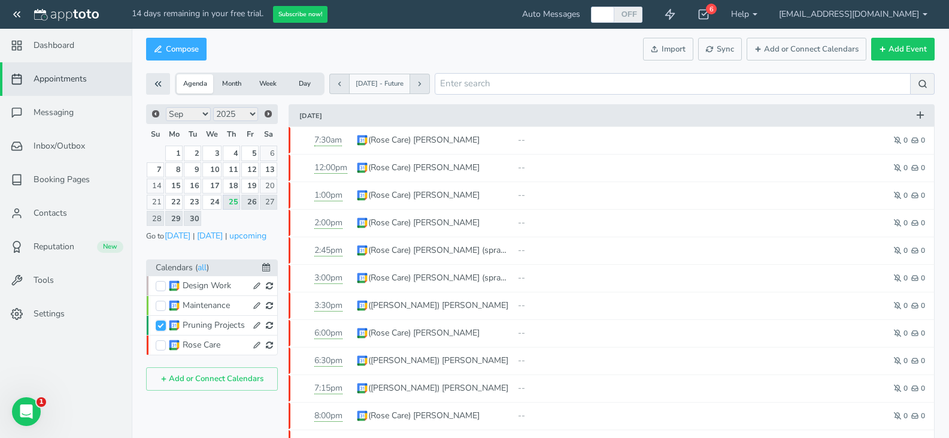
checkbox input "false"
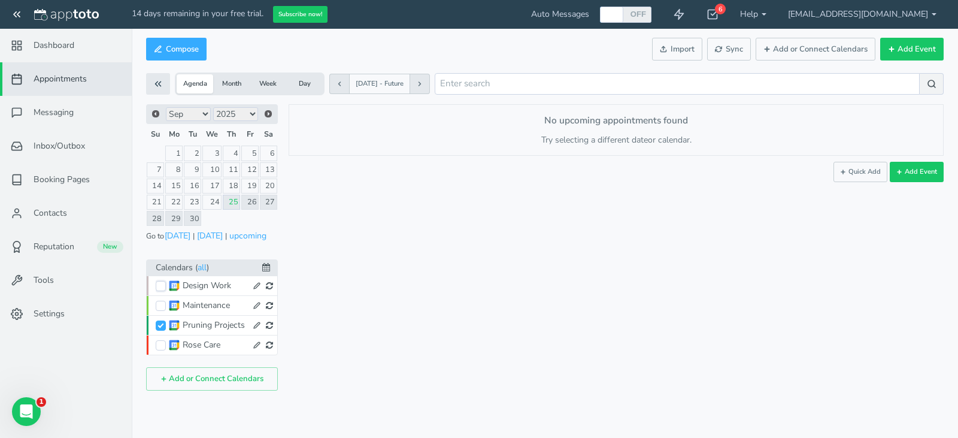
click at [162, 285] on input "Design Work" at bounding box center [161, 286] width 10 height 10
checkbox input "true"
checkbox input "false"
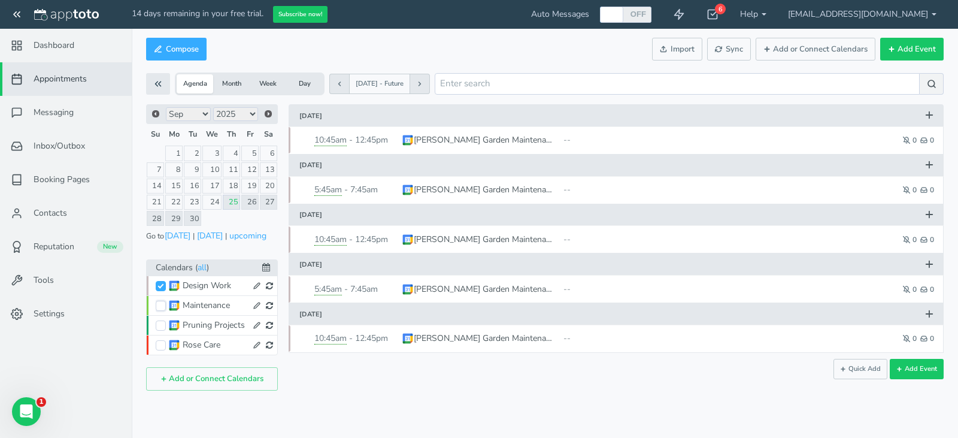
click at [162, 307] on input "Maintenance" at bounding box center [161, 306] width 10 height 10
checkbox input "true"
checkbox input "false"
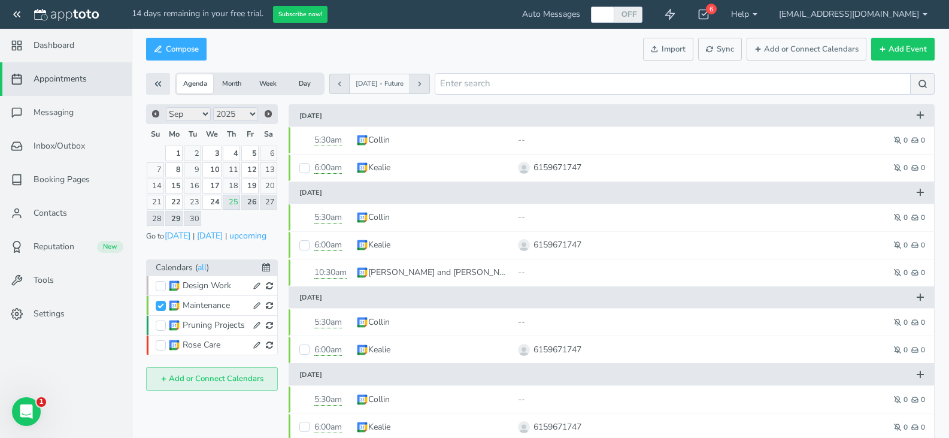
click at [217, 383] on button "Add or Connect Calendars" at bounding box center [212, 378] width 132 height 23
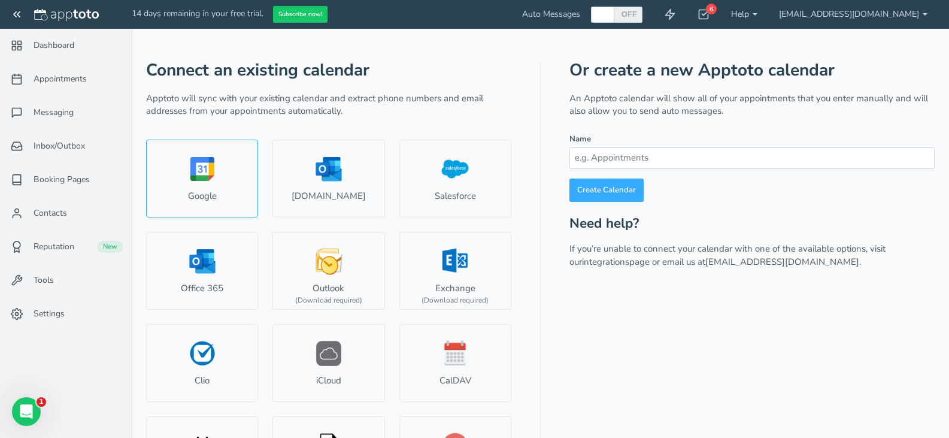
click at [227, 193] on link "Google" at bounding box center [202, 179] width 112 height 78
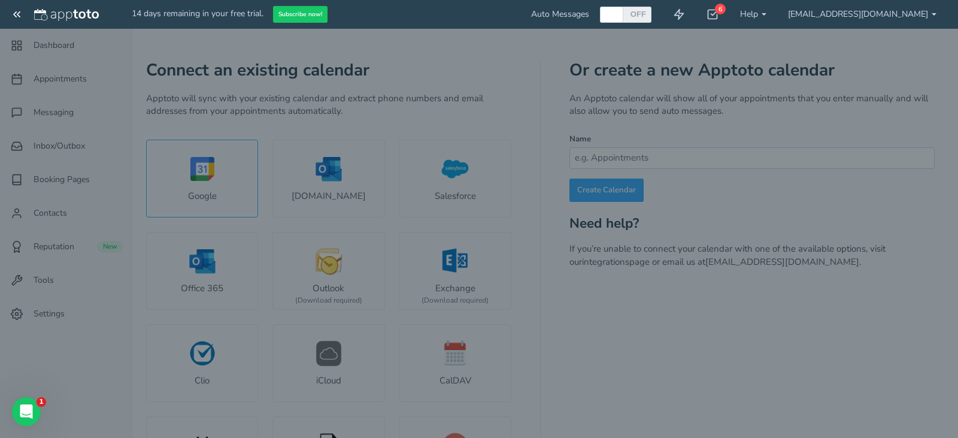
select select "number:58038"
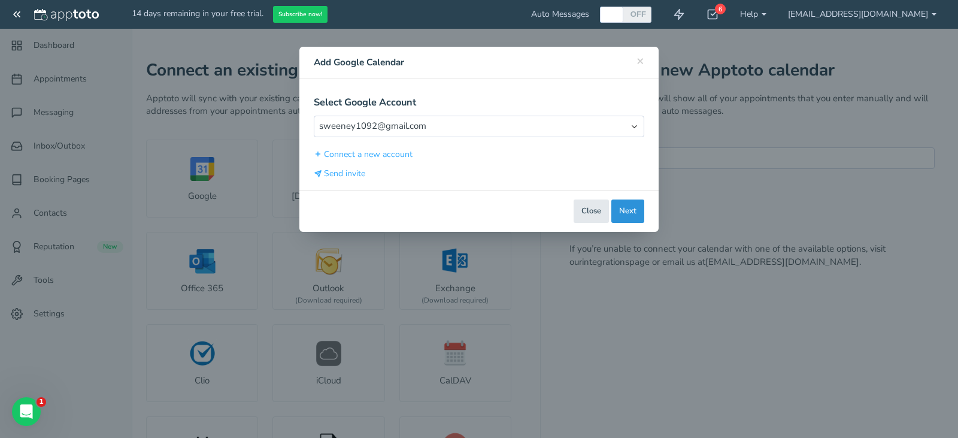
click at [627, 209] on button "Next" at bounding box center [627, 210] width 33 height 23
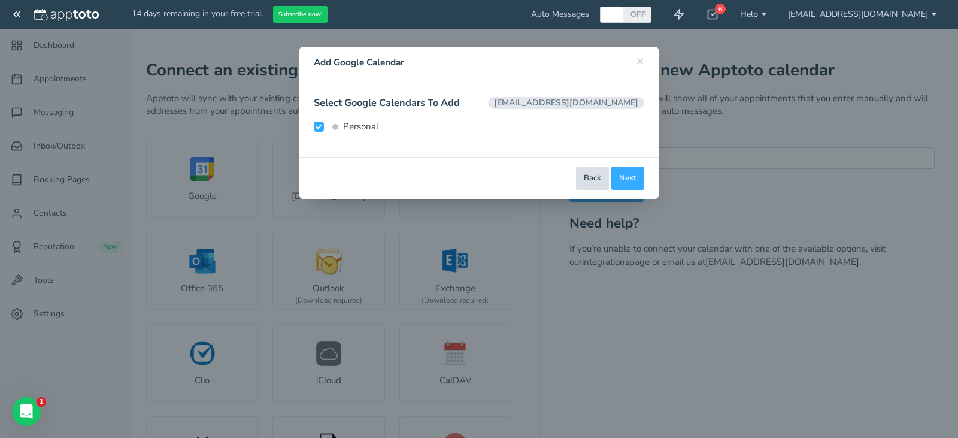
click at [602, 175] on button "Back" at bounding box center [592, 177] width 33 height 23
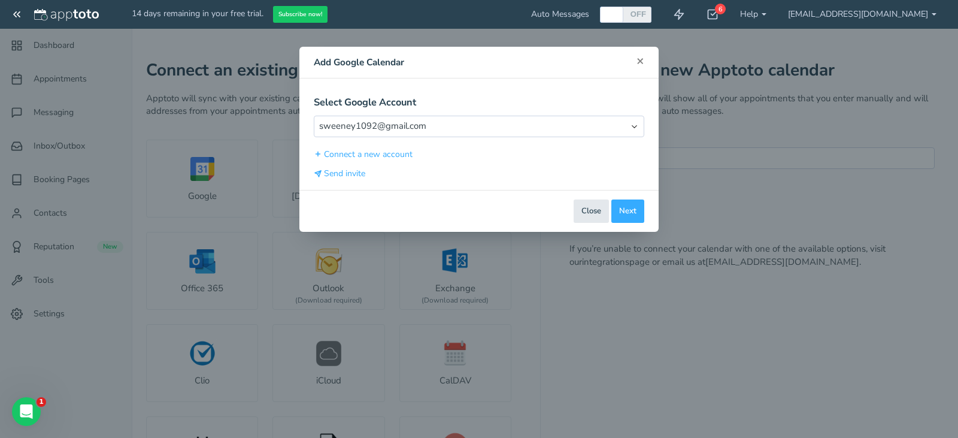
click at [637, 62] on span "×" at bounding box center [641, 60] width 8 height 17
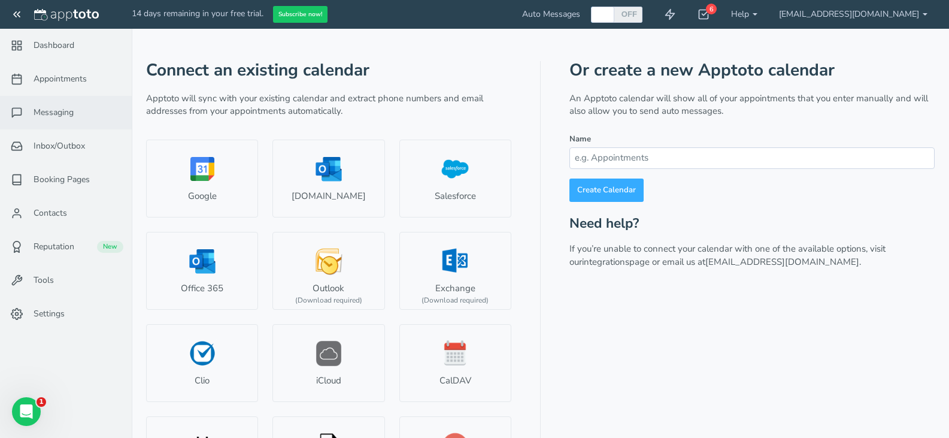
scroll to position [1, 0]
click at [72, 46] on span "Dashboard" at bounding box center [54, 46] width 41 height 12
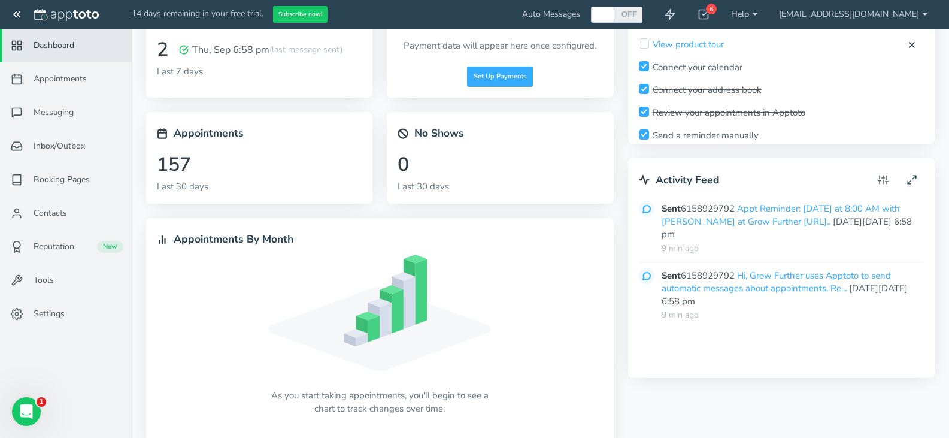
scroll to position [46, 0]
click at [647, 66] on input "checkbox" at bounding box center [644, 65] width 10 height 10
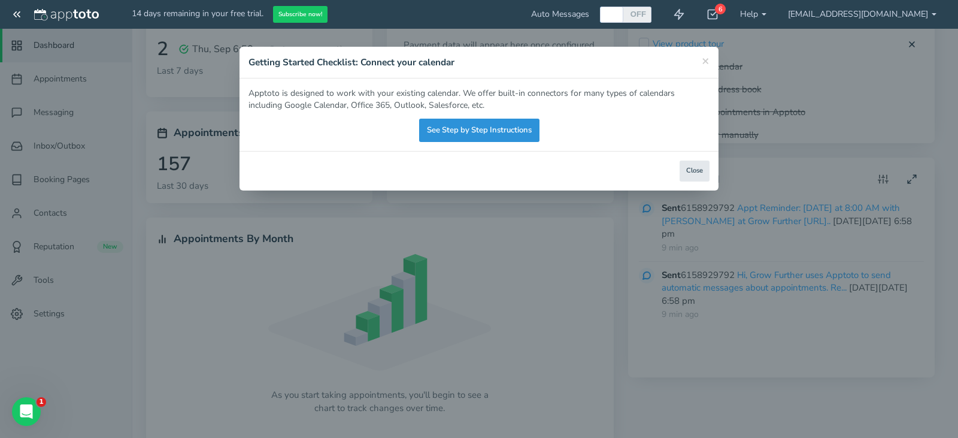
click at [468, 132] on link "See Step by Step Instructions" at bounding box center [479, 130] width 120 height 23
click at [465, 320] on div "× Getting Started Checklist: Connect your calendar Apptoto is designed to work …" at bounding box center [479, 219] width 958 height 438
click at [504, 335] on div "× Getting Started Checklist: Connect your calendar Apptoto is designed to work …" at bounding box center [479, 219] width 958 height 438
click at [696, 167] on button "Close" at bounding box center [695, 170] width 30 height 21
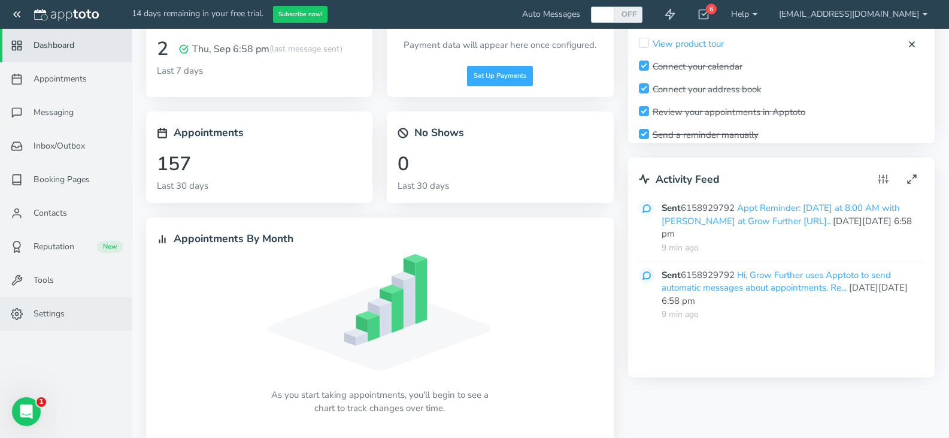
click at [42, 312] on span "Settings" at bounding box center [49, 314] width 31 height 12
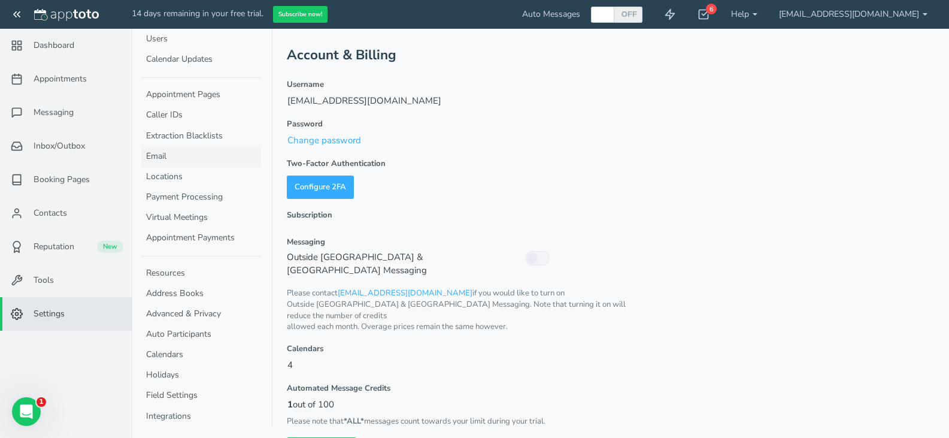
scroll to position [14, 0]
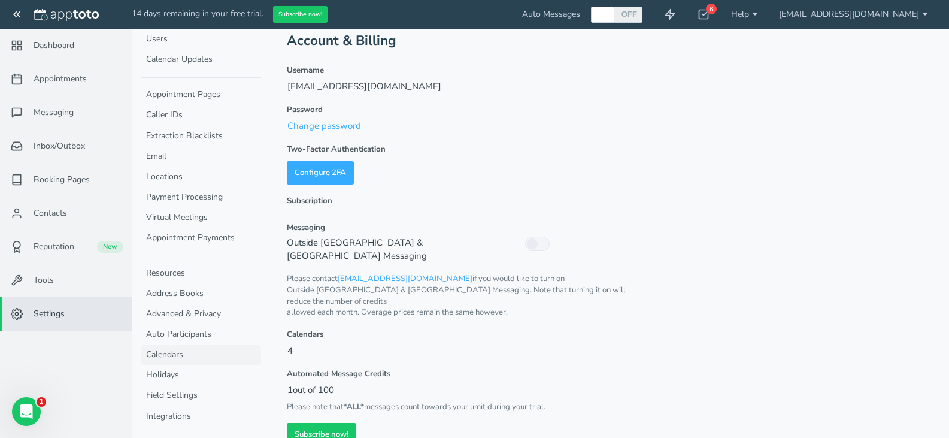
click at [185, 359] on link "Calendars" at bounding box center [201, 355] width 120 height 20
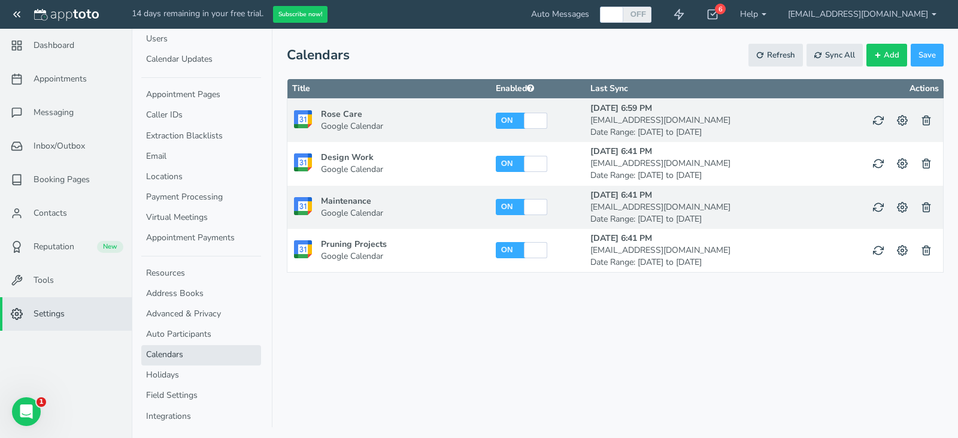
click at [526, 250] on div "ON" at bounding box center [511, 250] width 31 height 16
checkbox input "false"
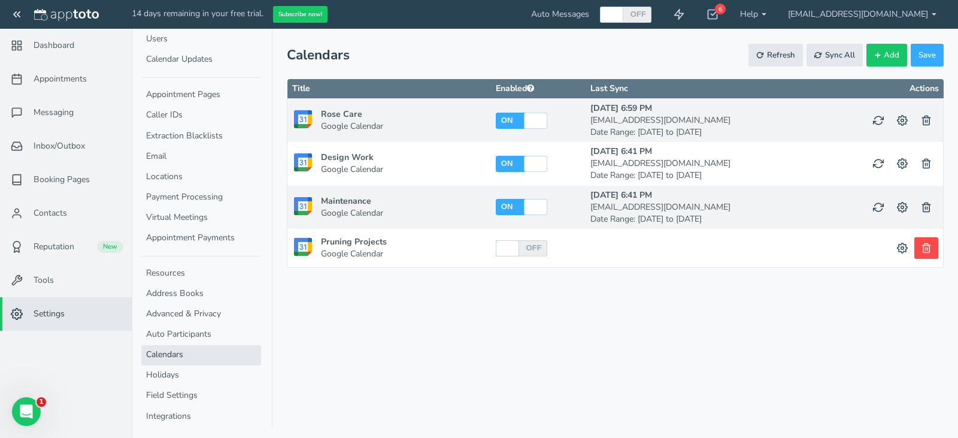
click at [928, 247] on icon at bounding box center [926, 248] width 11 height 11
click at [54, 43] on span "Dashboard" at bounding box center [54, 46] width 41 height 12
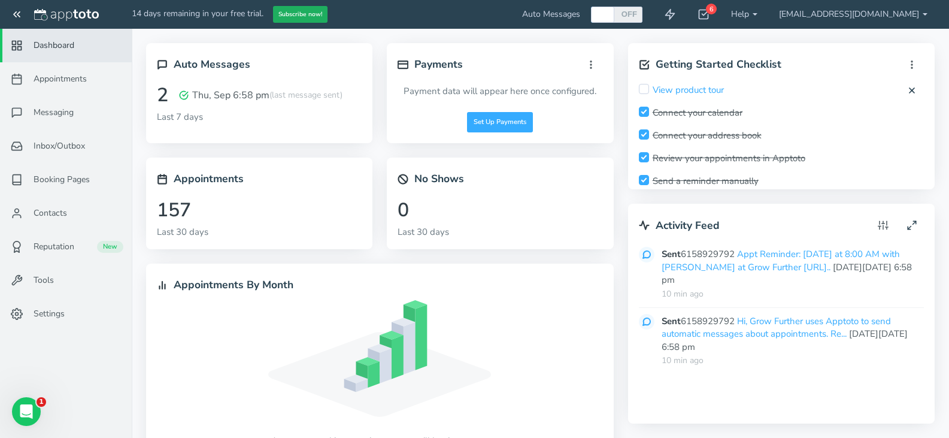
click at [314, 15] on button "Subscribe now!" at bounding box center [300, 14] width 54 height 17
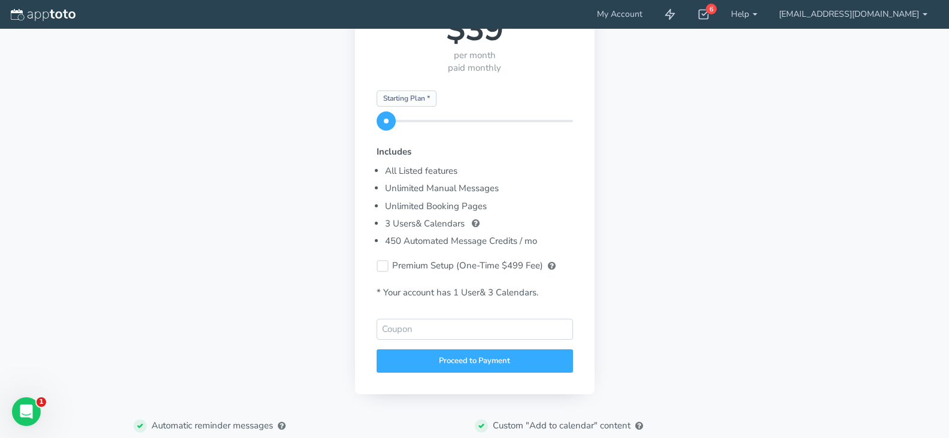
scroll to position [161, 0]
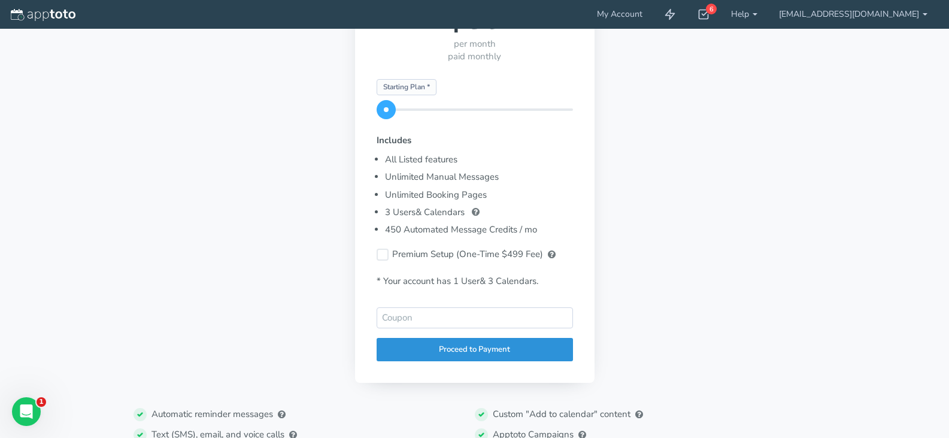
click at [377, 356] on div "Proceed to Payment" at bounding box center [475, 349] width 196 height 23
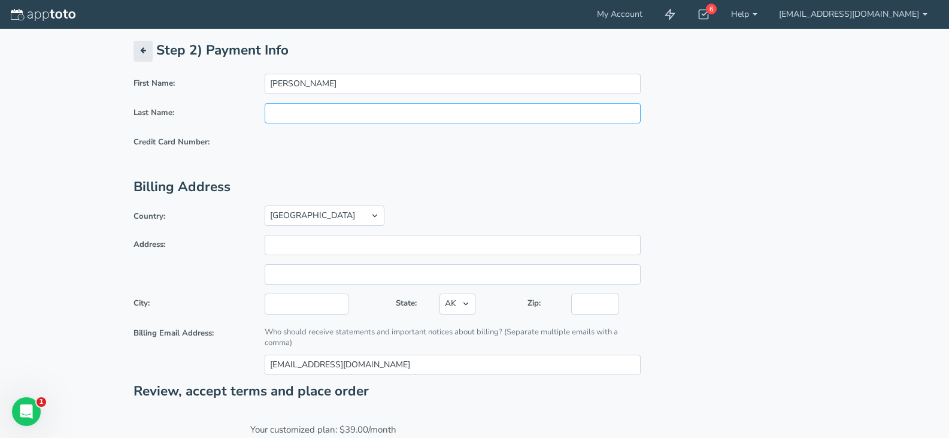
click at [299, 113] on input "text" at bounding box center [453, 113] width 376 height 20
type input "Sweeney"
click at [332, 250] on input "Address:" at bounding box center [453, 245] width 376 height 20
type input "145 Elizabeth St"
type input "[GEOGRAPHIC_DATA]"
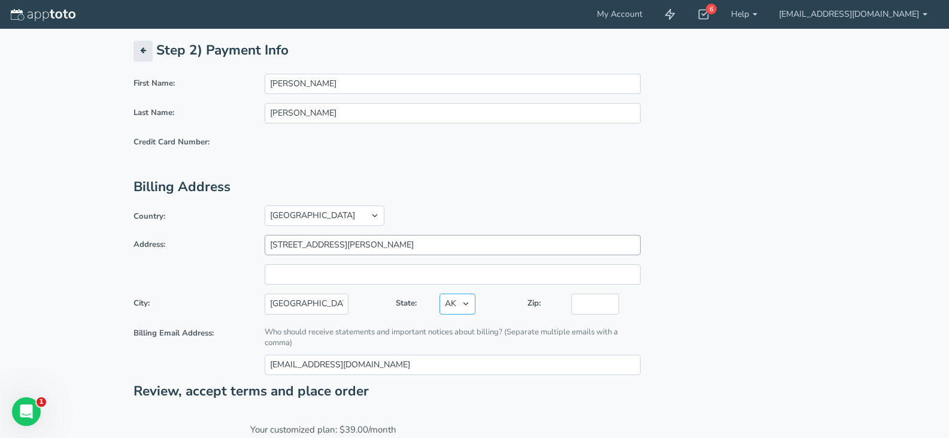
select select "TN"
type input "37015"
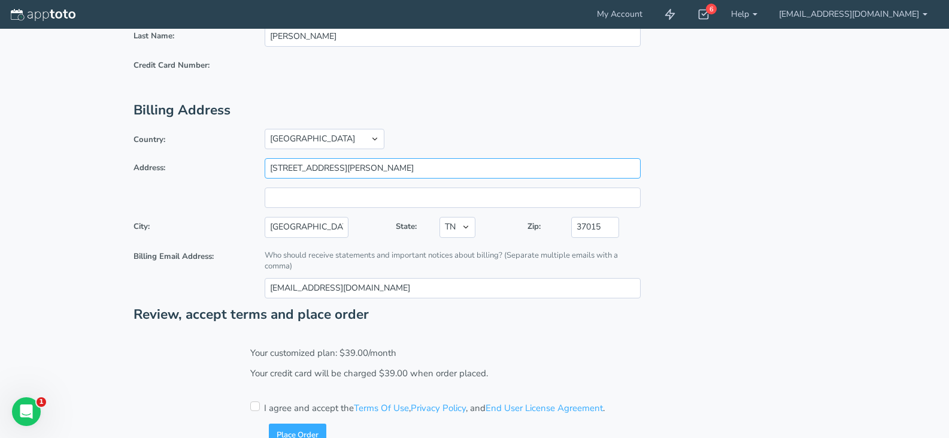
scroll to position [107, 0]
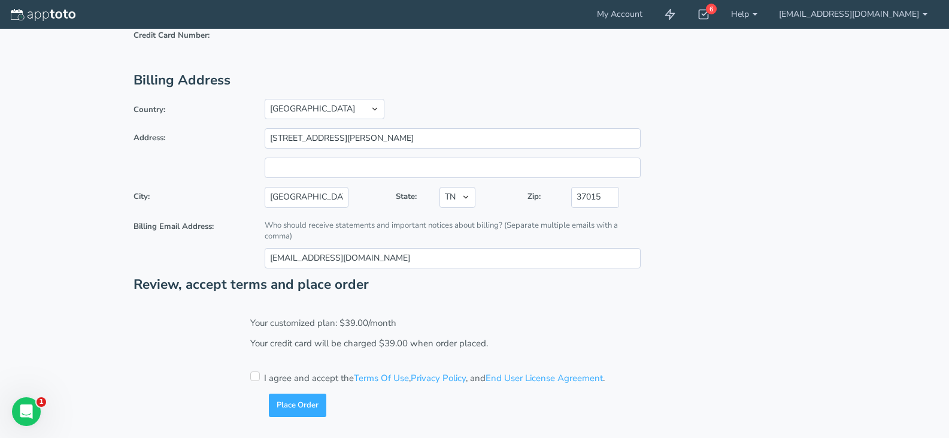
click at [253, 377] on input "checkbox" at bounding box center [255, 376] width 10 height 10
checkbox input "true"
click at [301, 404] on button "Place Order" at bounding box center [297, 404] width 57 height 23
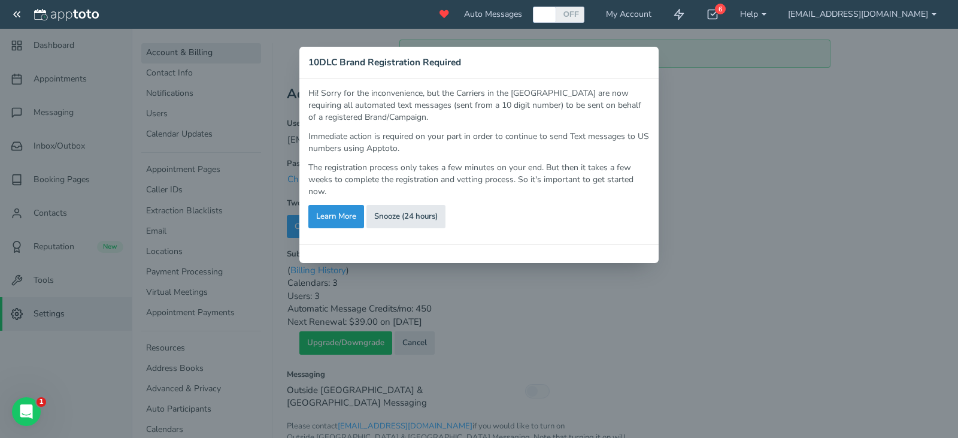
click at [352, 215] on link "Learn More" at bounding box center [336, 216] width 56 height 23
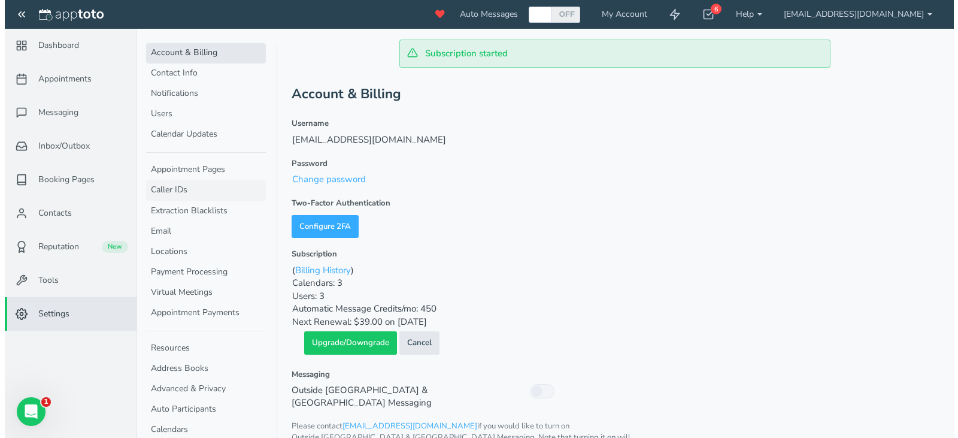
scroll to position [75, 0]
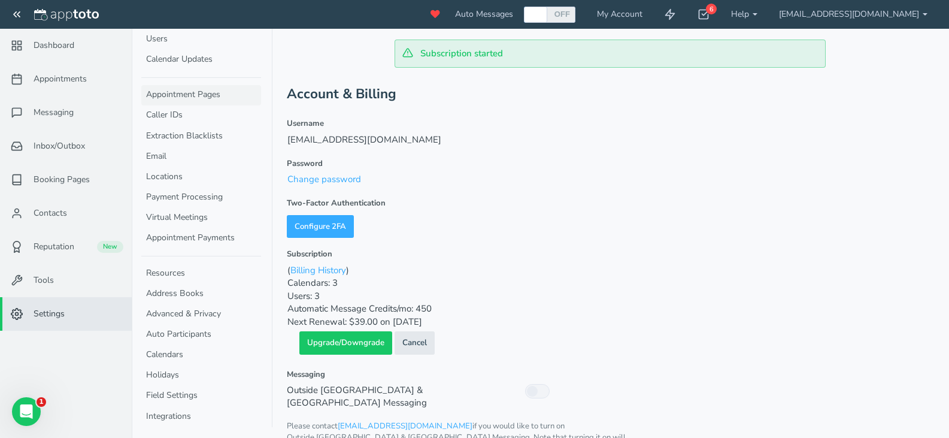
click at [197, 105] on link "Appointment Pages" at bounding box center [201, 95] width 120 height 20
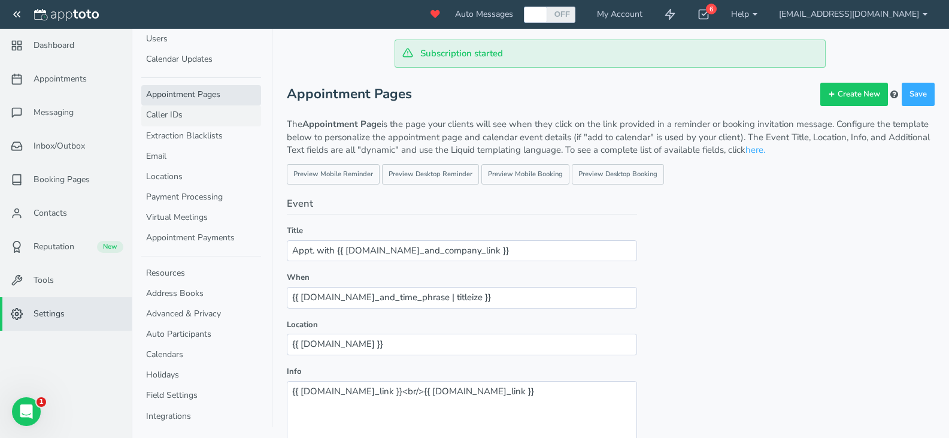
click at [193, 116] on link "Caller IDs" at bounding box center [201, 115] width 120 height 20
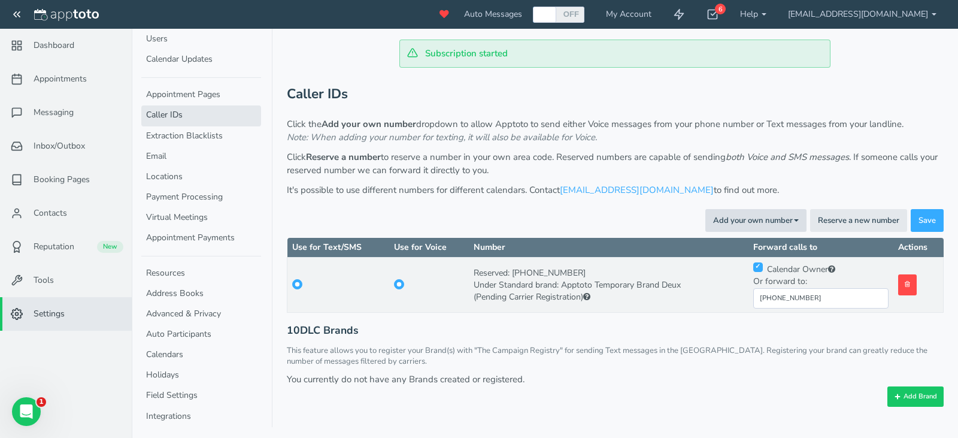
click at [790, 215] on button "Add your own number Toggle Dropdown" at bounding box center [755, 220] width 101 height 23
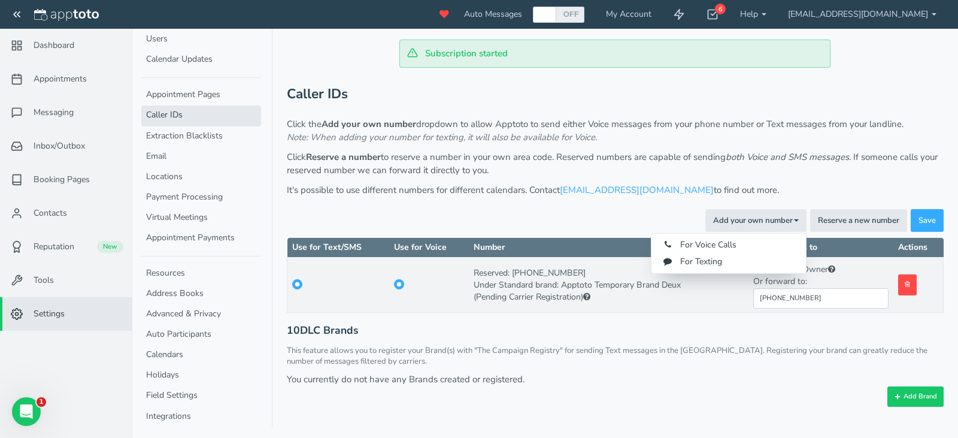
click at [805, 181] on div "Click the Add your own number dropdown to allow Apptoto to send either Voice me…" at bounding box center [615, 157] width 657 height 78
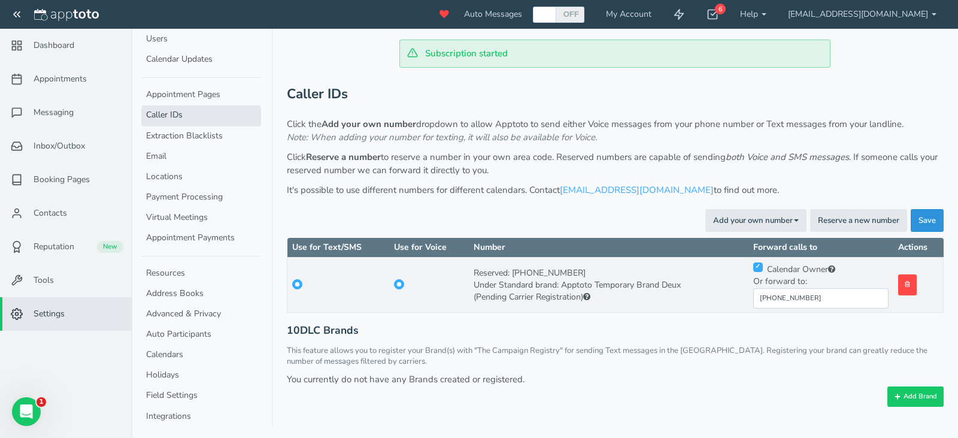
click at [929, 216] on span "Save" at bounding box center [927, 220] width 17 height 11
click at [848, 220] on button "Reserve a new number" at bounding box center [858, 220] width 97 height 23
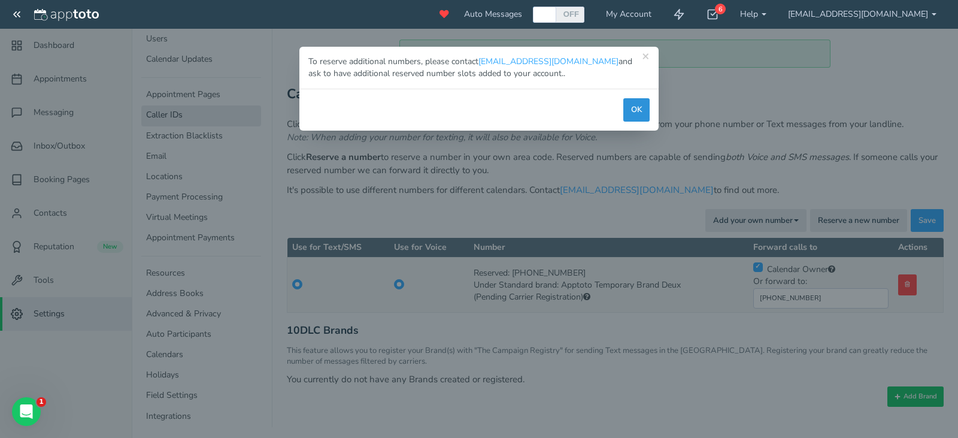
click at [638, 109] on button "OK" at bounding box center [636, 109] width 26 height 23
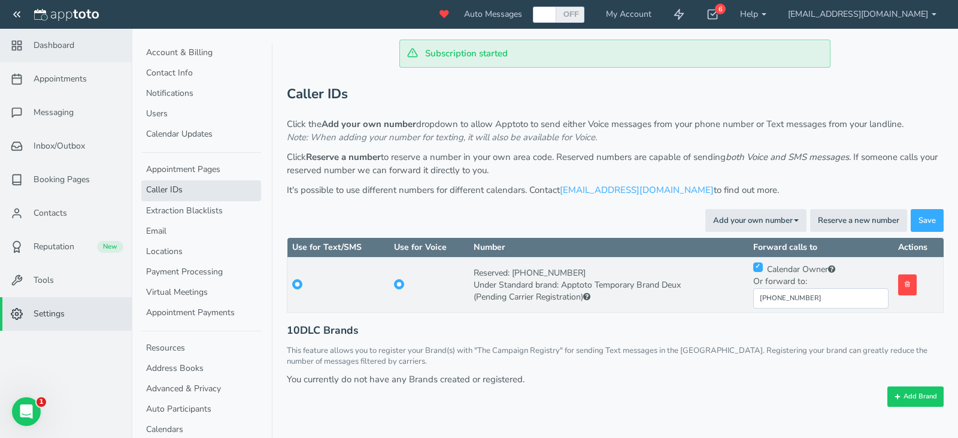
click at [66, 44] on span "Dashboard" at bounding box center [54, 46] width 41 height 12
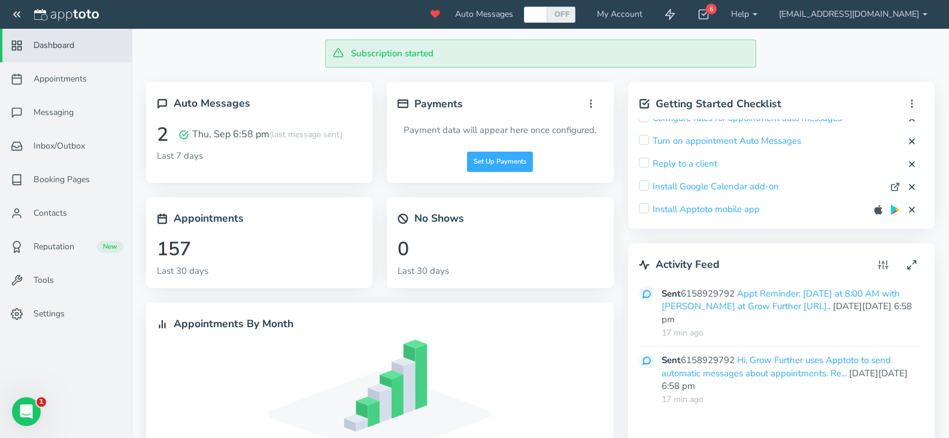
scroll to position [131, 0]
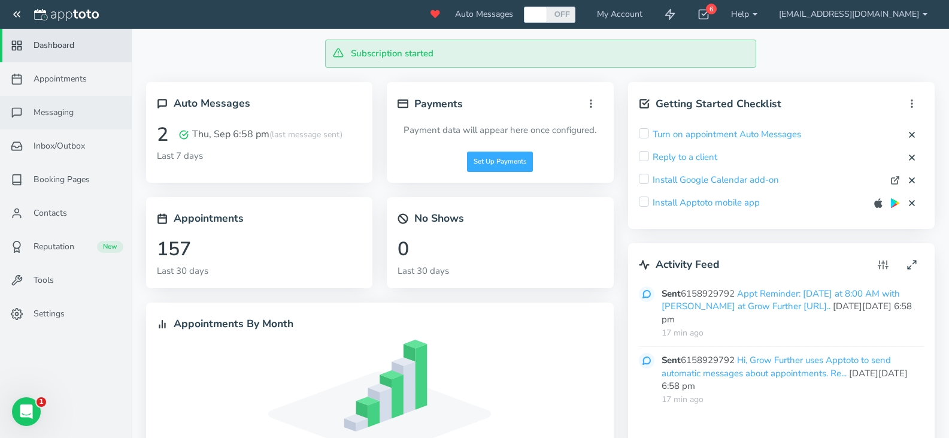
click at [55, 113] on span "Messaging" at bounding box center [54, 113] width 40 height 12
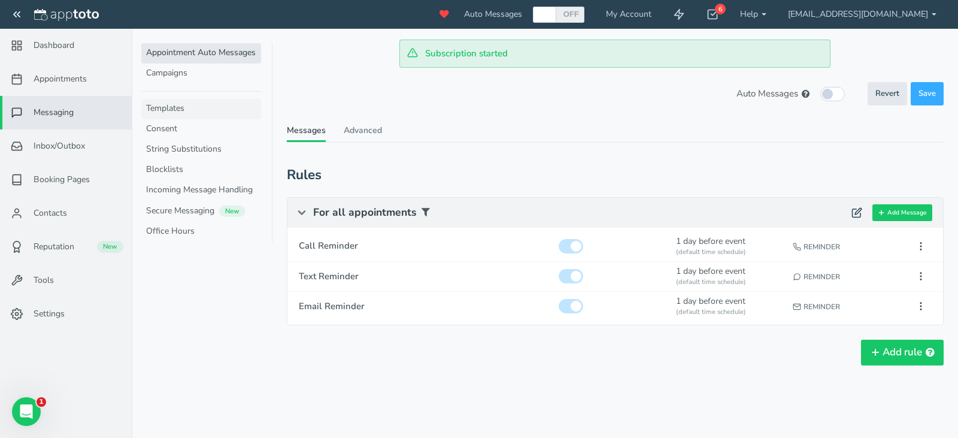
click at [180, 104] on link "Templates" at bounding box center [201, 109] width 120 height 20
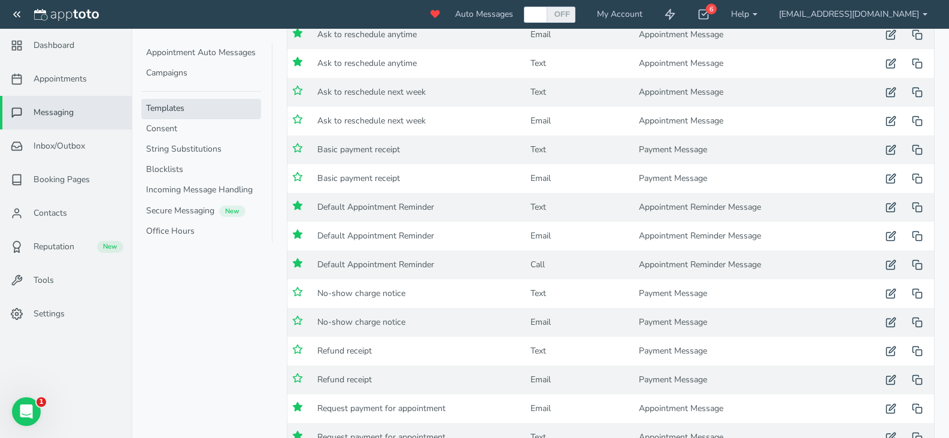
scroll to position [190, 0]
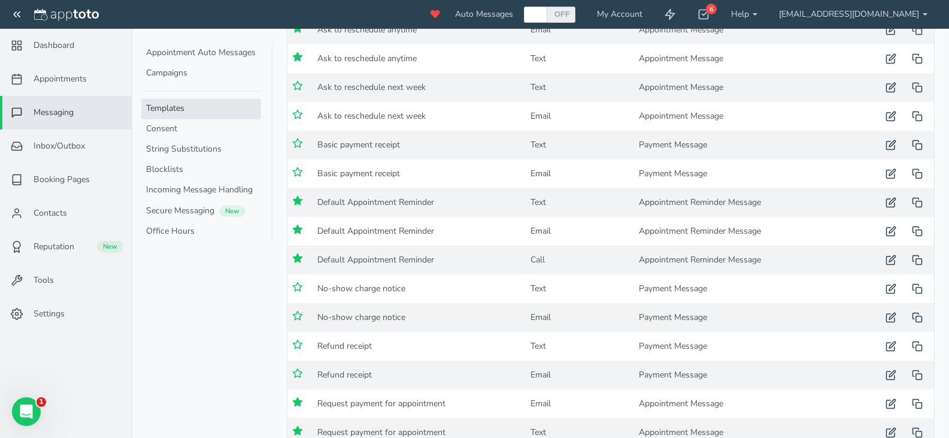
click at [589, 199] on td "Text" at bounding box center [580, 202] width 108 height 29
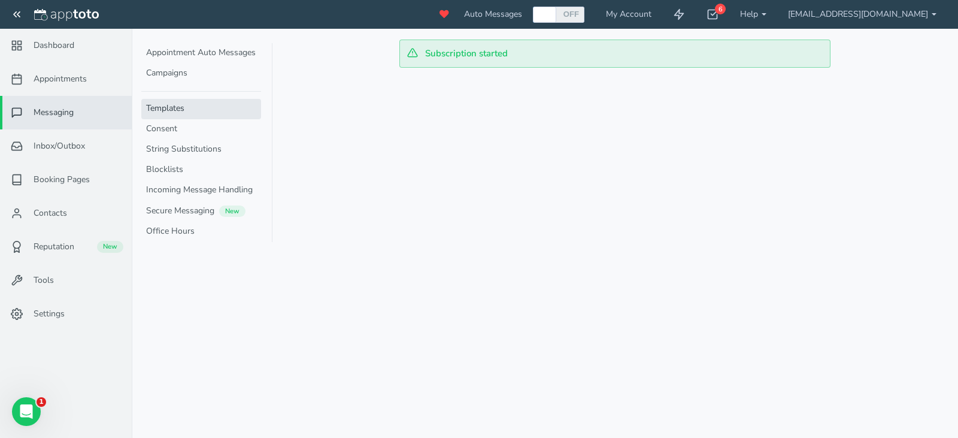
type input "Default Appointment Reminder"
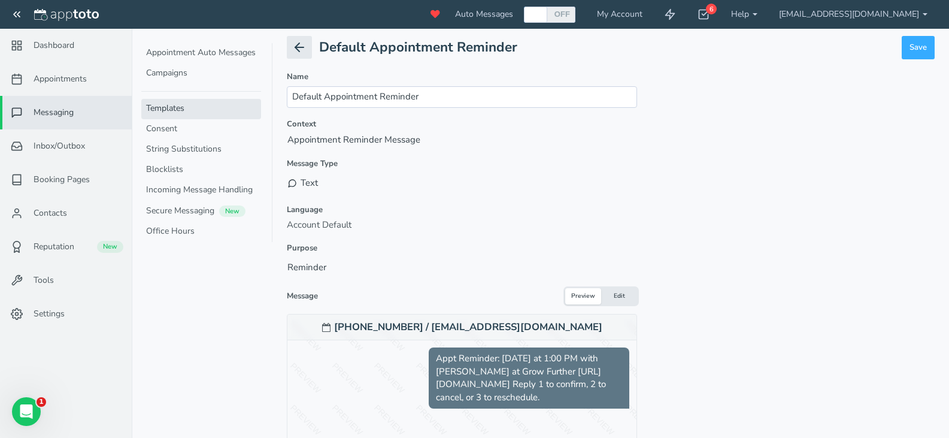
scroll to position [71, 0]
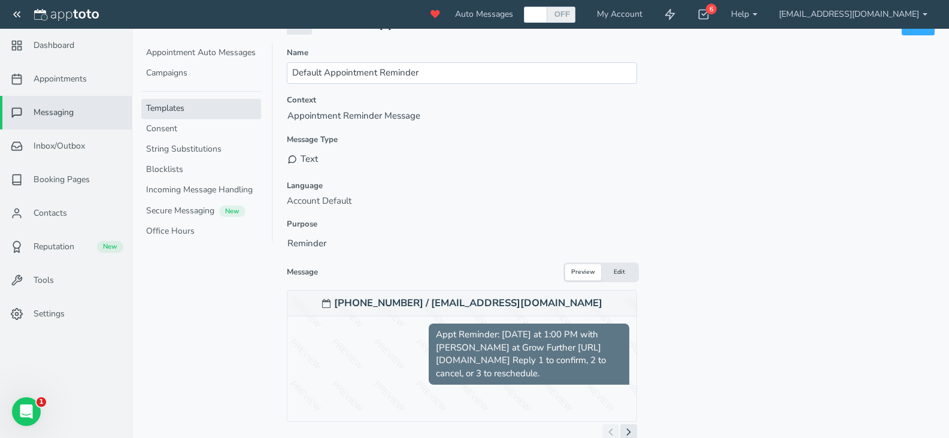
click at [627, 268] on button "Edit" at bounding box center [619, 272] width 36 height 16
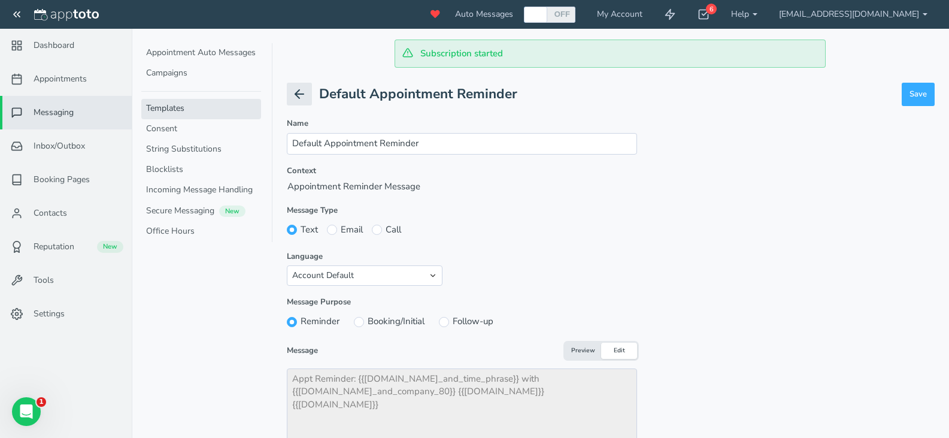
scroll to position [1, 0]
click at [60, 40] on span "Dashboard" at bounding box center [54, 46] width 41 height 12
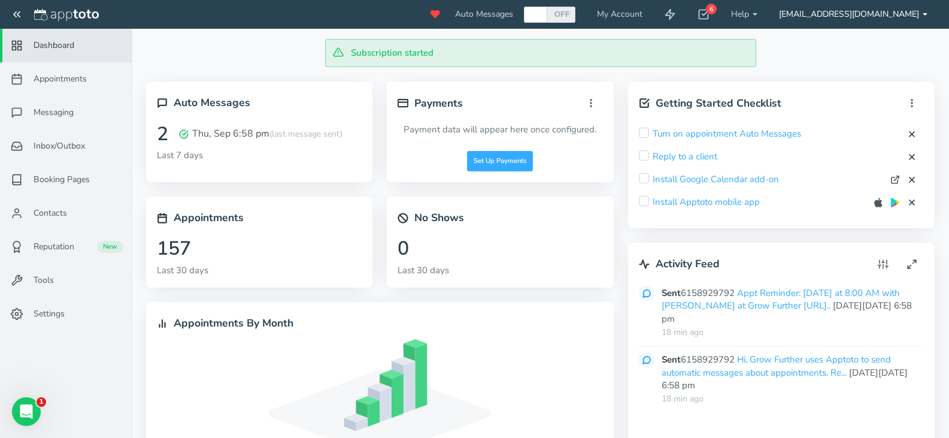
click at [871, 13] on link "[EMAIL_ADDRESS][DOMAIN_NAME]" at bounding box center [853, 14] width 170 height 29
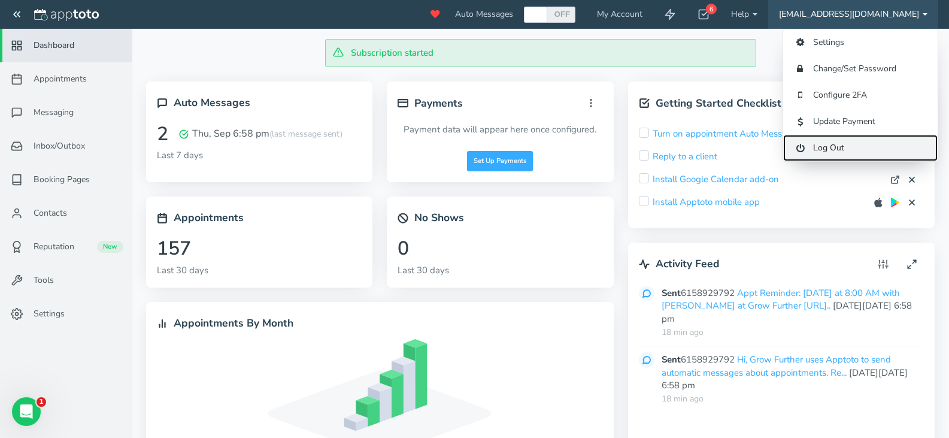
click at [832, 143] on link "Log Out" at bounding box center [860, 148] width 154 height 26
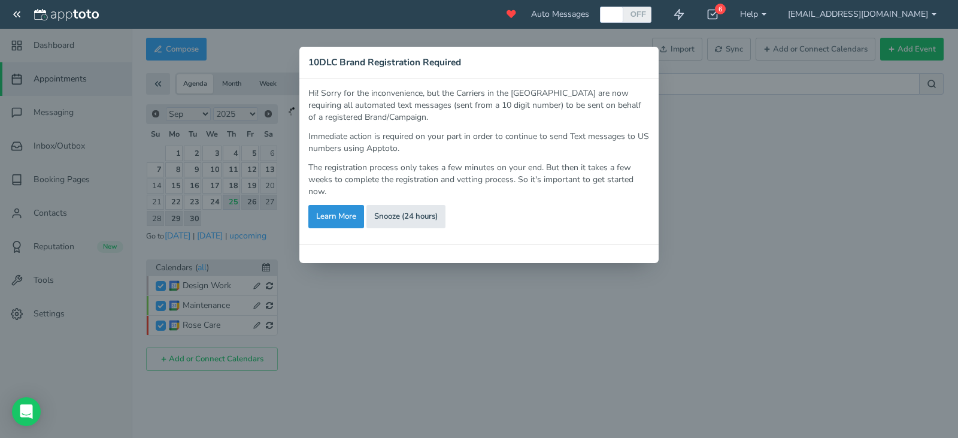
click at [341, 220] on link "Learn More" at bounding box center [336, 216] width 56 height 23
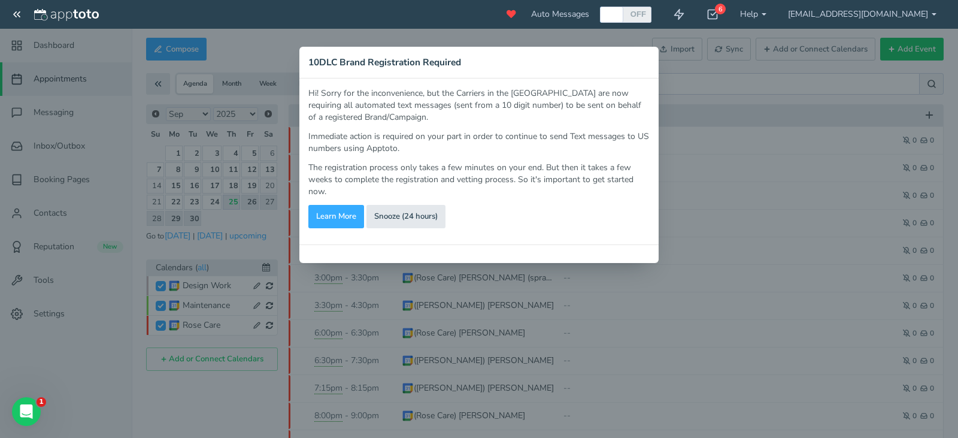
click at [278, 247] on div "× 10DLC Brand Registration Required Hi! Sorry for the inconvenience, but the Ca…" at bounding box center [479, 219] width 958 height 438
click at [393, 216] on link "Snooze (24 hours)" at bounding box center [405, 216] width 79 height 23
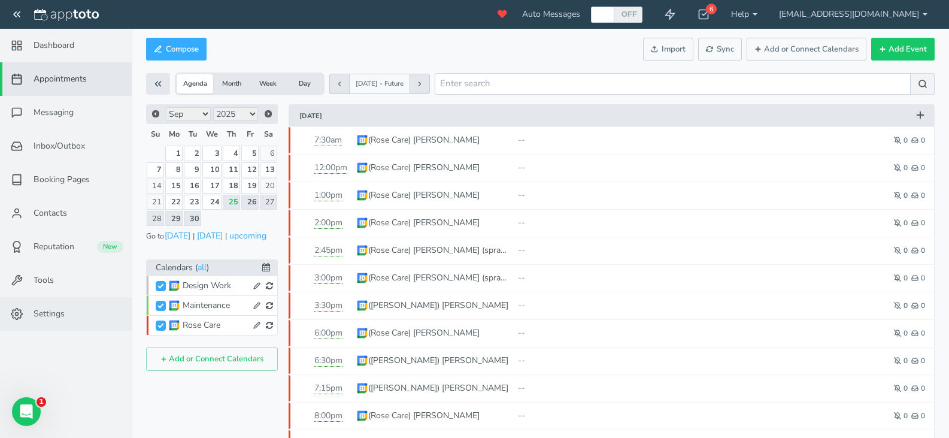
click at [57, 312] on span "Settings" at bounding box center [49, 314] width 31 height 12
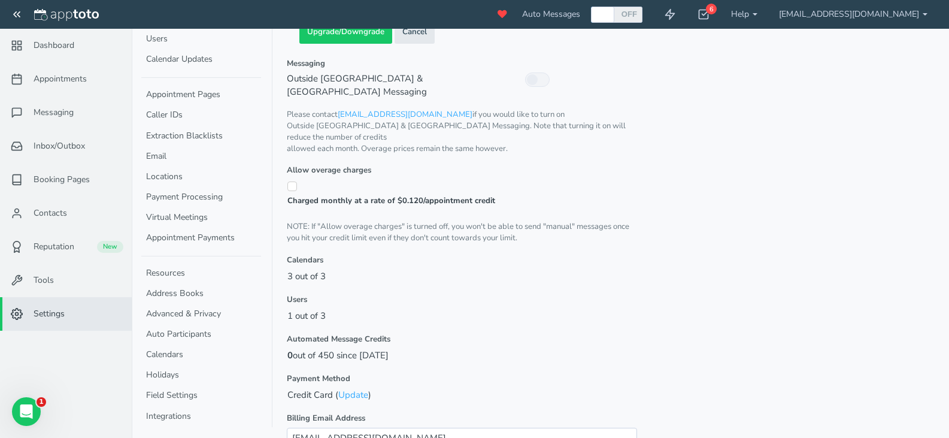
scroll to position [324, 0]
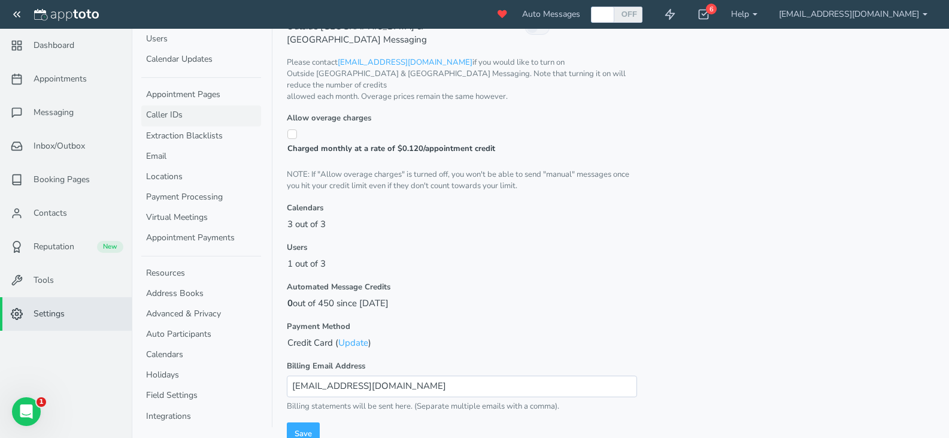
click at [179, 114] on link "Caller IDs" at bounding box center [201, 115] width 120 height 20
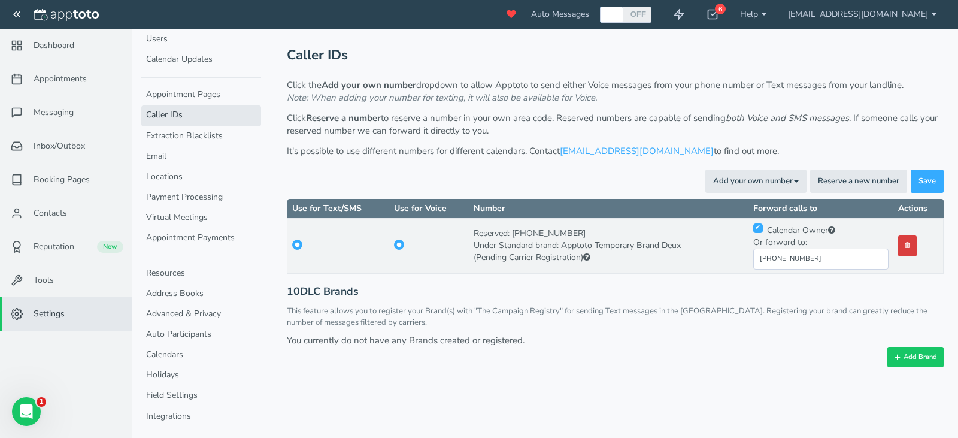
click at [910, 250] on button at bounding box center [907, 245] width 19 height 21
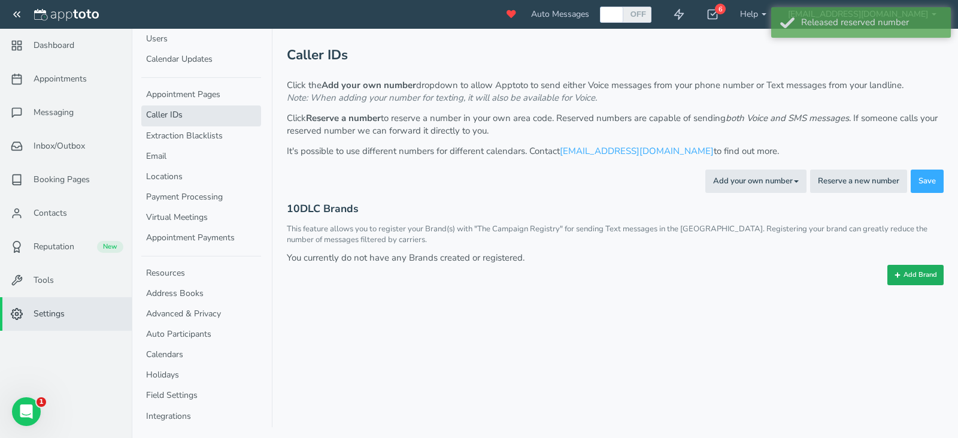
click at [910, 276] on button "Add Brand" at bounding box center [915, 275] width 56 height 20
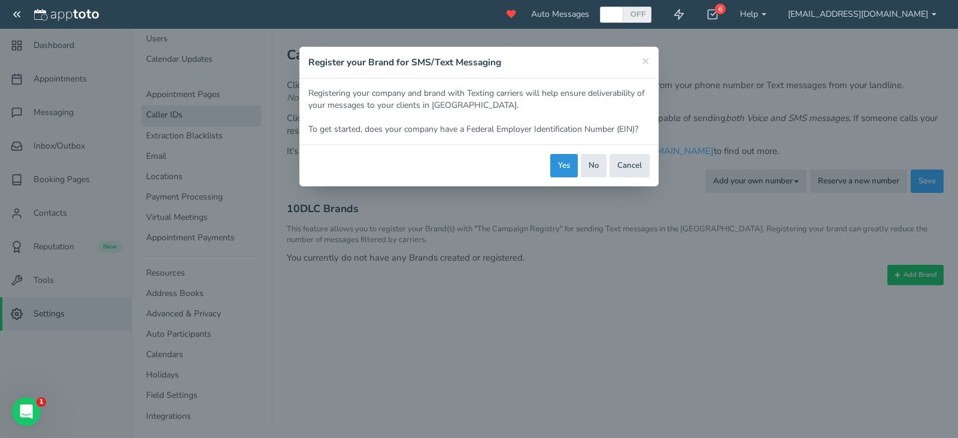
click at [568, 168] on button "Yes" at bounding box center [564, 165] width 28 height 23
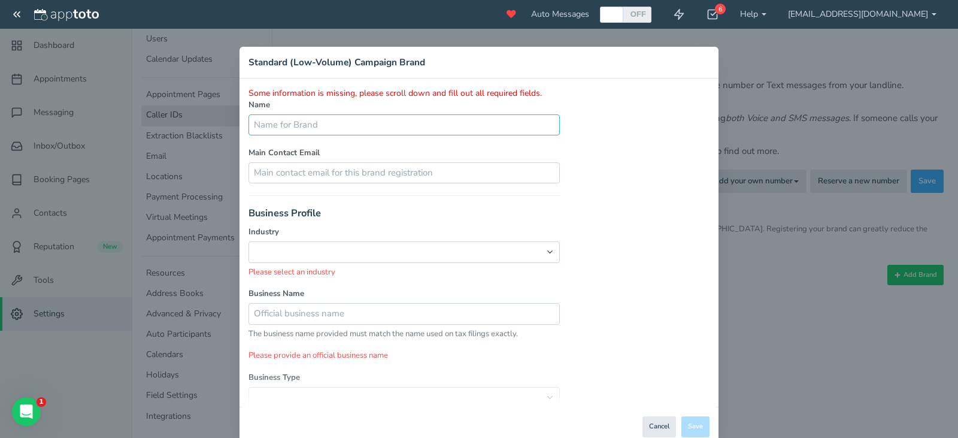
click at [431, 128] on input "text" at bounding box center [404, 124] width 311 height 21
type input "Grow Further"
type input "[EMAIL_ADDRESS][DOMAIN_NAME]"
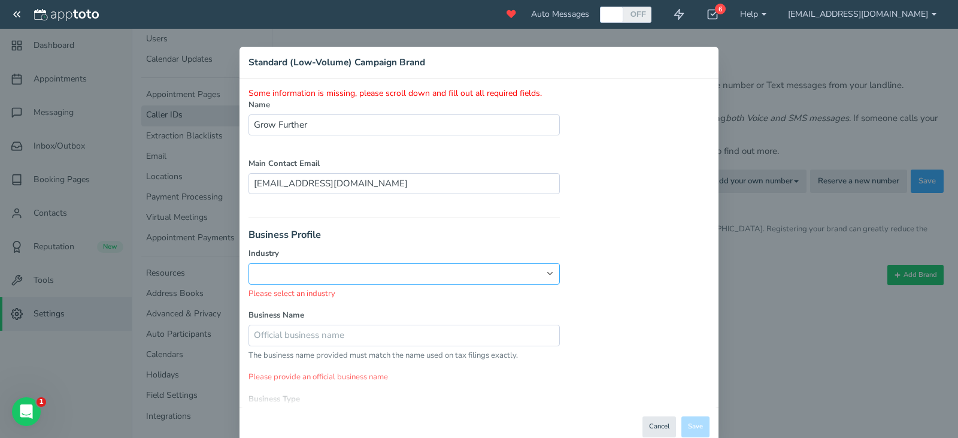
click at [363, 274] on select "AUTOMOTIVE AGRICULTURE BANKING CONSUMER EDUCATION ENGINEERING ENERGY OIL_AND_GA…" at bounding box center [404, 273] width 311 height 21
select select "string:AGRICULTURE"
click at [249, 263] on select "AUTOMOTIVE AGRICULTURE BANKING CONSUMER EDUCATION ENGINEERING ENERGY OIL_AND_GA…" at bounding box center [404, 273] width 311 height 21
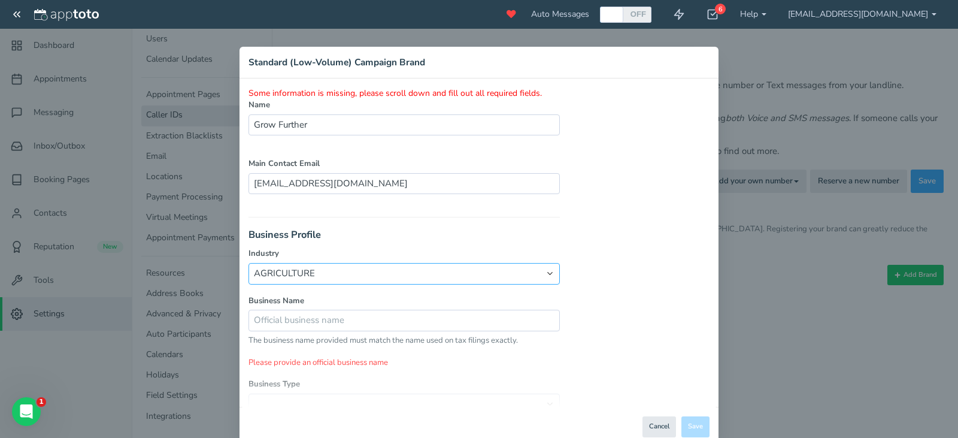
click at [366, 275] on select "AUTOMOTIVE AGRICULTURE BANKING CONSUMER EDUCATION ENGINEERING ENERGY OIL_AND_GA…" at bounding box center [404, 273] width 311 height 21
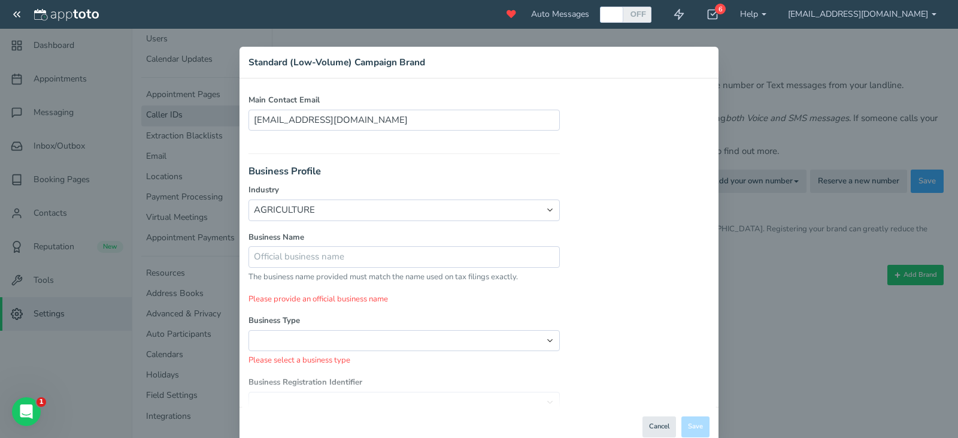
scroll to position [67, 0]
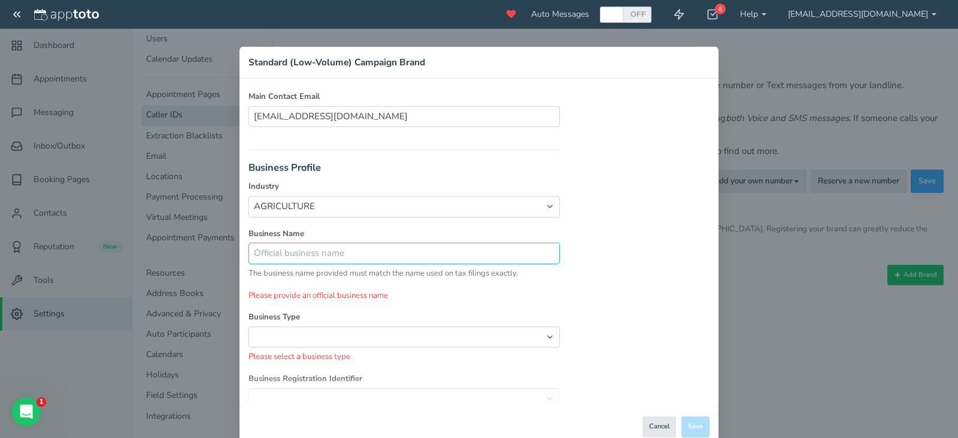
click at [405, 249] on input "text" at bounding box center [404, 253] width 311 height 21
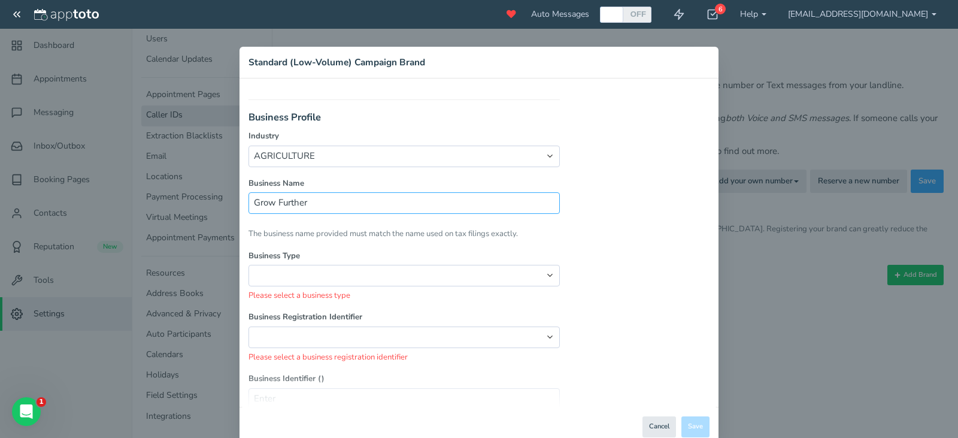
scroll to position [119, 0]
click at [377, 196] on input "Grow Further" at bounding box center [404, 201] width 311 height 21
type input "Grow Further LLC."
click at [355, 272] on select "Partnership Limited Liability Corporation Co-operative Non-profit Corporation C…" at bounding box center [404, 273] width 311 height 21
select select "string:Limited Liability Corporation"
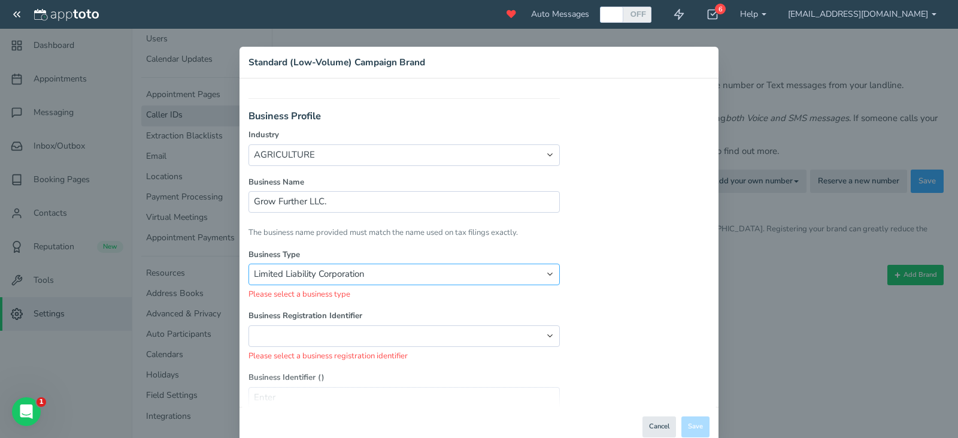
click at [249, 263] on select "Partnership Limited Liability Corporation Co-operative Non-profit Corporation C…" at bounding box center [404, 273] width 311 height 21
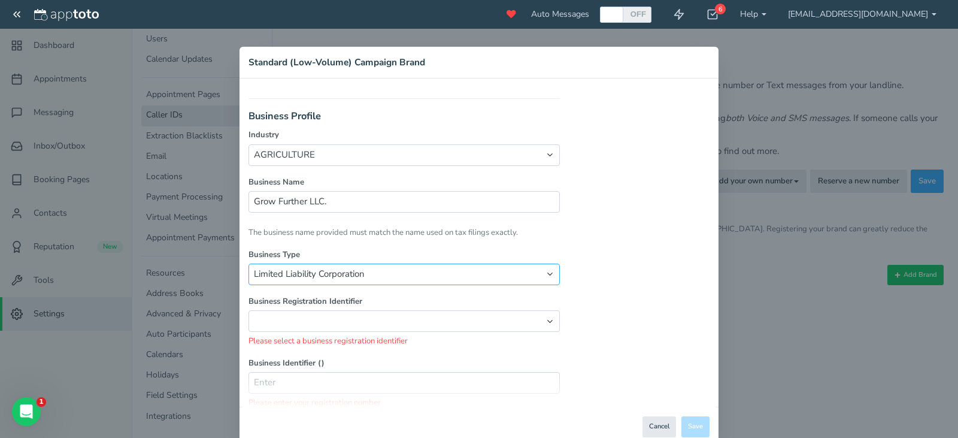
scroll to position [182, 0]
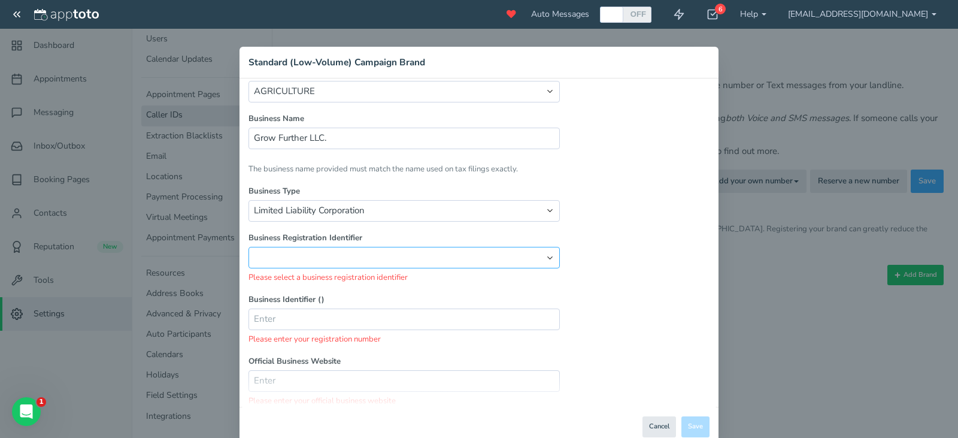
click at [367, 261] on select "[GEOGRAPHIC_DATA]: Employer Identification Number [GEOGRAPHIC_DATA]: Canadian B…" at bounding box center [404, 257] width 311 height 21
select select "string:EIN"
click at [249, 247] on select "[GEOGRAPHIC_DATA]: Employer Identification Number [GEOGRAPHIC_DATA]: Canadian B…" at bounding box center [404, 257] width 311 height 21
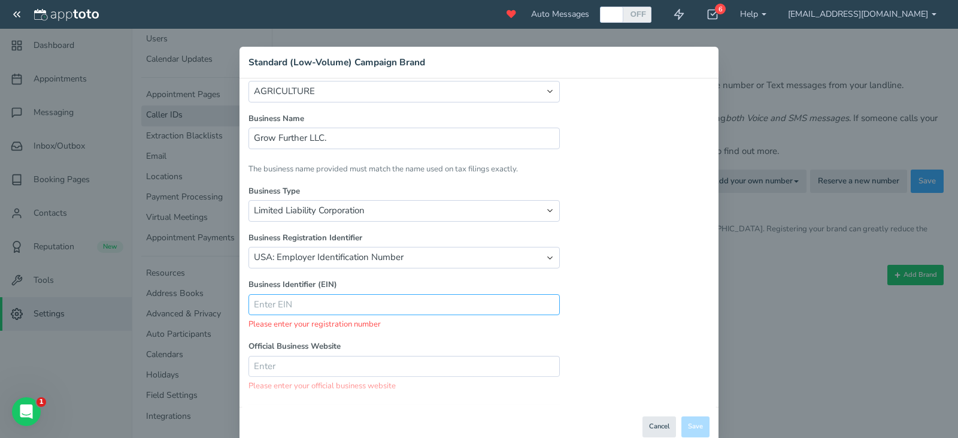
click at [344, 300] on input "text" at bounding box center [404, 304] width 311 height 21
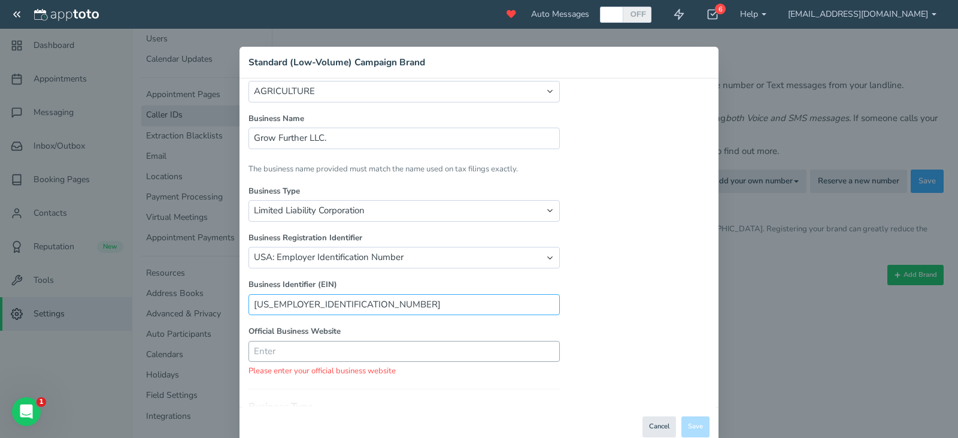
type input "[US_EMPLOYER_IDENTIFICATION_NUMBER]"
click at [331, 347] on input "text" at bounding box center [404, 351] width 311 height 21
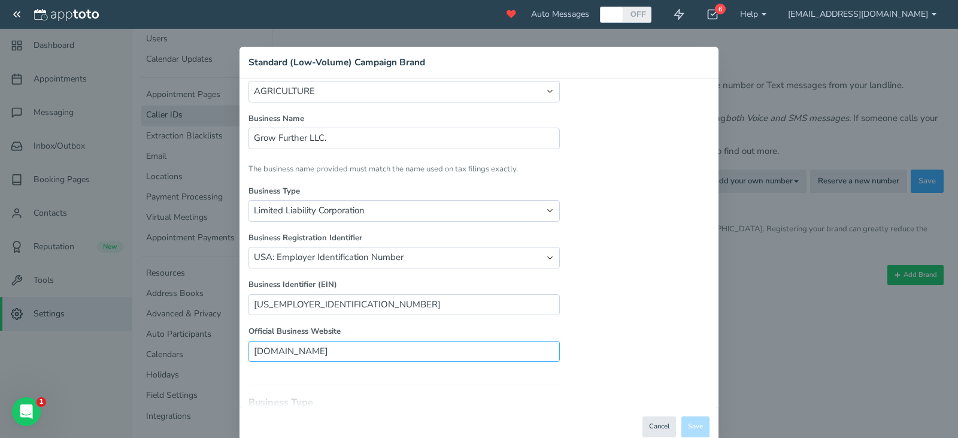
type input "[DOMAIN_NAME]"
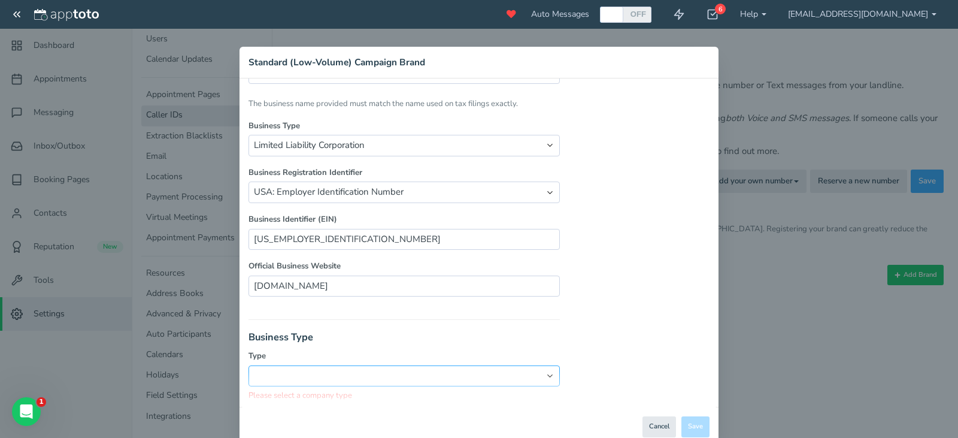
click at [394, 370] on select "private public non-profit government" at bounding box center [404, 375] width 311 height 21
select select "string:private"
click at [249, 365] on select "private public non-profit government" at bounding box center [404, 375] width 311 height 21
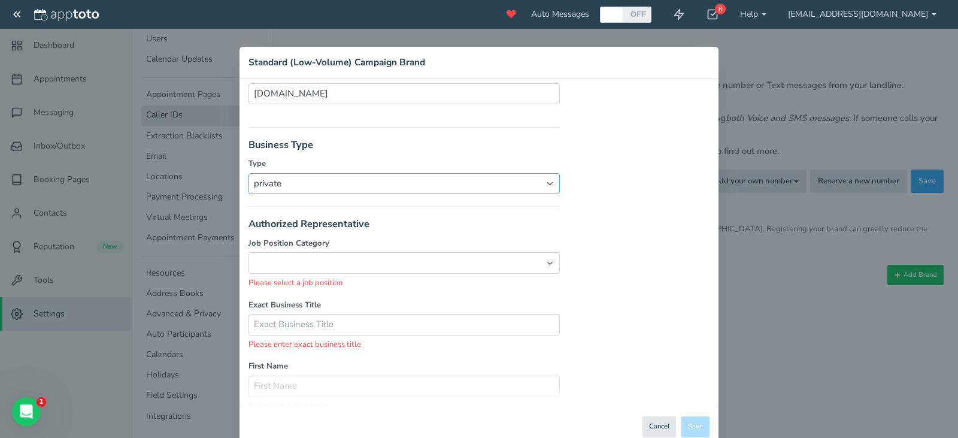
scroll to position [440, 0]
click at [517, 267] on select "Director GM VP CEO CFO General Counsel Other" at bounding box center [404, 262] width 311 height 21
click at [249, 252] on select "Director GM VP CEO CFO General Counsel Other" at bounding box center [404, 262] width 311 height 21
click at [449, 263] on select "Director GM VP CEO CFO General Counsel Other" at bounding box center [404, 262] width 311 height 21
select select "string:CEO"
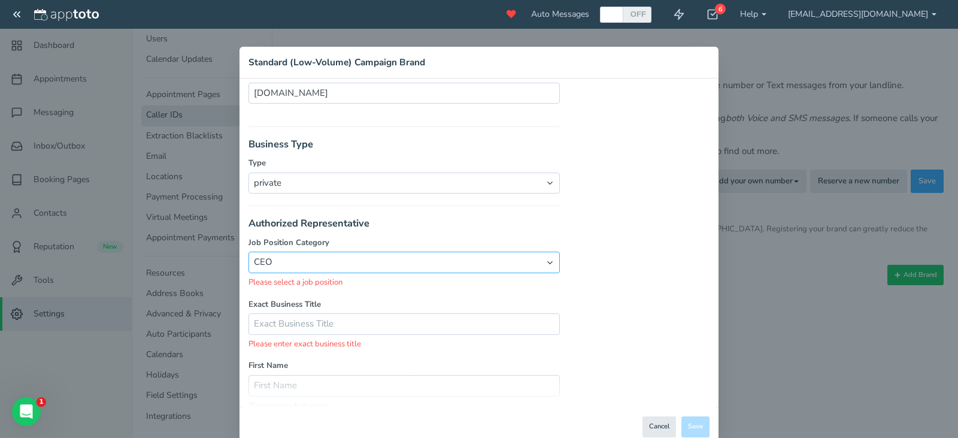
click at [249, 252] on select "Director GM VP CEO CFO General Counsel Other" at bounding box center [404, 262] width 311 height 21
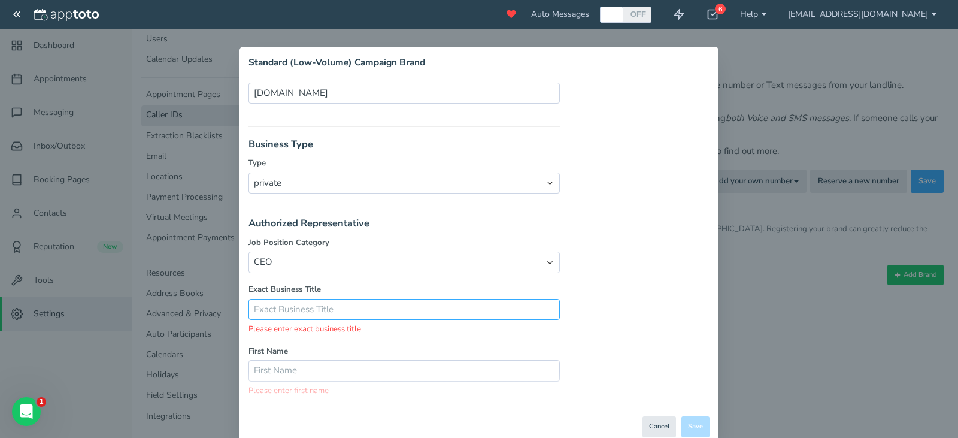
click at [371, 306] on input "text" at bounding box center [404, 309] width 311 height 21
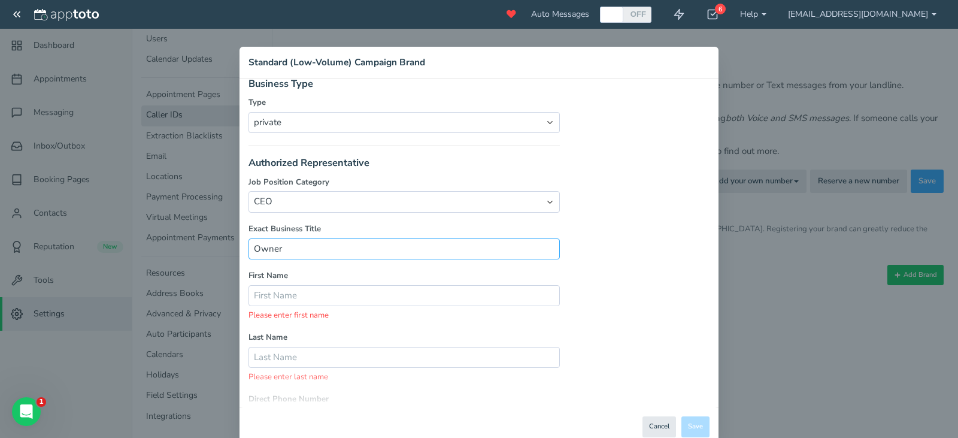
scroll to position [537, 0]
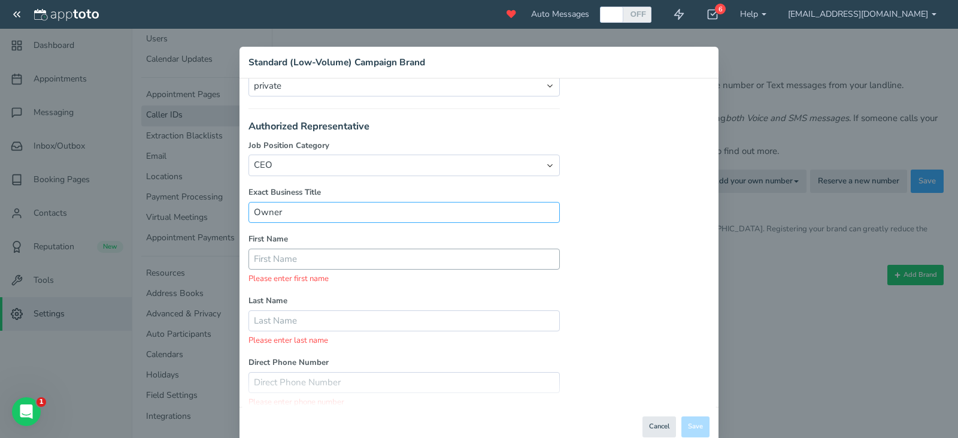
type input "Owner"
click at [365, 259] on input "text" at bounding box center [404, 259] width 311 height 21
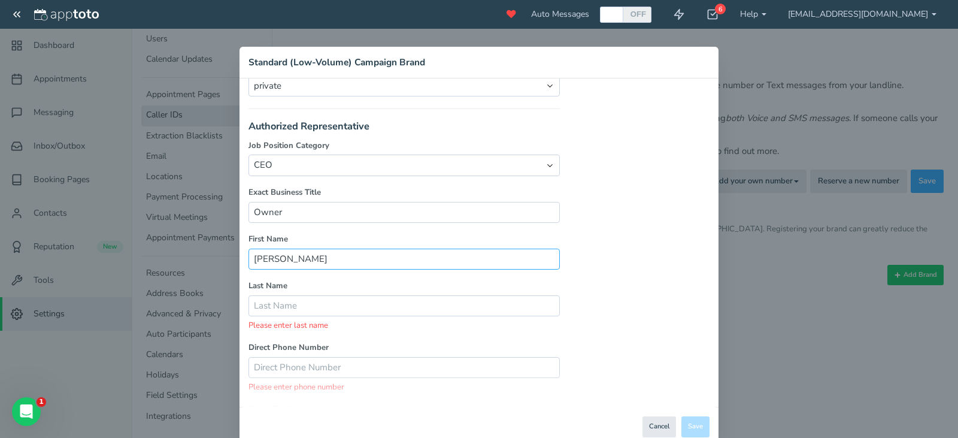
type input "[PERSON_NAME]"
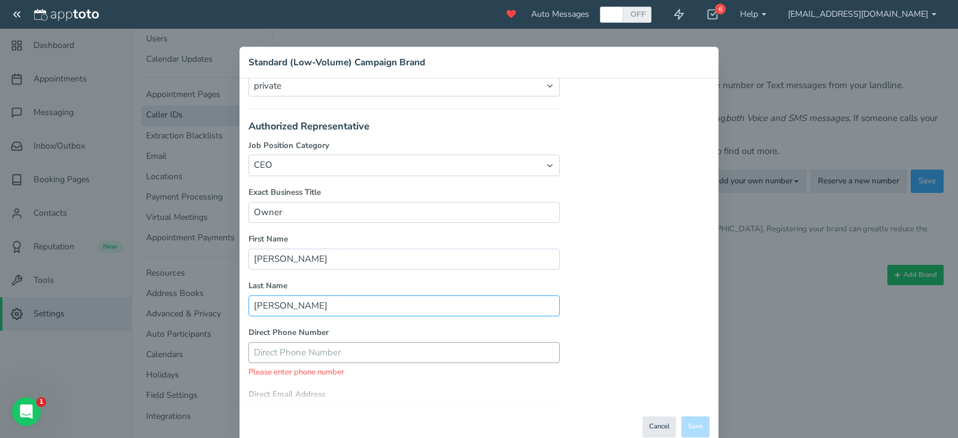
type input "[PERSON_NAME]"
click at [366, 362] on input "text" at bounding box center [404, 352] width 311 height 21
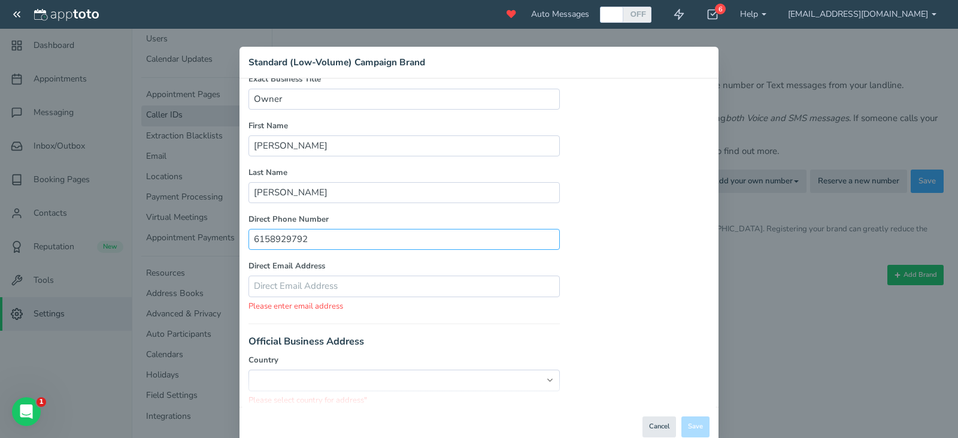
scroll to position [651, 0]
type input "6158929792"
click at [462, 290] on input "text" at bounding box center [404, 285] width 311 height 21
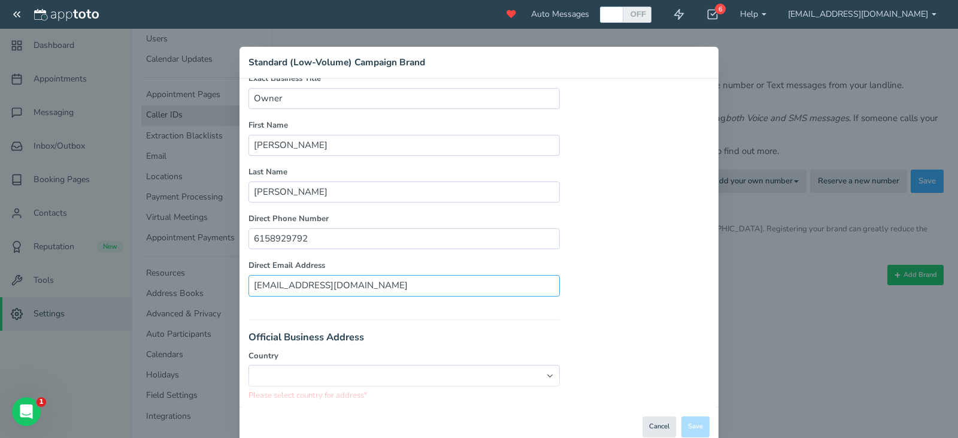
type input "[EMAIL_ADDRESS][DOMAIN_NAME]"
select select "string:[GEOGRAPHIC_DATA]"
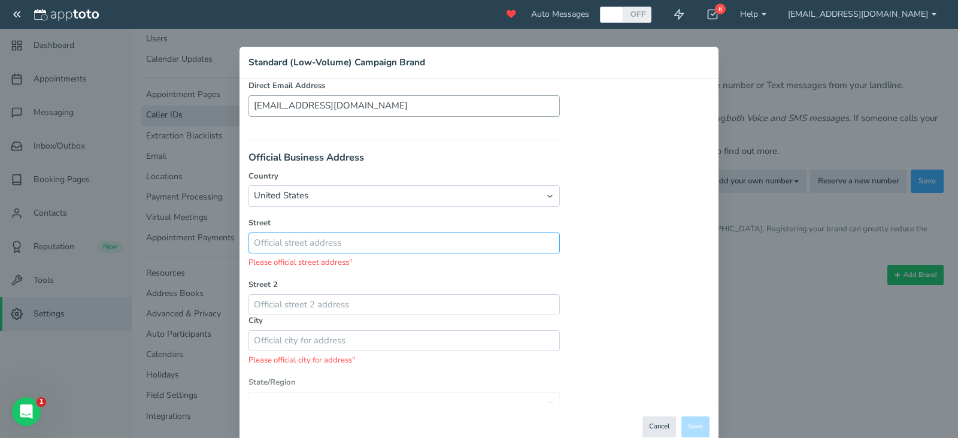
type input "1"
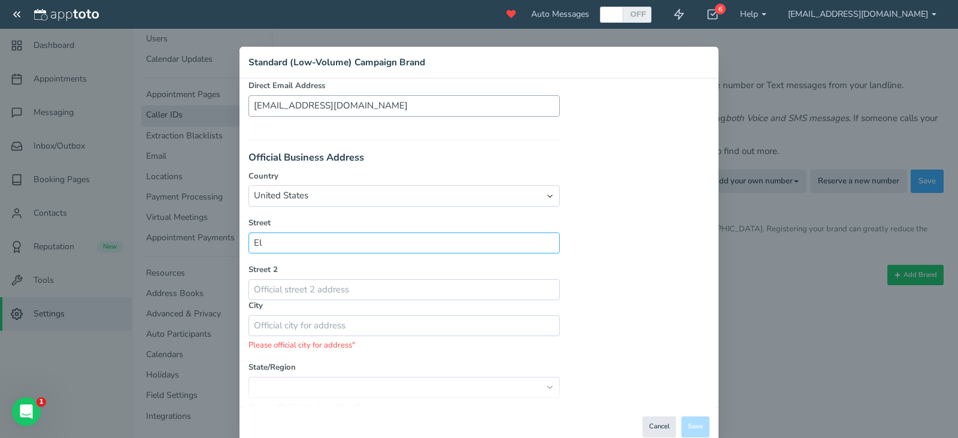
type input "E"
type input "[STREET_ADDRESS][PERSON_NAME]"
click at [422, 328] on input "text" at bounding box center [404, 325] width 311 height 21
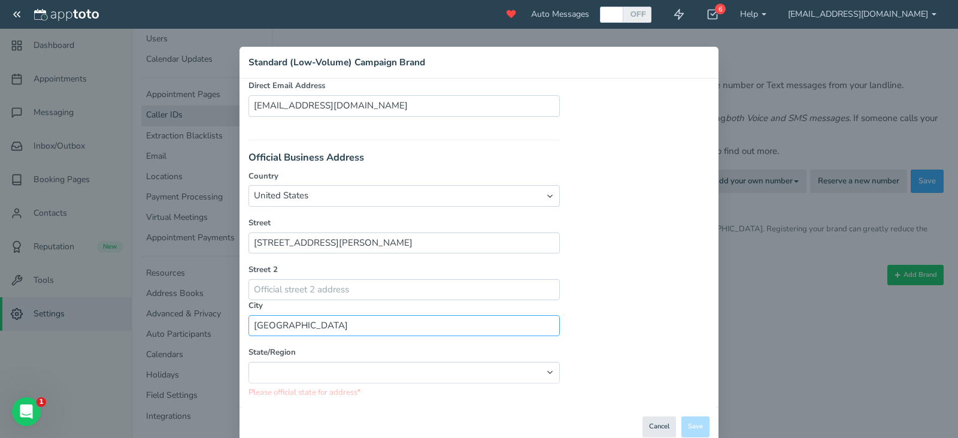
type input "[GEOGRAPHIC_DATA]"
select select "string:[GEOGRAPHIC_DATA]"
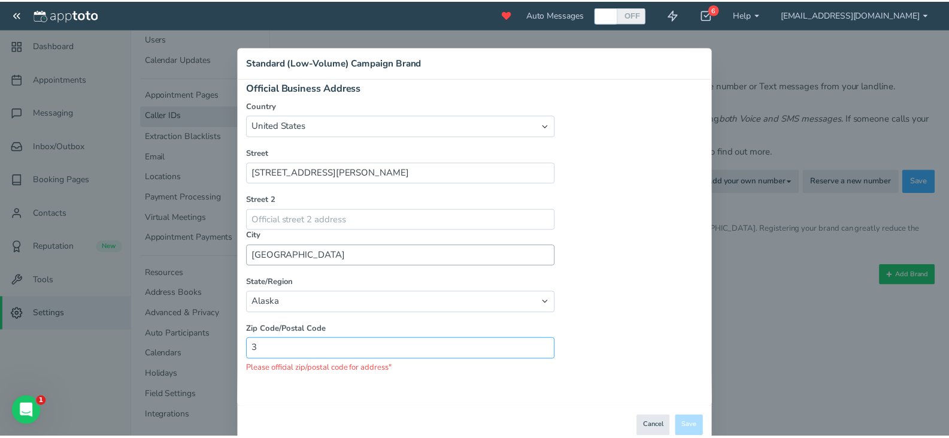
scroll to position [874, 0]
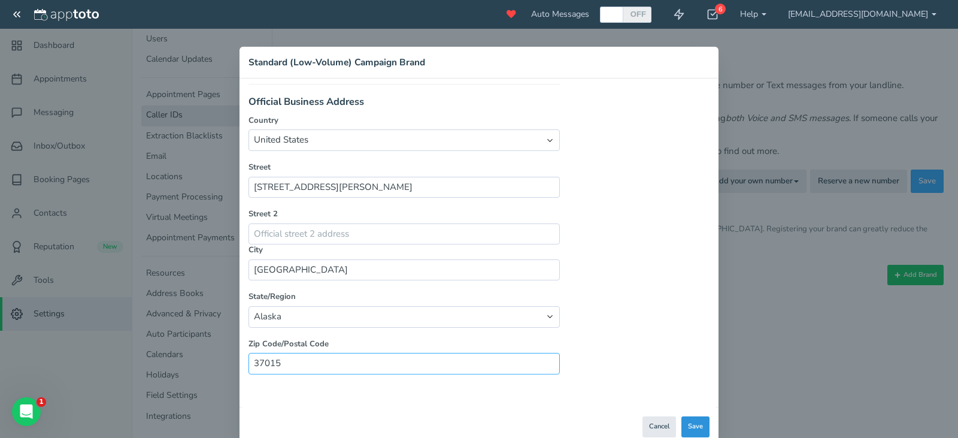
type input "37015"
click at [703, 430] on button "Save" at bounding box center [695, 426] width 28 height 21
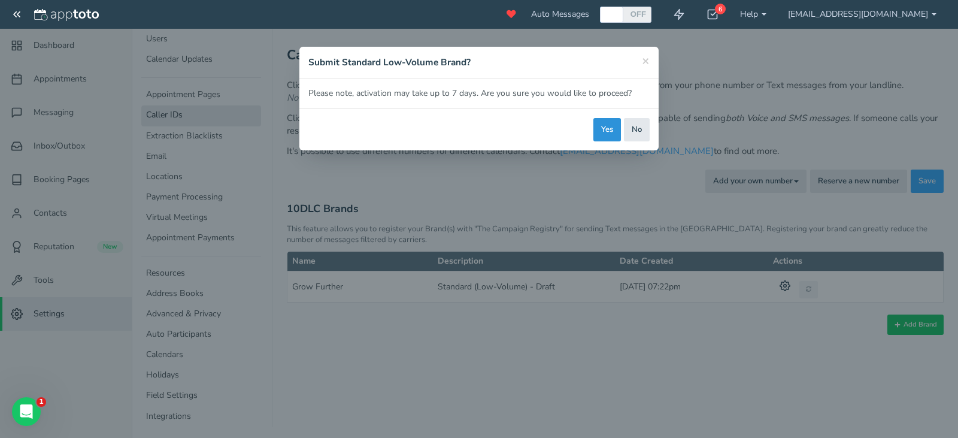
click at [608, 127] on button "Yes" at bounding box center [607, 129] width 28 height 23
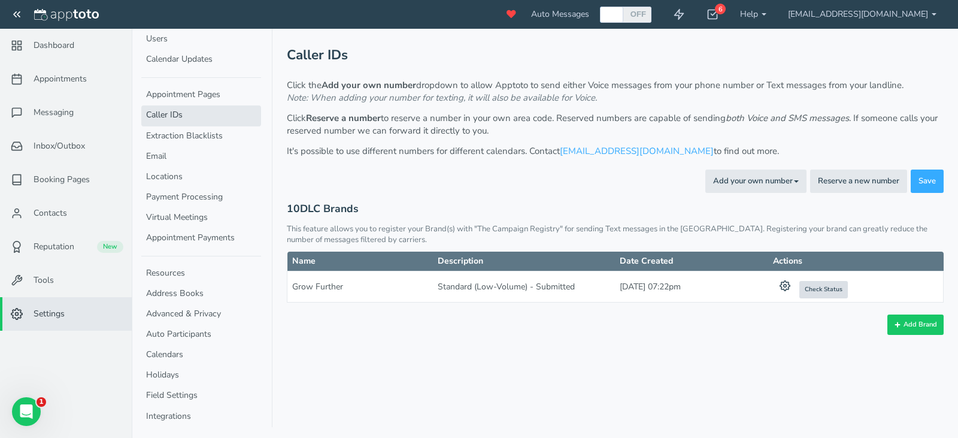
click at [822, 293] on span "Check Status" at bounding box center [824, 289] width 38 height 9
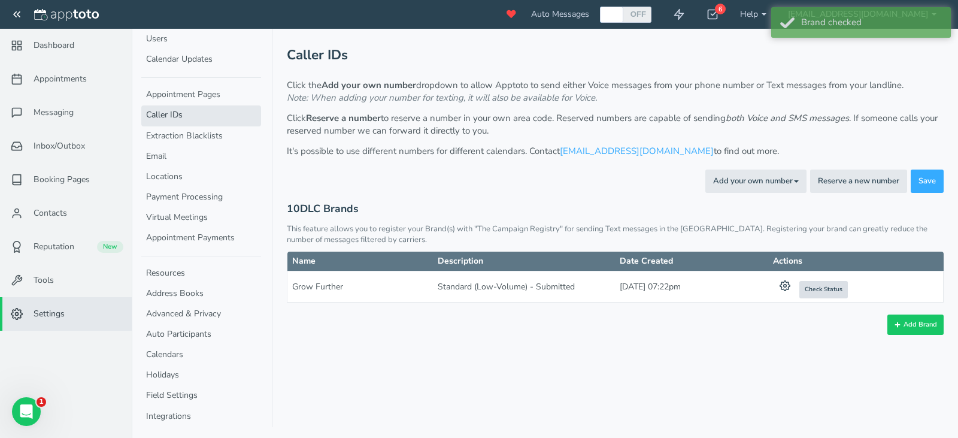
click at [826, 284] on button "Check Status" at bounding box center [823, 289] width 49 height 17
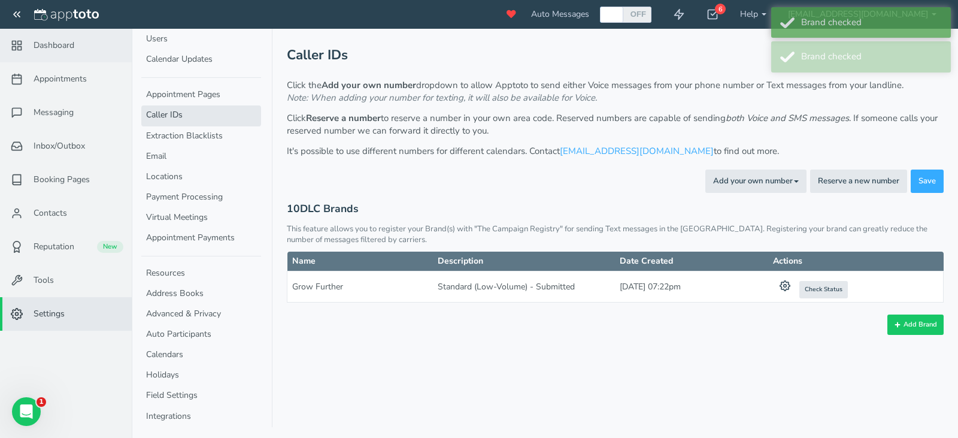
click at [48, 49] on span "Dashboard" at bounding box center [54, 46] width 41 height 12
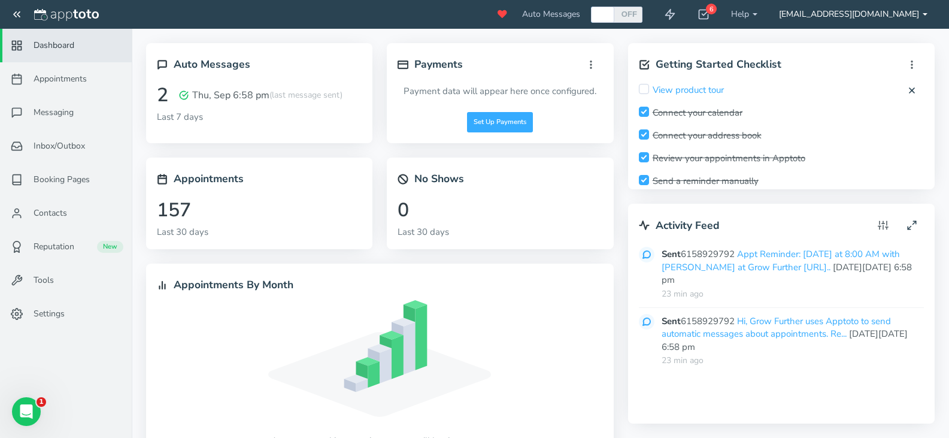
click at [892, 9] on link "[EMAIL_ADDRESS][DOMAIN_NAME]" at bounding box center [853, 14] width 170 height 29
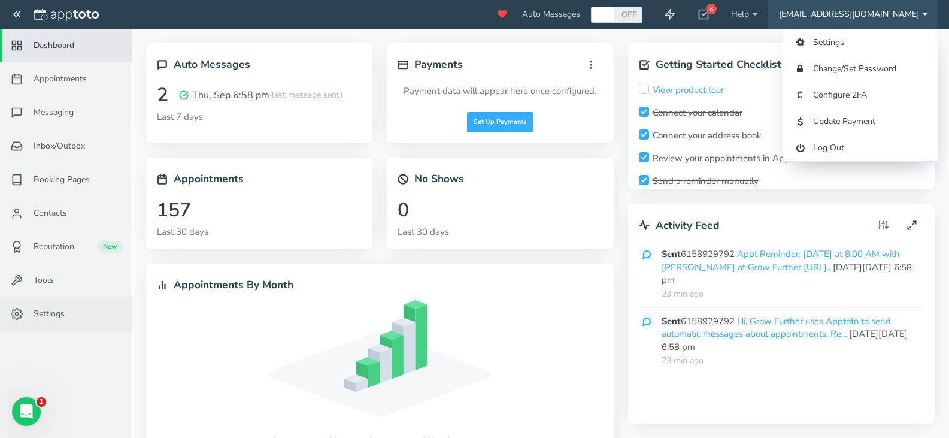
click at [62, 302] on link "Settings" at bounding box center [66, 314] width 132 height 34
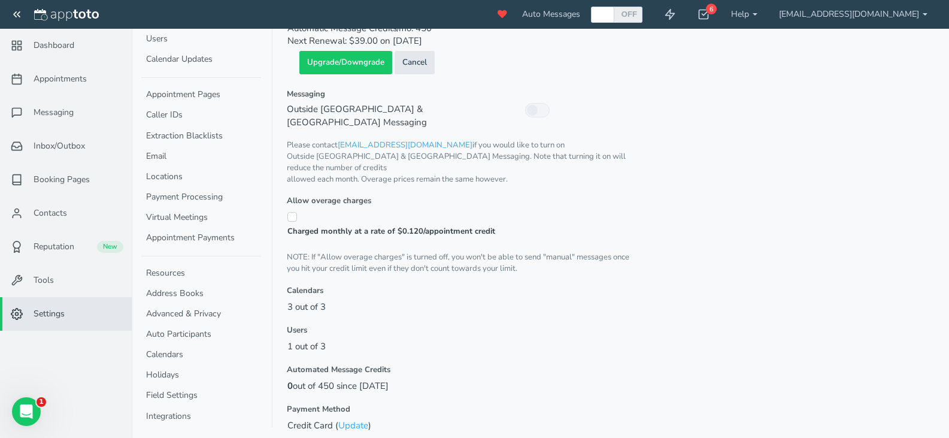
scroll to position [324, 0]
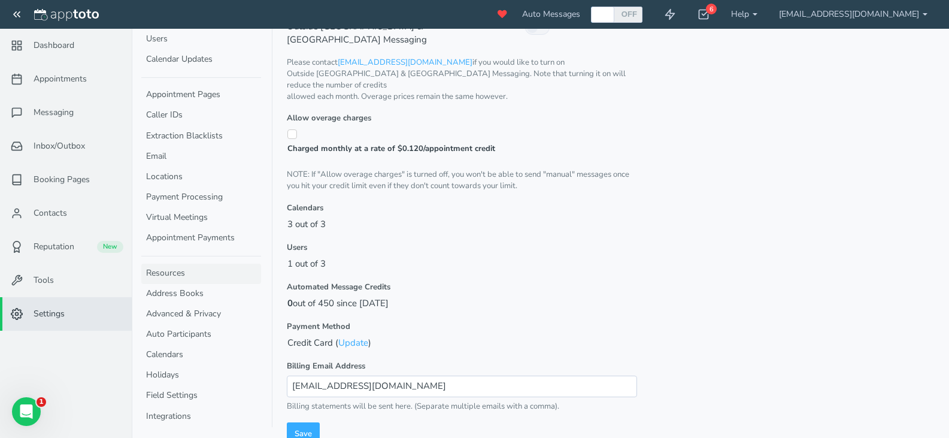
click at [235, 275] on link "Resources" at bounding box center [201, 273] width 120 height 20
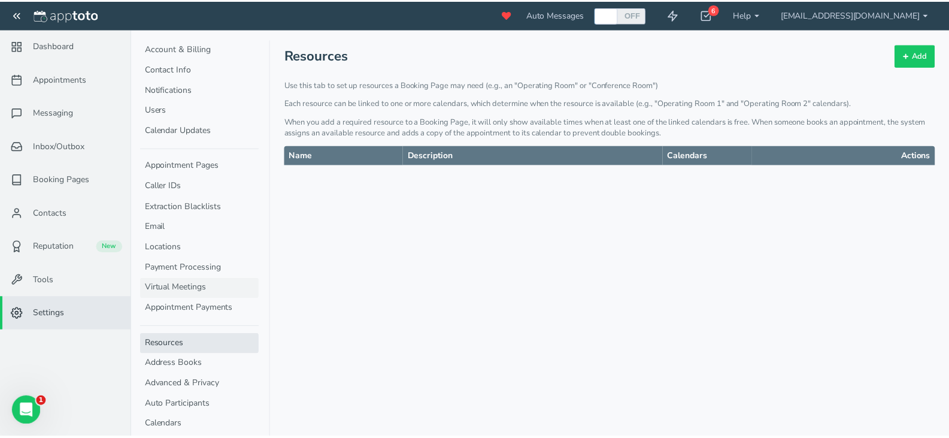
scroll to position [3, 0]
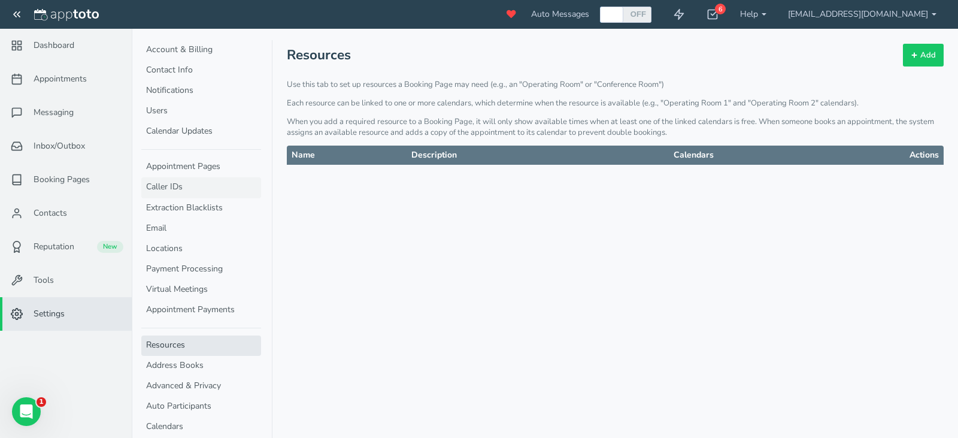
click at [186, 184] on link "Caller IDs" at bounding box center [201, 187] width 120 height 20
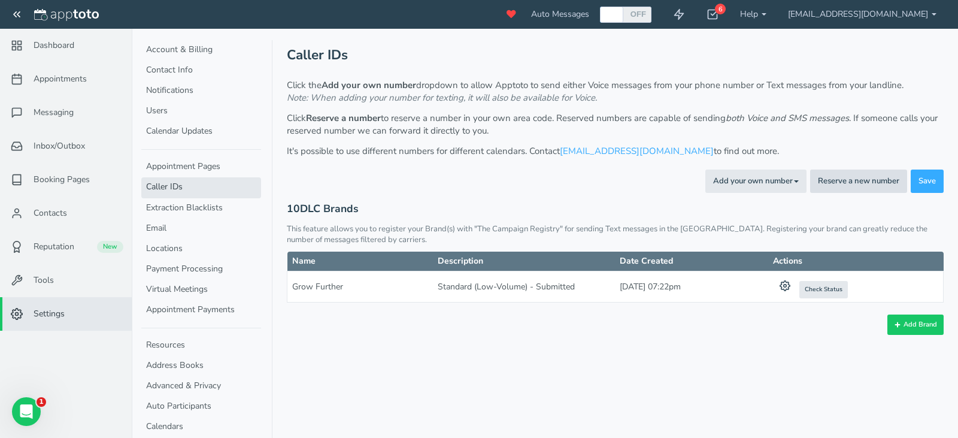
click at [853, 184] on button "Reserve a new number" at bounding box center [858, 180] width 97 height 23
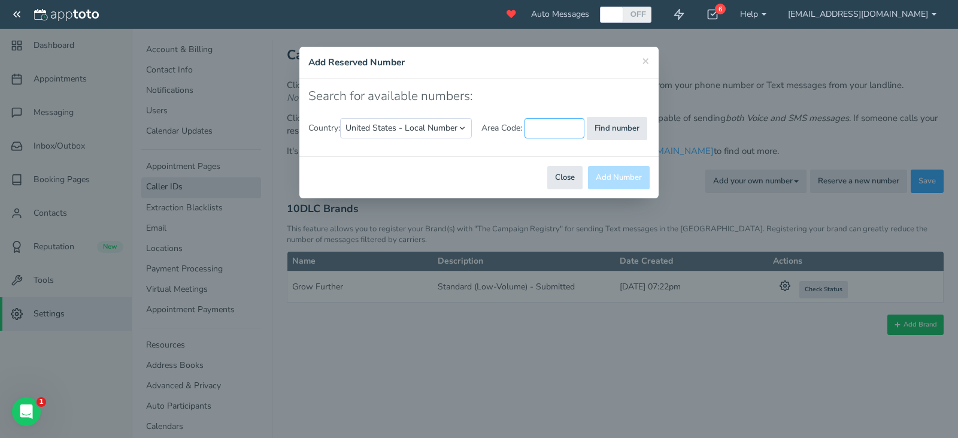
click at [560, 133] on input "text" at bounding box center [555, 128] width 60 height 20
type input "615"
click at [601, 121] on button "Find number" at bounding box center [617, 128] width 60 height 23
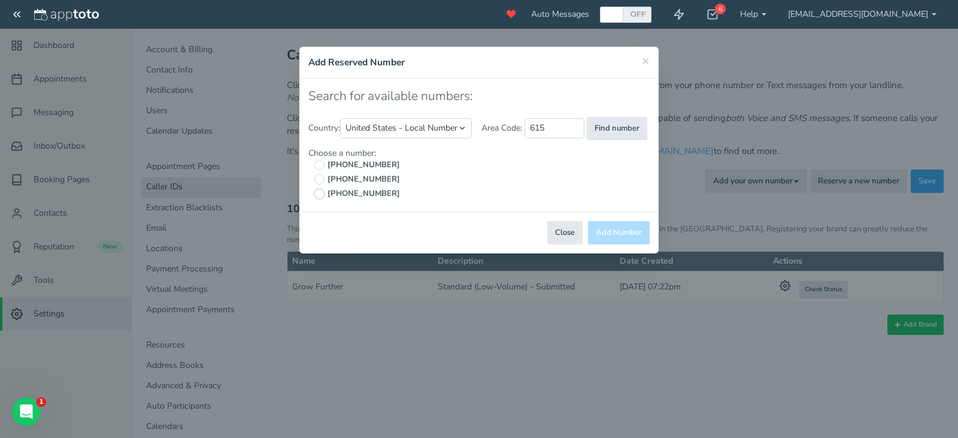
click at [318, 193] on input "[PHONE_NUMBER]" at bounding box center [319, 194] width 10 height 10
radio input "true"
click at [625, 238] on button "Add Number" at bounding box center [619, 232] width 62 height 23
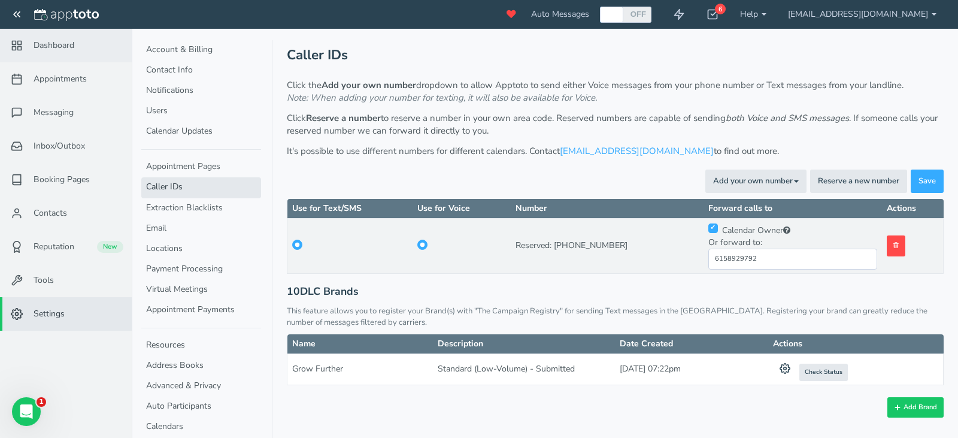
click at [81, 41] on link "Dashboard" at bounding box center [66, 46] width 132 height 34
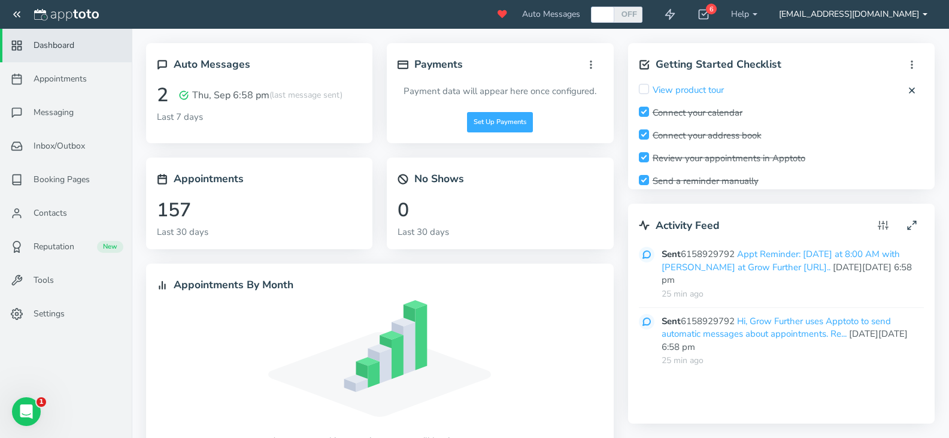
click at [897, 10] on link "[EMAIL_ADDRESS][DOMAIN_NAME]" at bounding box center [853, 14] width 170 height 29
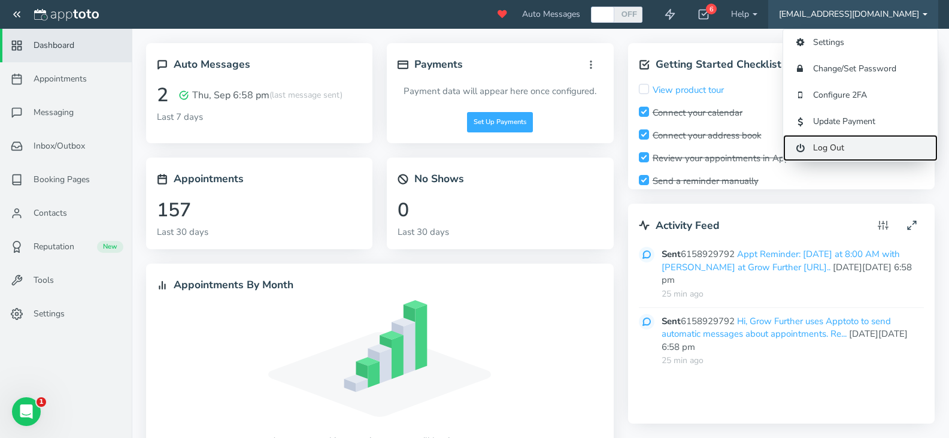
click at [844, 144] on link "Log Out" at bounding box center [860, 148] width 154 height 26
